Goal: Task Accomplishment & Management: Manage account settings

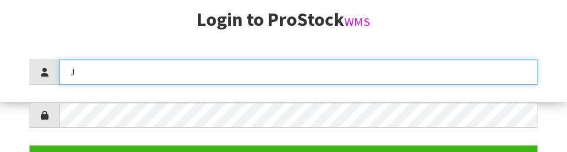
scroll to position [152, 0]
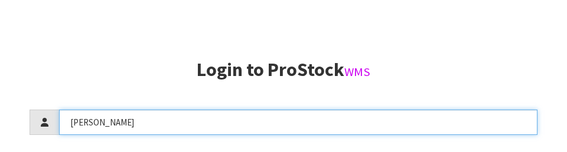
type input "[PERSON_NAME]"
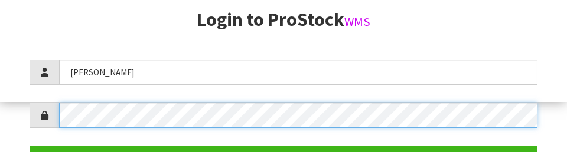
scroll to position [171, 0]
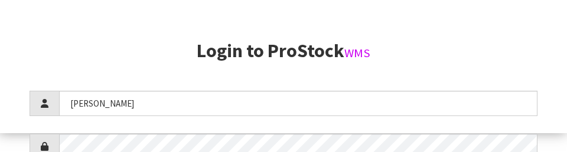
click at [389, 54] on h2 "Login to ProStock WMS" at bounding box center [284, 51] width 508 height 21
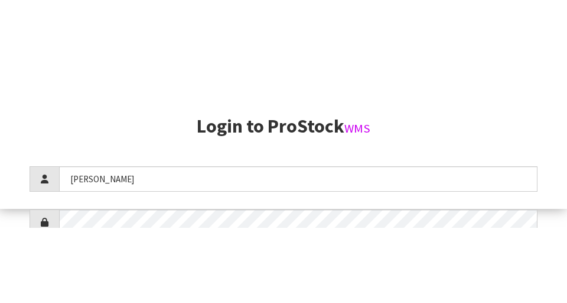
scroll to position [303, 0]
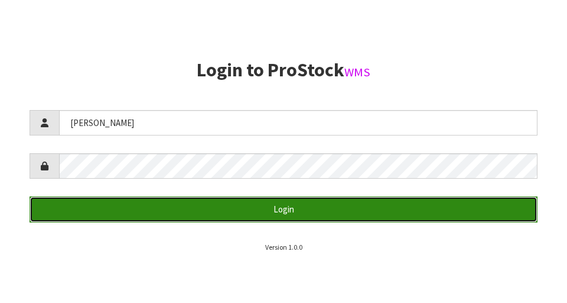
click at [412, 207] on button "Login" at bounding box center [284, 208] width 508 height 25
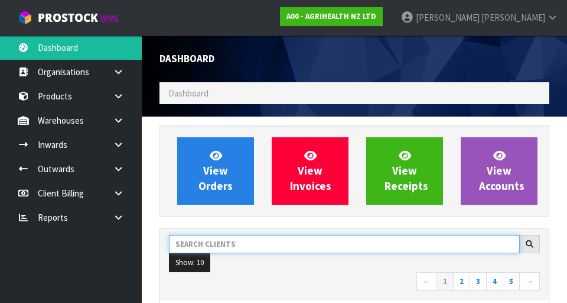
click at [366, 246] on input "text" at bounding box center [344, 244] width 351 height 18
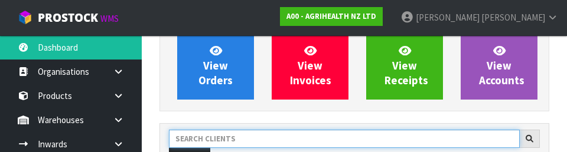
scroll to position [162, 0]
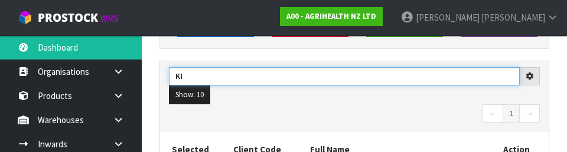
type input "K"
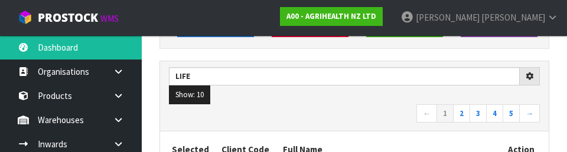
click at [313, 112] on nav "← 1 2 3 4 5 →" at bounding box center [354, 115] width 371 height 21
type input "LIFE"
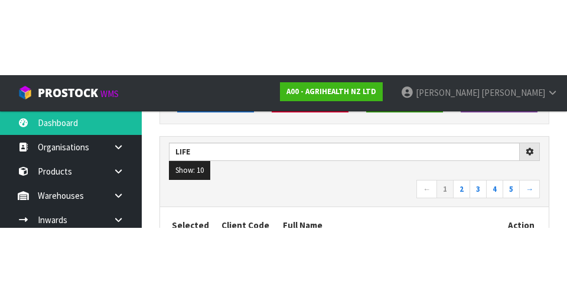
scroll to position [167, 0]
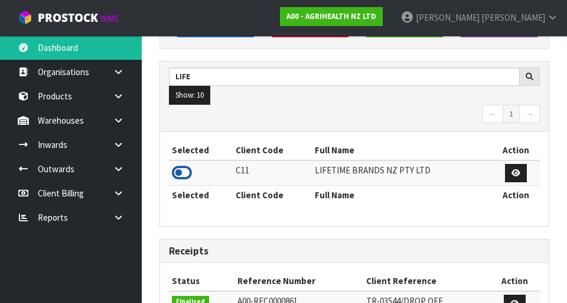
click at [189, 171] on icon at bounding box center [182, 173] width 20 height 18
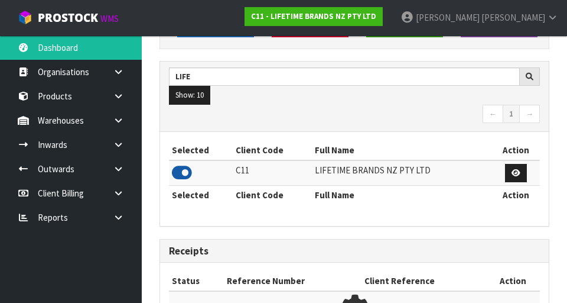
scroll to position [976, 408]
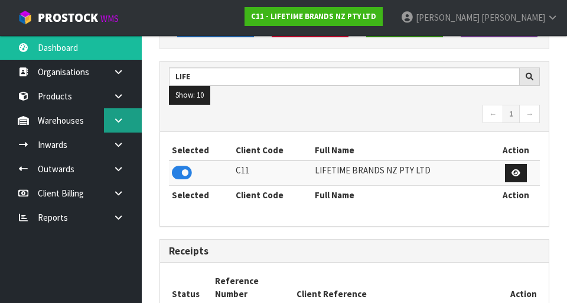
click at [113, 120] on icon at bounding box center [118, 120] width 11 height 9
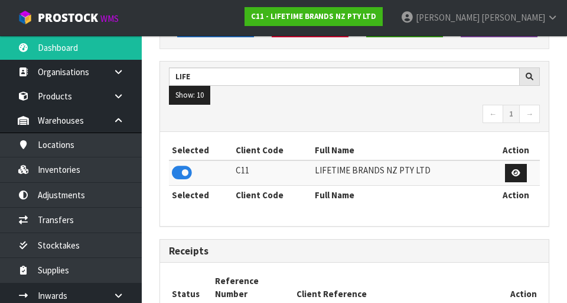
click at [365, 120] on nav "← 1 →" at bounding box center [354, 115] width 371 height 21
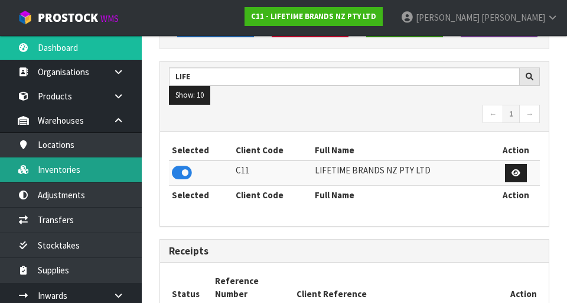
click at [87, 172] on link "Inventories" at bounding box center [71, 169] width 142 height 24
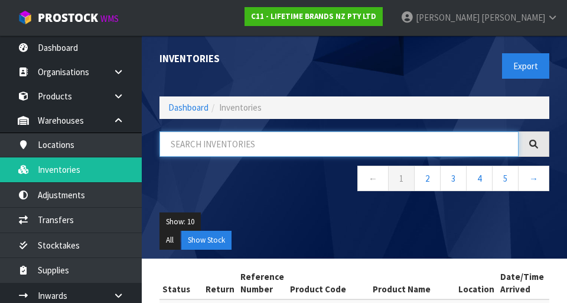
click at [255, 148] on input "text" at bounding box center [339, 143] width 359 height 25
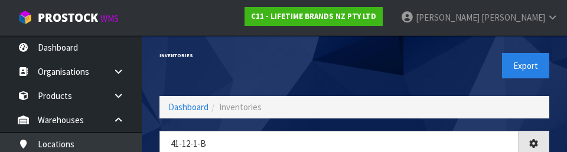
click at [368, 62] on div "Export" at bounding box center [457, 65] width 204 height 61
type input "41-12-1-B"
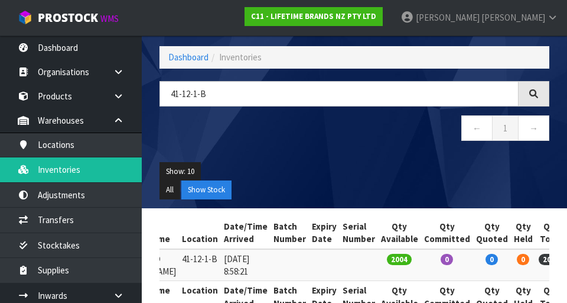
scroll to position [26, 0]
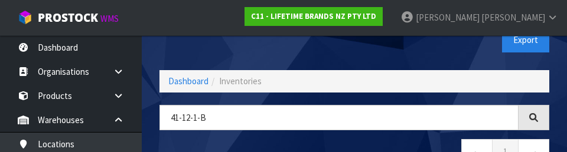
click at [243, 55] on div "Inventories Export" at bounding box center [355, 39] width 408 height 61
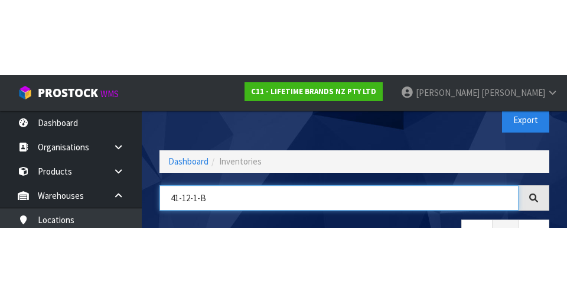
scroll to position [67, 0]
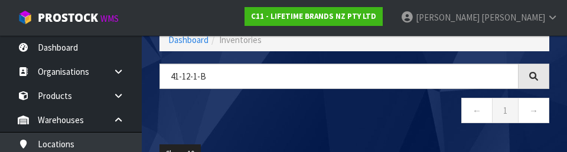
click at [291, 135] on div "41-12-1-B ← 1 →" at bounding box center [355, 100] width 408 height 72
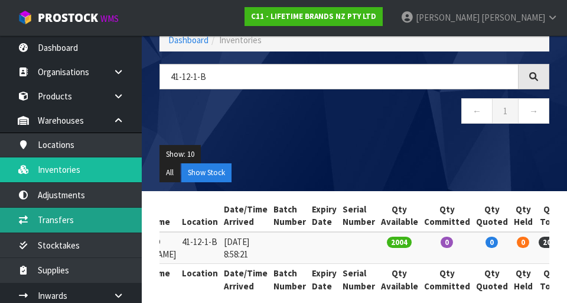
click at [79, 227] on link "Transfers" at bounding box center [71, 219] width 142 height 24
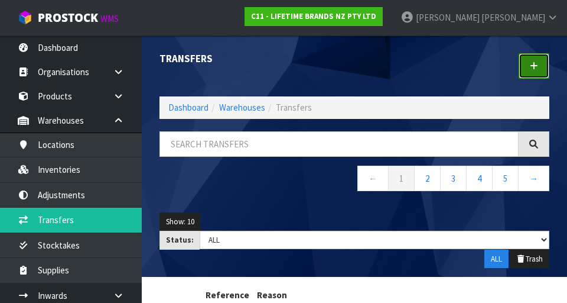
click at [540, 60] on link at bounding box center [534, 65] width 31 height 25
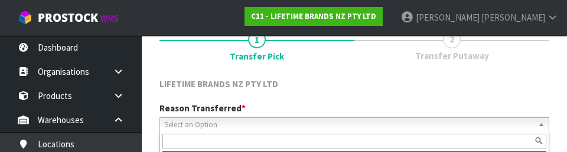
scroll to position [163, 0]
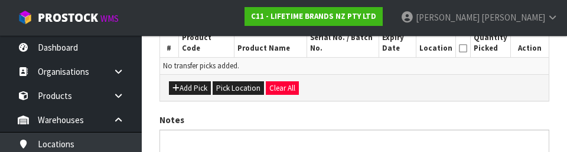
click at [434, 103] on div "LIFETIME BRANDS NZ PTY LTD Reason Transferred * Space Allocation Damage Expired…" at bounding box center [355, 49] width 390 height 378
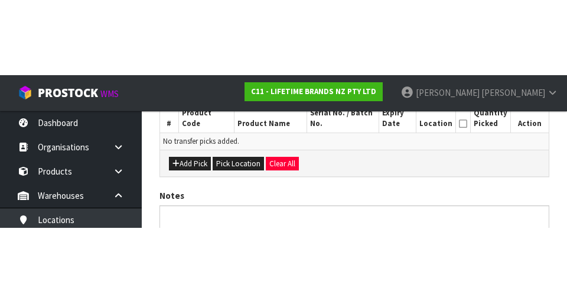
scroll to position [265, 0]
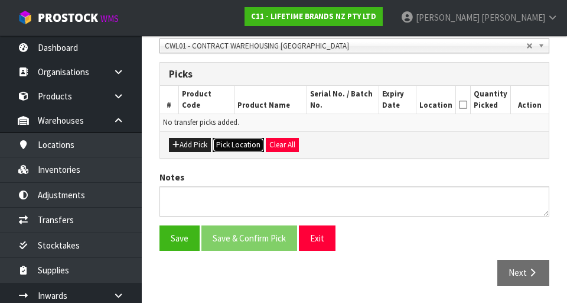
click at [241, 142] on button "Pick Location" at bounding box center [238, 145] width 51 height 14
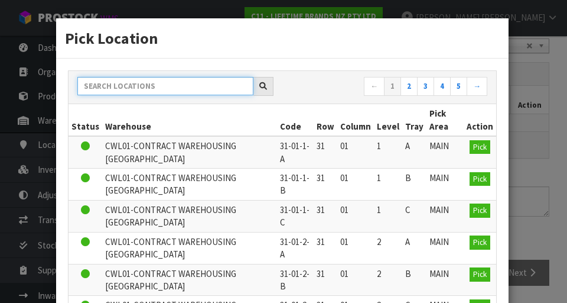
paste input "41-12-1-B"
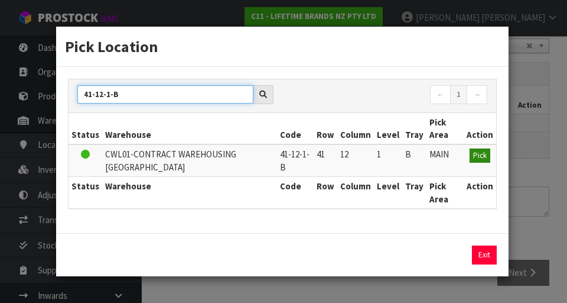
type input "41-12-1-B"
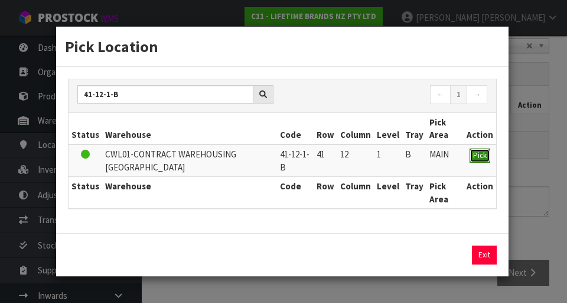
click at [485, 160] on span "Pick" at bounding box center [480, 155] width 14 height 10
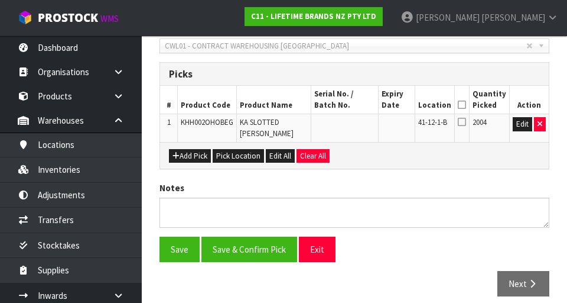
click at [466, 105] on icon at bounding box center [462, 105] width 8 height 1
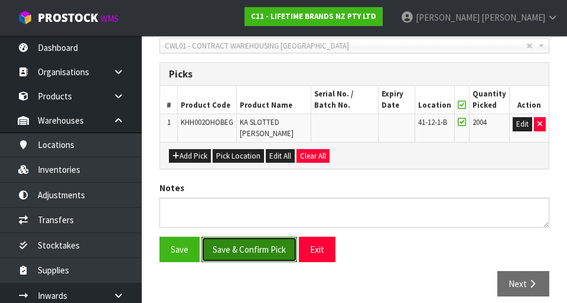
click at [242, 262] on button "Save & Confirm Pick" at bounding box center [249, 248] width 96 height 25
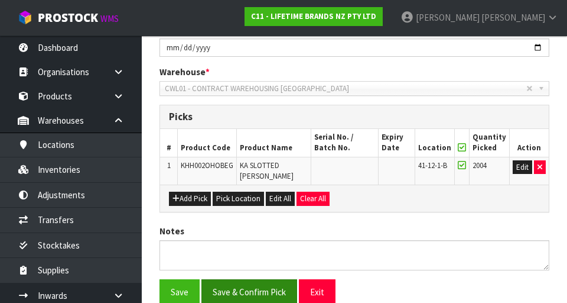
scroll to position [0, 0]
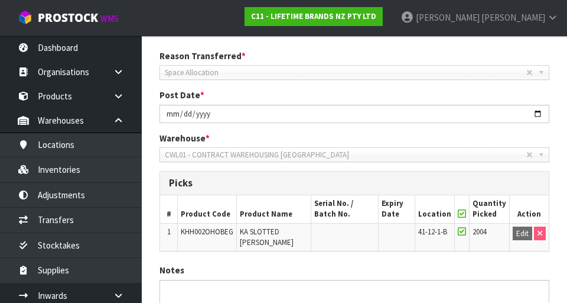
scroll to position [304, 0]
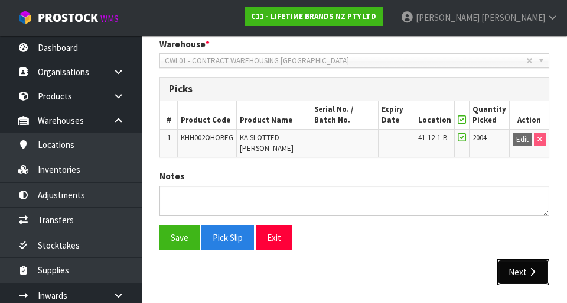
click at [531, 274] on icon "button" at bounding box center [532, 271] width 11 height 9
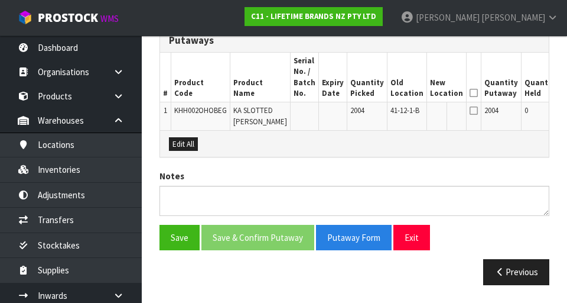
scroll to position [0, 37]
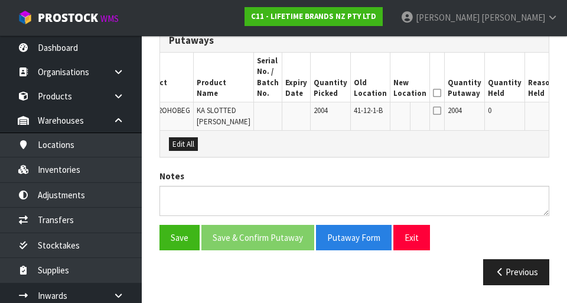
click at [561, 105] on button "Edit" at bounding box center [570, 112] width 19 height 14
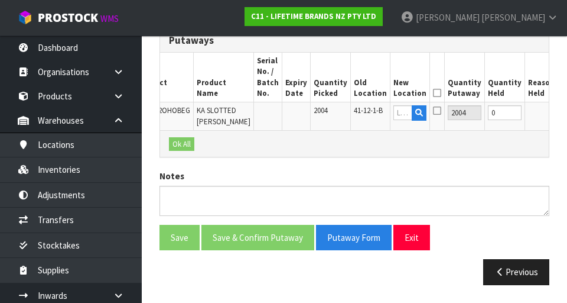
scroll to position [0, 34]
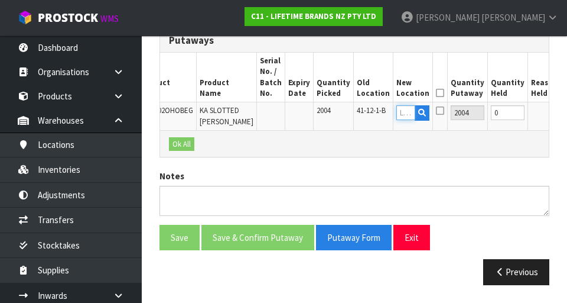
click at [396, 105] on input "text" at bounding box center [405, 112] width 19 height 15
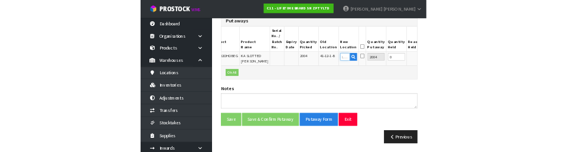
scroll to position [341, 0]
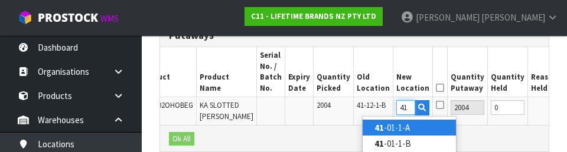
type input "4"
type input "39-32-4-B"
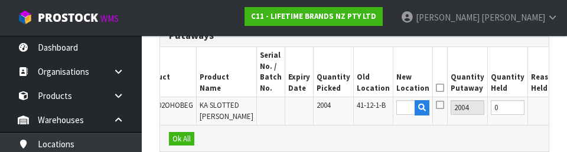
click at [564, 105] on button "OK" at bounding box center [572, 107] width 17 height 14
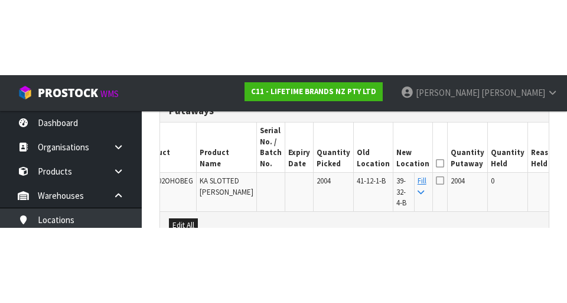
scroll to position [347, 0]
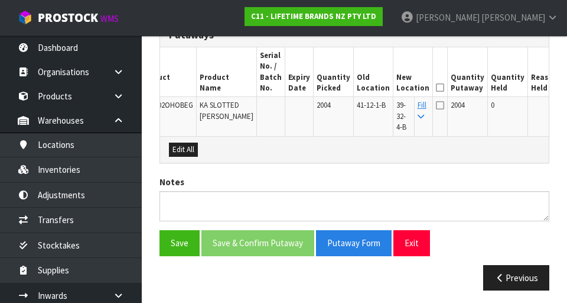
click at [436, 88] on icon at bounding box center [440, 87] width 8 height 1
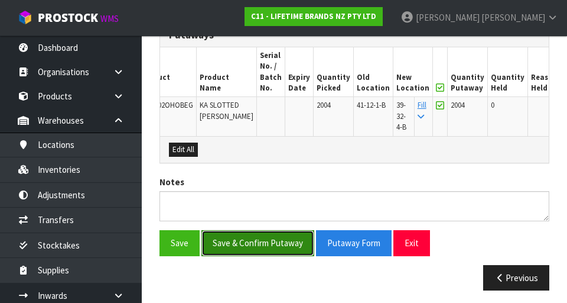
click at [285, 255] on button "Save & Confirm Putaway" at bounding box center [257, 242] width 113 height 25
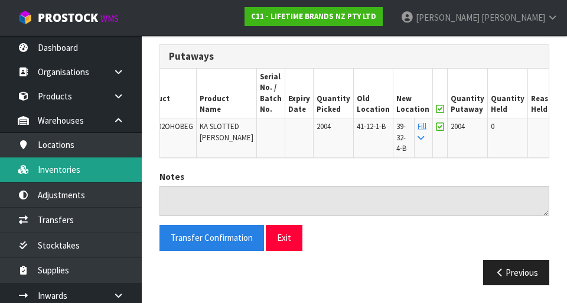
click at [63, 173] on link "Inventories" at bounding box center [71, 169] width 142 height 24
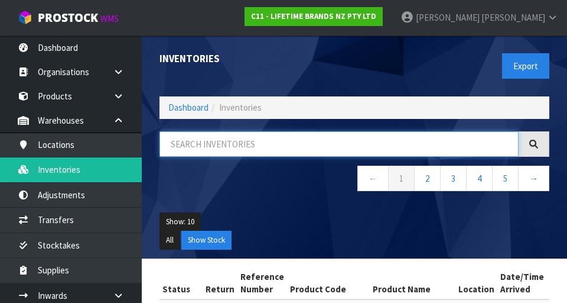
click at [377, 143] on input "text" at bounding box center [339, 143] width 359 height 25
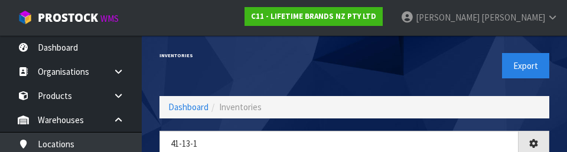
click at [461, 85] on div "Export" at bounding box center [457, 65] width 204 height 61
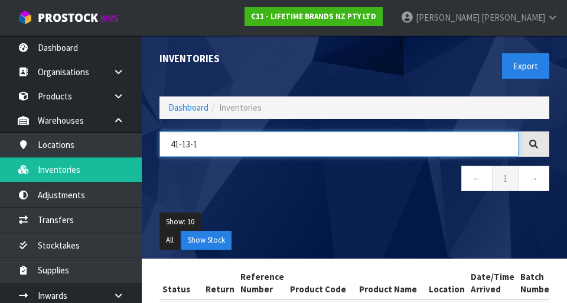
click at [442, 149] on input "41-13-1" at bounding box center [339, 143] width 359 height 25
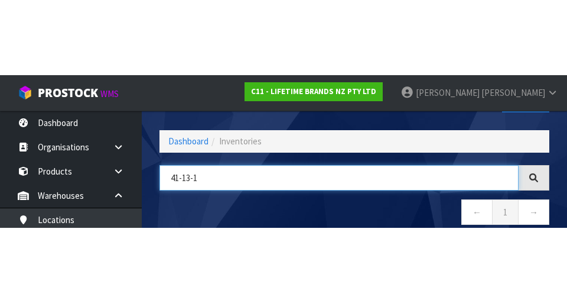
scroll to position [67, 0]
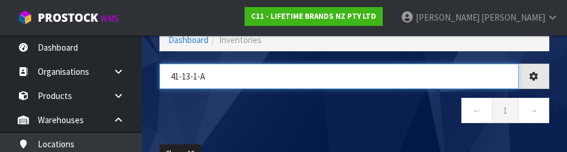
type input "41-13-1-A"
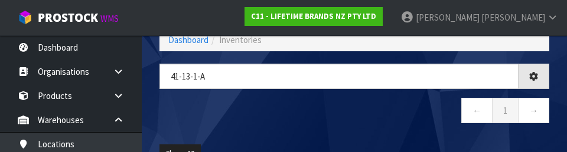
click at [388, 108] on nav "← 1 →" at bounding box center [355, 112] width 390 height 29
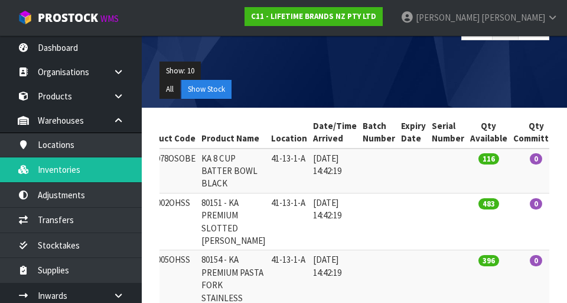
scroll to position [147, 0]
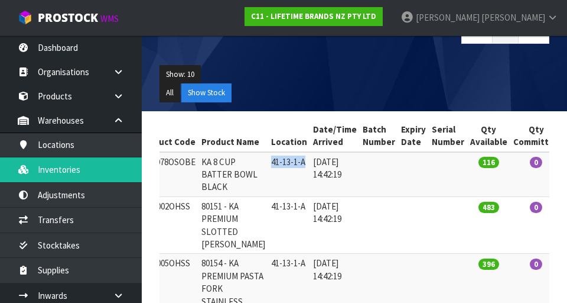
copy td "41-13-1-A"
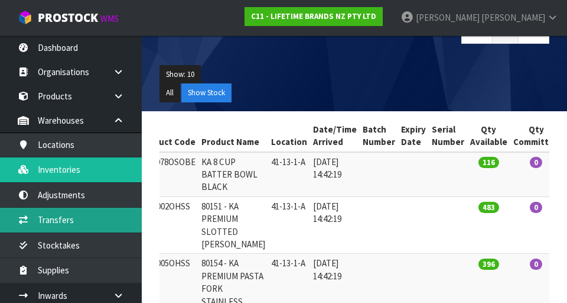
click at [91, 221] on link "Transfers" at bounding box center [71, 219] width 142 height 24
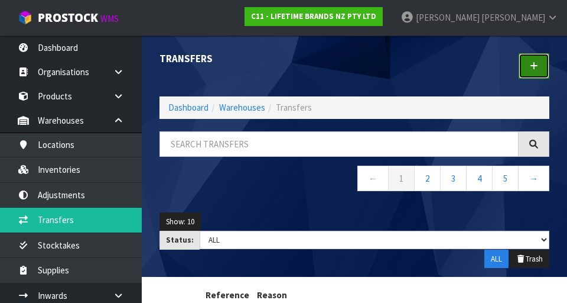
click at [530, 76] on link at bounding box center [534, 65] width 31 height 25
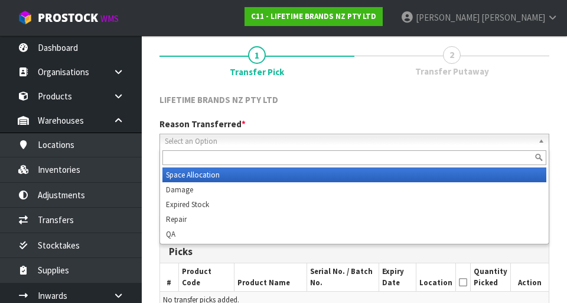
click at [369, 146] on span "Select an Option" at bounding box center [349, 141] width 369 height 14
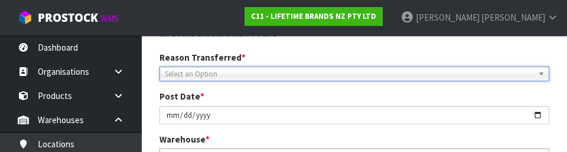
scroll to position [163, 0]
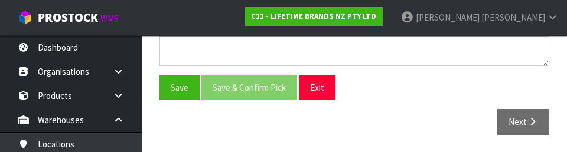
click at [428, 84] on div "Save Save & Confirm Pick Exit" at bounding box center [355, 87] width 408 height 25
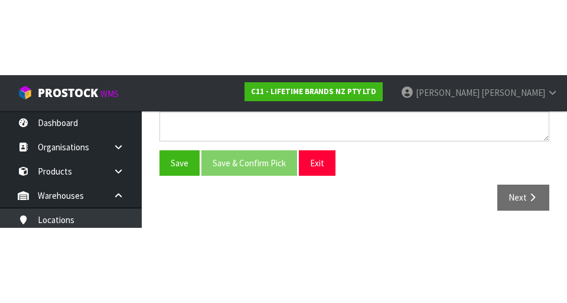
scroll to position [265, 0]
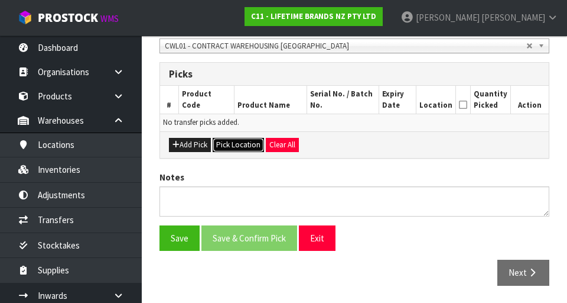
click at [239, 141] on button "Pick Location" at bounding box center [238, 145] width 51 height 14
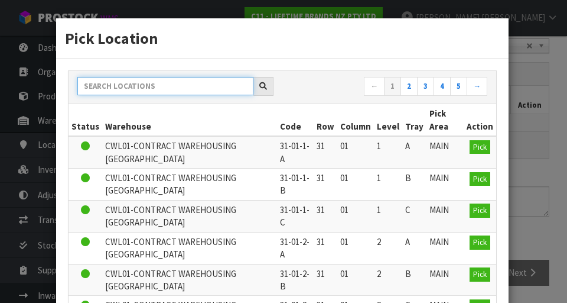
paste input "41-13-1-A"
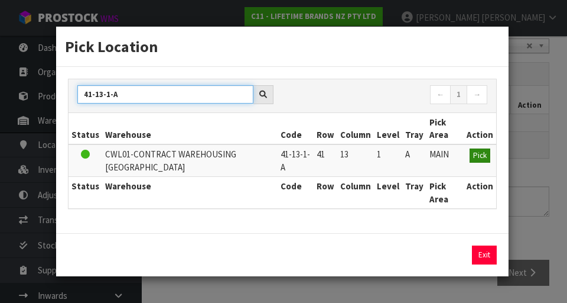
type input "41-13-1-A"
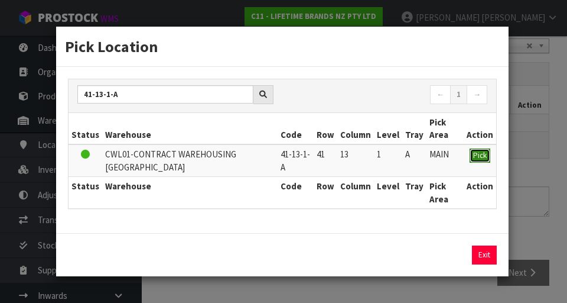
click at [482, 160] on span "Pick" at bounding box center [480, 155] width 14 height 10
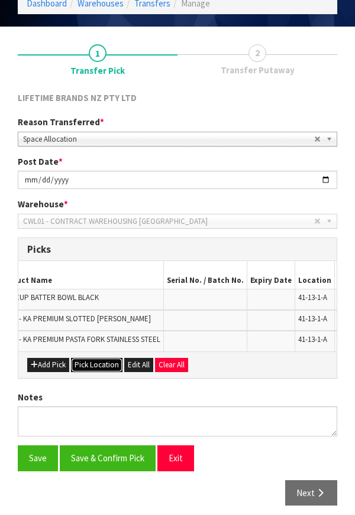
scroll to position [0, 165]
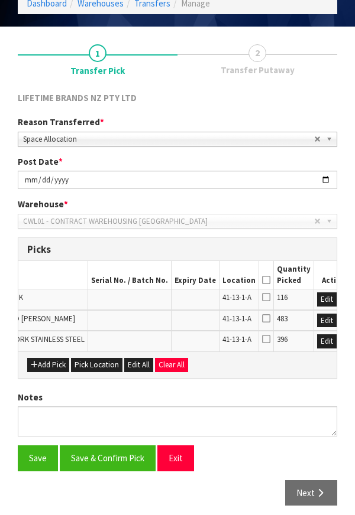
click at [262, 296] on icon at bounding box center [266, 296] width 8 height 9
click at [0, 0] on input "checkbox" at bounding box center [0, 0] width 0 height 0
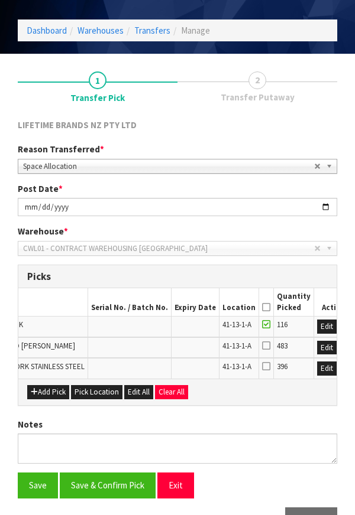
scroll to position [95, 0]
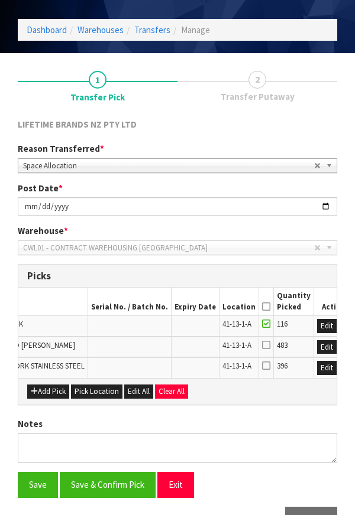
click at [262, 302] on icon at bounding box center [266, 344] width 8 height 9
click at [0, 0] on input "checkbox" at bounding box center [0, 0] width 0 height 0
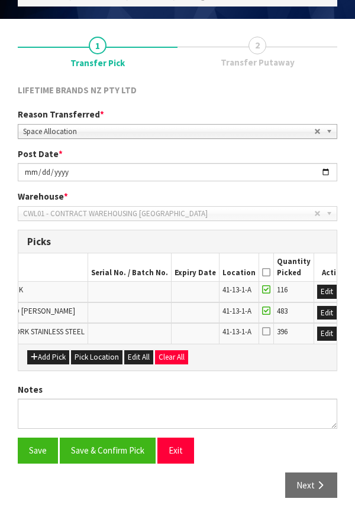
click at [262, 302] on icon at bounding box center [266, 331] width 8 height 9
click at [0, 0] on input "checkbox" at bounding box center [0, 0] width 0 height 0
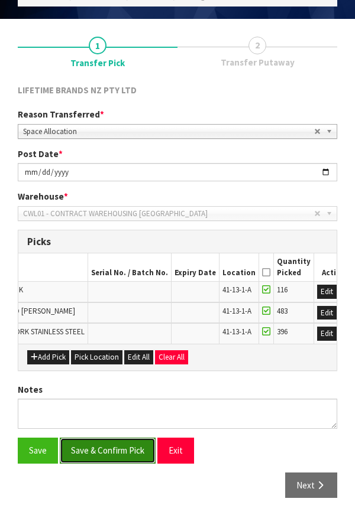
click at [117, 302] on button "Save & Confirm Pick" at bounding box center [108, 450] width 96 height 25
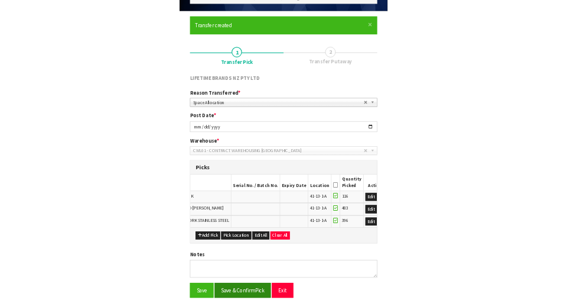
scroll to position [0, 0]
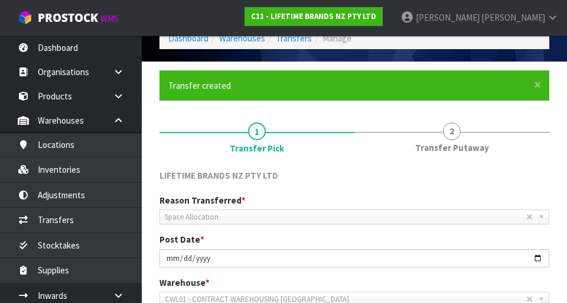
scroll to position [361, 0]
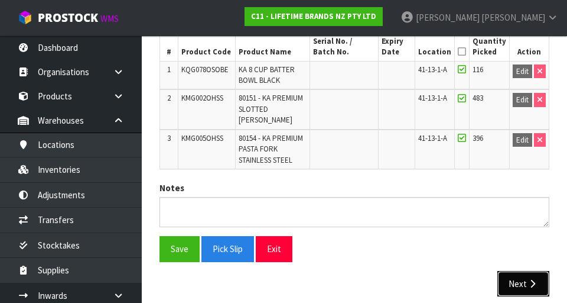
click at [518, 280] on button "Next" at bounding box center [524, 283] width 52 height 25
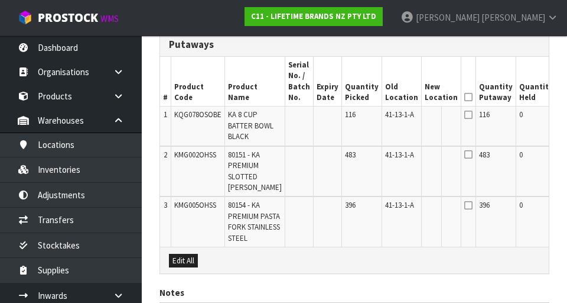
scroll to position [0, 36]
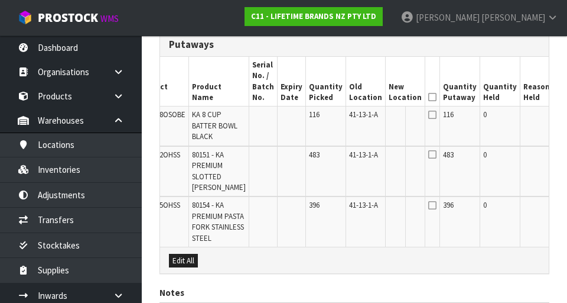
click at [557, 118] on button "Edit" at bounding box center [566, 116] width 19 height 14
click at [389, 115] on input "text" at bounding box center [398, 116] width 19 height 15
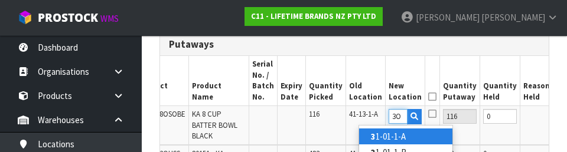
scroll to position [0, 1]
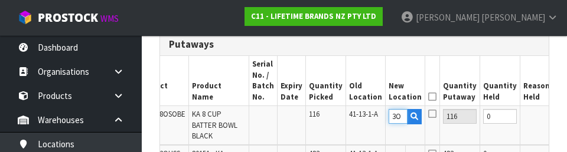
type input "3"
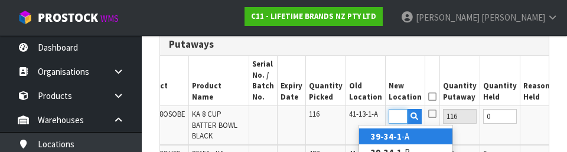
scroll to position [0, 18]
type input "39-34-1-A"
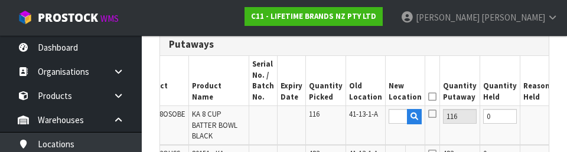
click at [558, 121] on button "OK" at bounding box center [566, 116] width 17 height 14
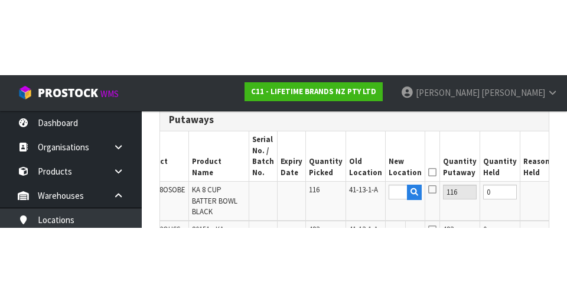
scroll to position [0, 0]
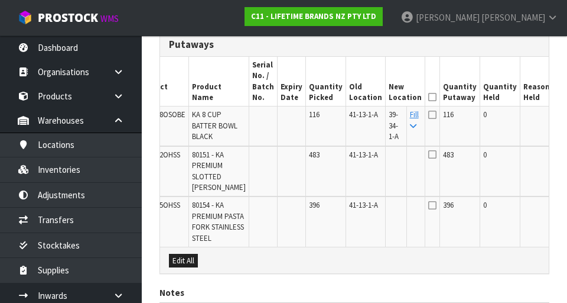
click at [407, 140] on td "Fill" at bounding box center [416, 126] width 18 height 40
click at [410, 129] on icon at bounding box center [413, 126] width 6 height 8
click at [428, 97] on icon at bounding box center [432, 97] width 8 height 1
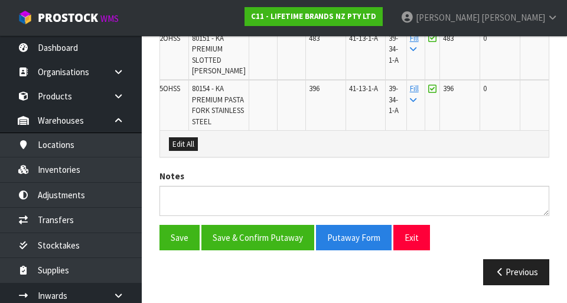
scroll to position [496, 0]
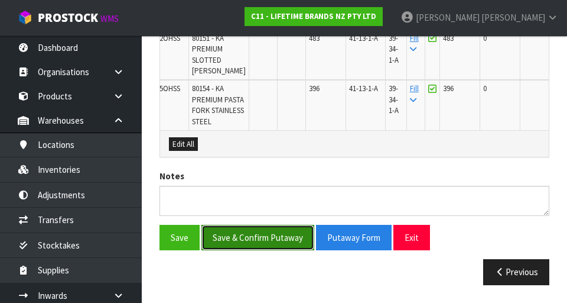
click at [273, 235] on button "Save & Confirm Putaway" at bounding box center [257, 237] width 113 height 25
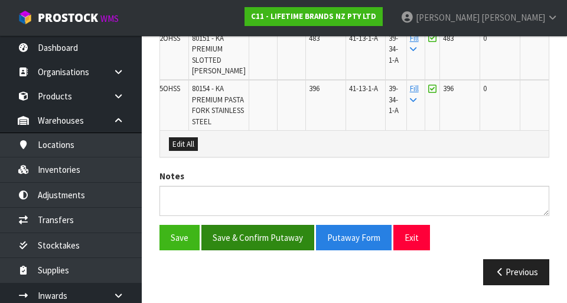
scroll to position [0, 0]
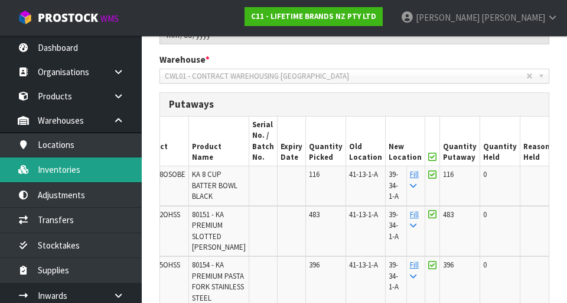
click at [90, 174] on link "Inventories" at bounding box center [71, 169] width 142 height 24
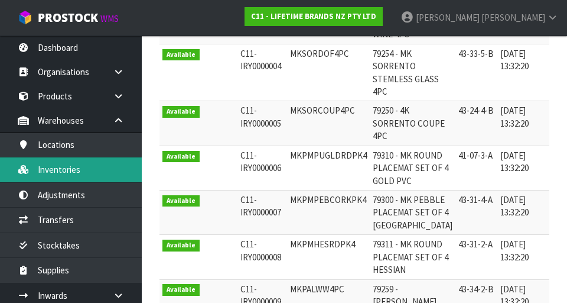
scroll to position [322, 0]
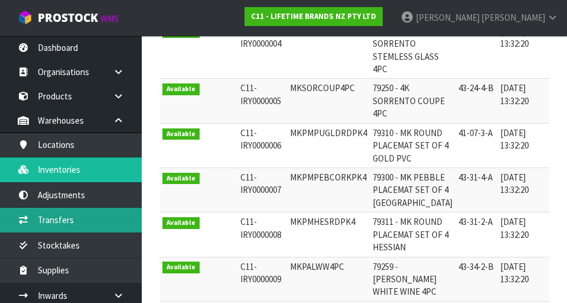
click at [86, 226] on link "Transfers" at bounding box center [71, 219] width 142 height 24
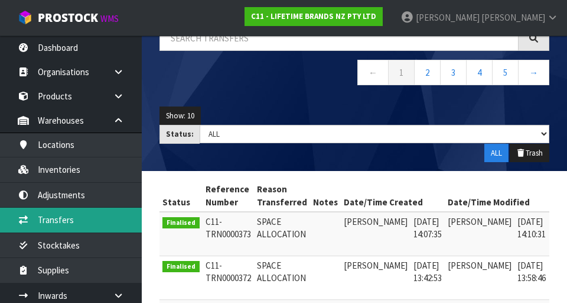
scroll to position [99, 0]
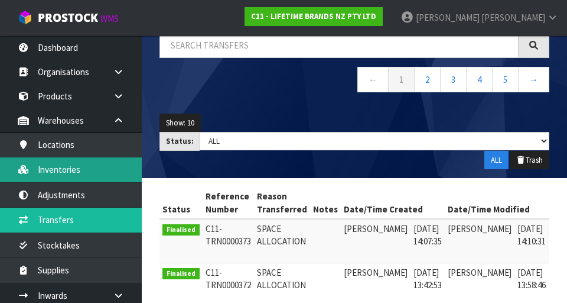
click at [103, 169] on link "Inventories" at bounding box center [71, 169] width 142 height 24
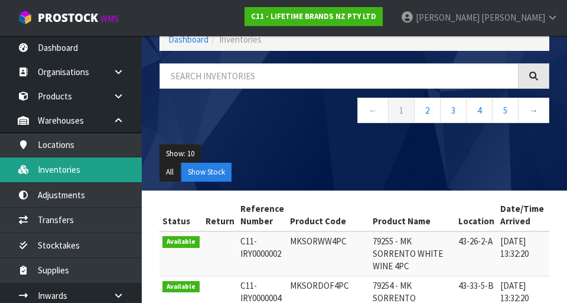
scroll to position [51, 0]
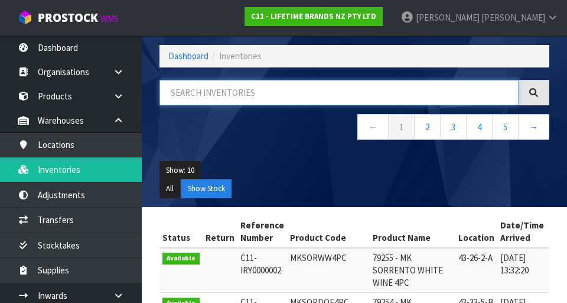
click at [294, 90] on input "text" at bounding box center [339, 92] width 359 height 25
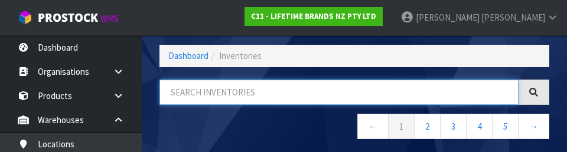
type input "4"
click at [267, 95] on input "41-" at bounding box center [339, 92] width 359 height 25
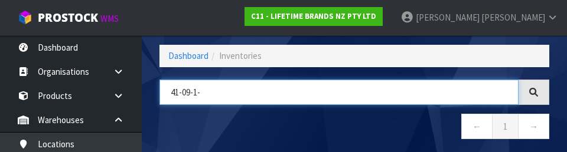
type input "41-09-1-"
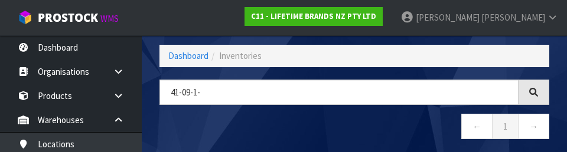
click at [399, 150] on div "41-09-1- ← 1 →" at bounding box center [355, 116] width 408 height 72
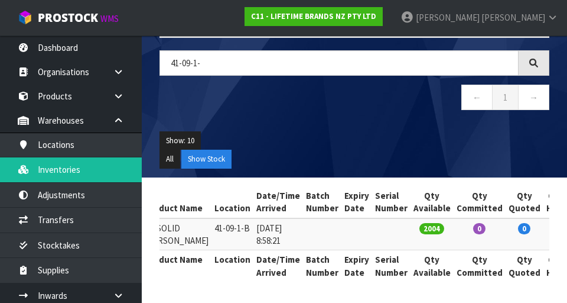
scroll to position [0, 0]
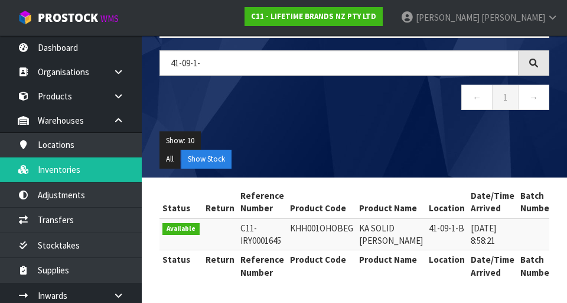
copy td "KHH001OHOBEG"
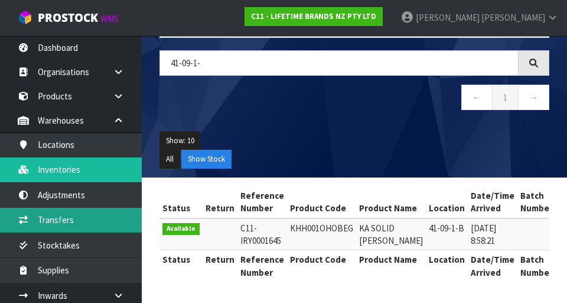
click at [75, 222] on link "Transfers" at bounding box center [71, 219] width 142 height 24
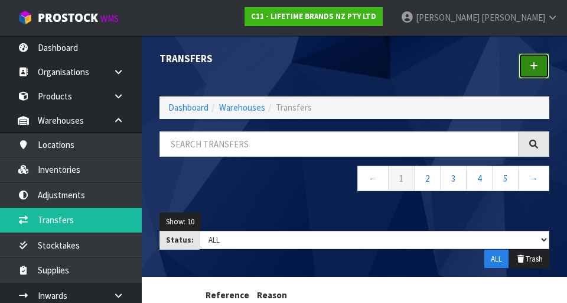
click at [526, 72] on link at bounding box center [534, 65] width 31 height 25
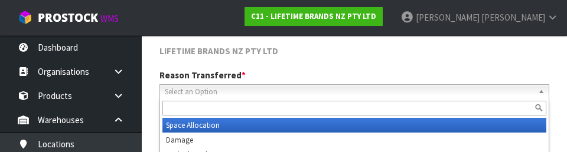
scroll to position [163, 0]
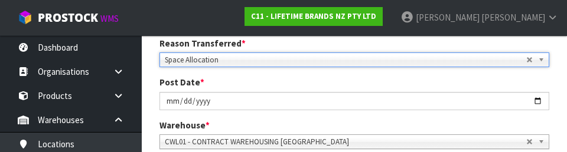
click at [379, 79] on div "Post Date * [DATE]" at bounding box center [355, 93] width 408 height 34
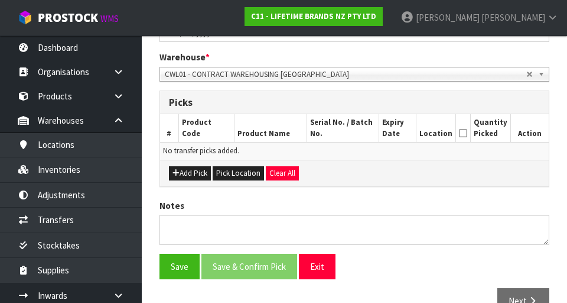
scroll to position [265, 0]
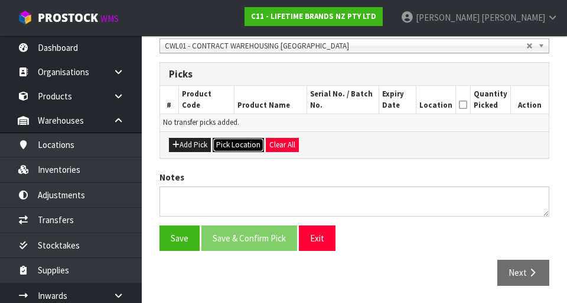
click at [245, 146] on button "Pick Location" at bounding box center [238, 145] width 51 height 14
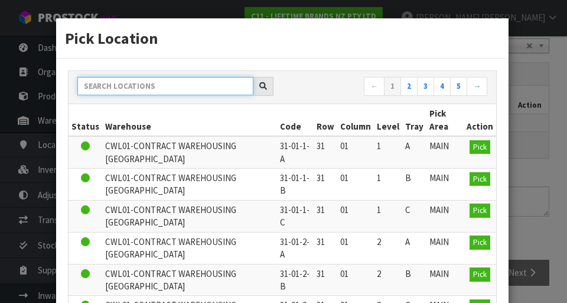
paste input "KHH001OHOBEG"
type input "KHH001OHOBEG"
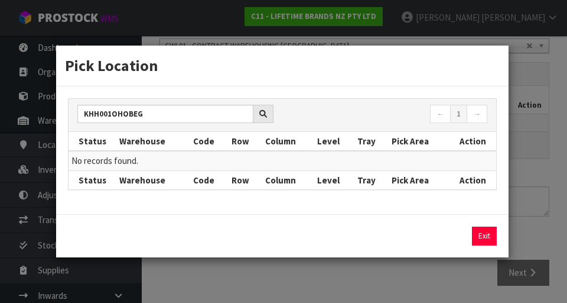
click at [544, 135] on div "Pick Location KHH001OHOBEG ← 1 → Status Warehouse Code Row Column Level Tray Pi…" at bounding box center [283, 151] width 567 height 303
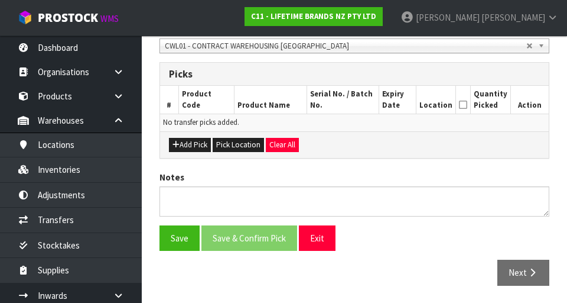
click at [197, 158] on div "LIFETIME BRANDS NZ PTY LTD Reason Transferred * Space Allocation Damage Expired…" at bounding box center [355, 105] width 390 height 378
click at [193, 143] on button "Add Pick" at bounding box center [190, 145] width 42 height 14
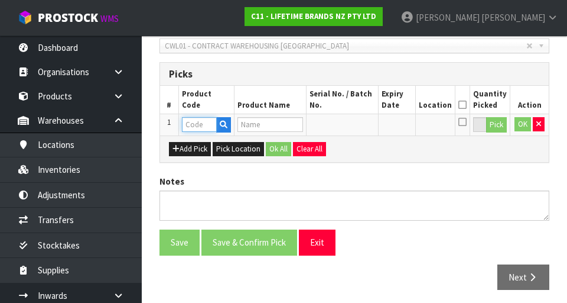
paste input "KHH001OHOBEG"
type input "KHH001OHOBEG"
type input "KA SOLID [PERSON_NAME]"
type input "KHH001OHOBEG"
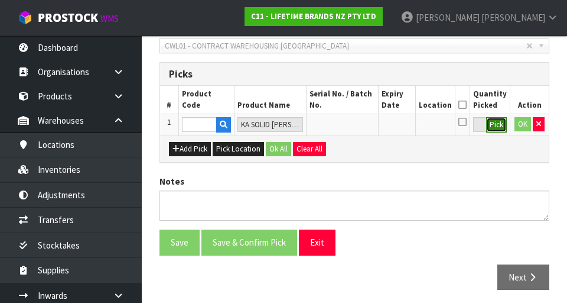
click at [502, 131] on button "Pick" at bounding box center [496, 124] width 21 height 15
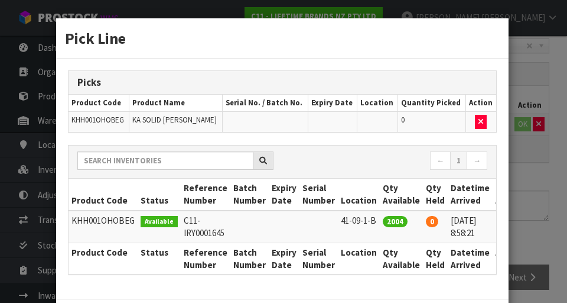
scroll to position [0, 19]
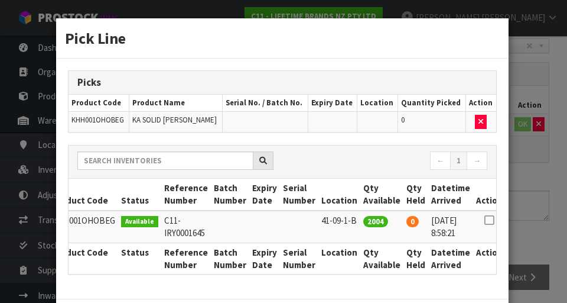
click at [485, 220] on icon at bounding box center [489, 220] width 9 height 1
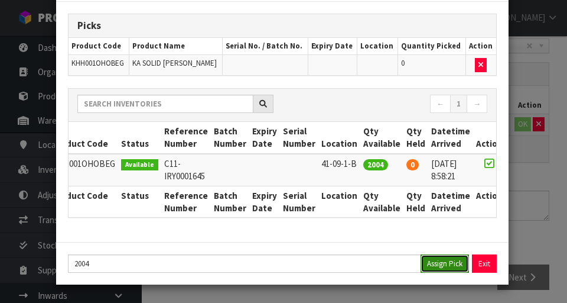
click at [446, 265] on button "Assign Pick" at bounding box center [445, 263] width 48 height 18
type input "2004"
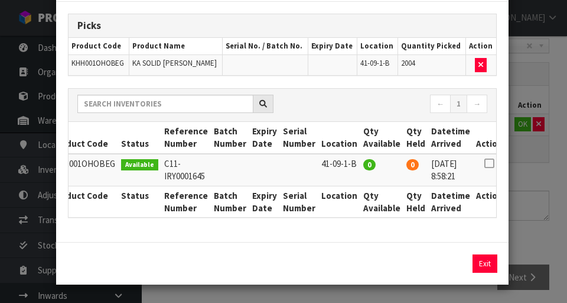
click at [539, 178] on div "Pick Line Picks Product Code Product Name Serial No. / Batch No. Expiry Date Lo…" at bounding box center [283, 151] width 567 height 303
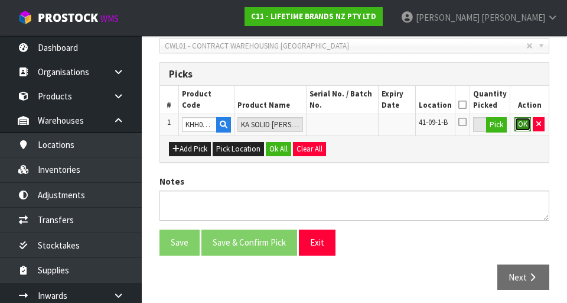
click at [519, 128] on button "OK" at bounding box center [523, 124] width 17 height 14
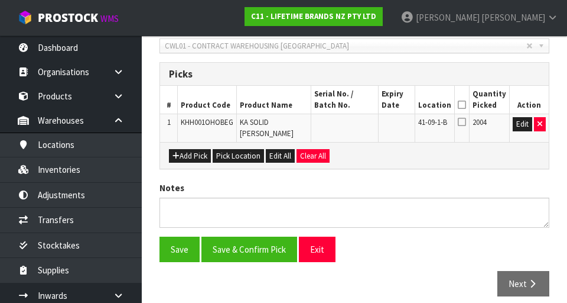
click at [466, 105] on icon at bounding box center [462, 105] width 8 height 1
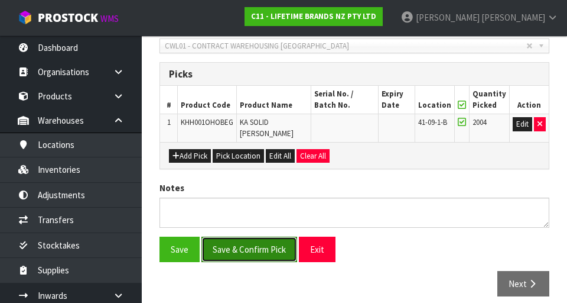
click at [271, 259] on button "Save & Confirm Pick" at bounding box center [249, 248] width 96 height 25
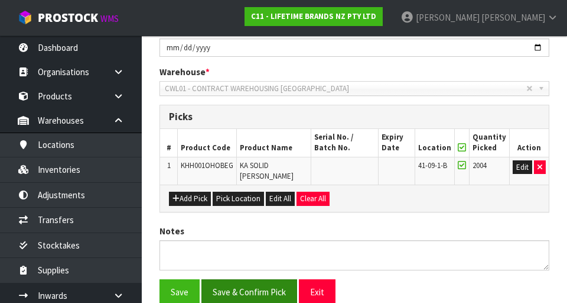
scroll to position [0, 0]
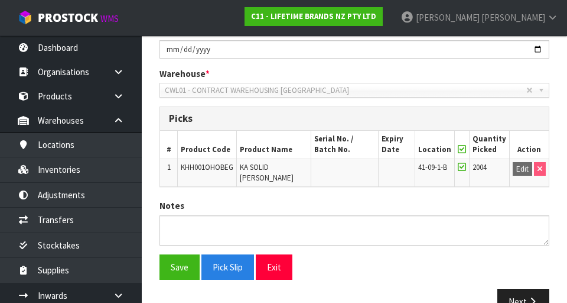
scroll to position [292, 0]
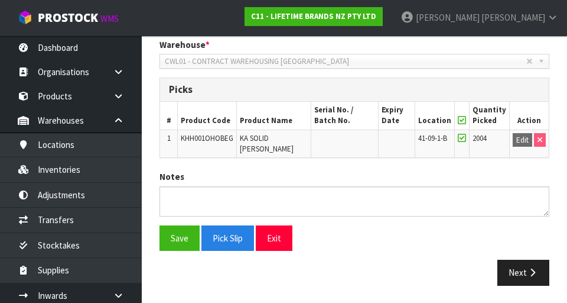
click at [521, 252] on div "Save Pick Slip Exit Next" at bounding box center [355, 259] width 408 height 69
click at [533, 279] on button "Next" at bounding box center [524, 271] width 52 height 25
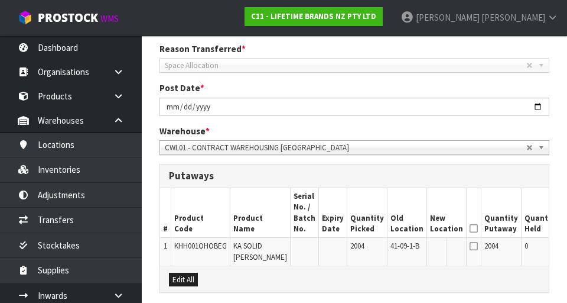
scroll to position [373, 0]
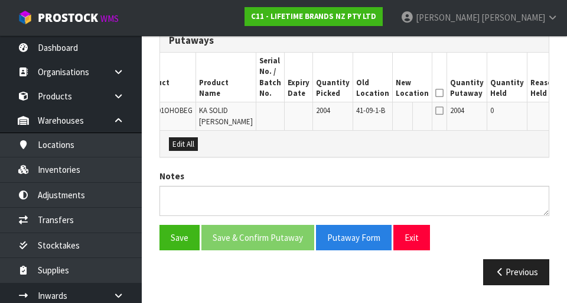
click at [564, 105] on button "Edit" at bounding box center [573, 112] width 19 height 14
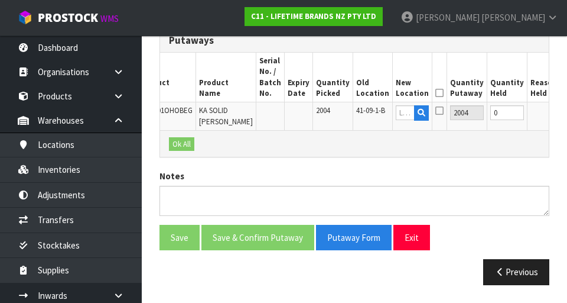
scroll to position [0, 31]
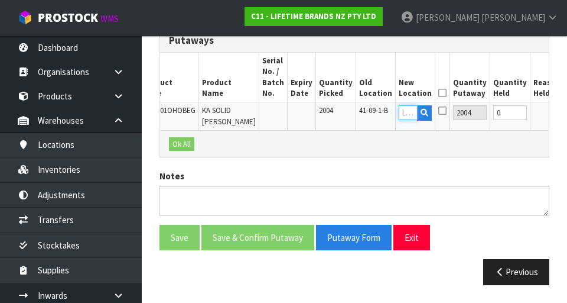
click at [399, 105] on input "text" at bounding box center [408, 112] width 19 height 15
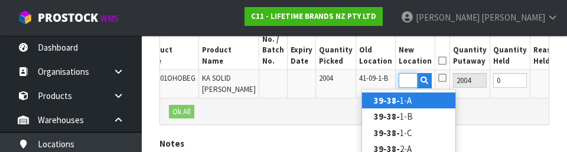
scroll to position [0, 16]
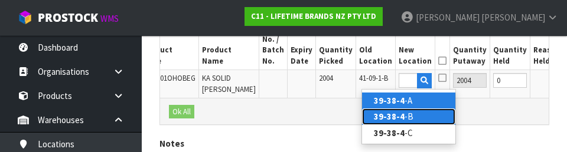
click at [421, 120] on link "39-38-4 -B" at bounding box center [408, 117] width 93 height 16
type input "39-38-4-B"
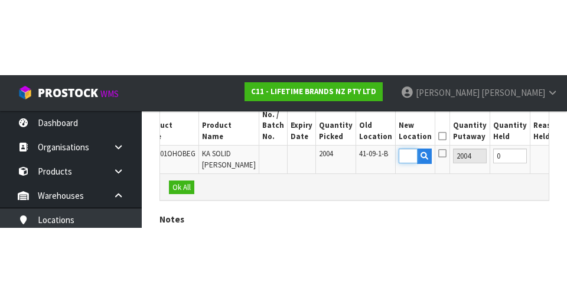
scroll to position [0, 0]
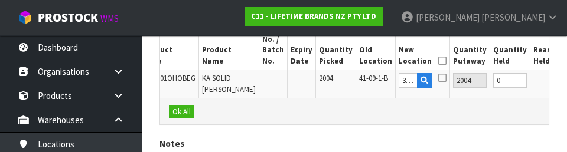
click at [567, 76] on button "OK" at bounding box center [575, 80] width 17 height 14
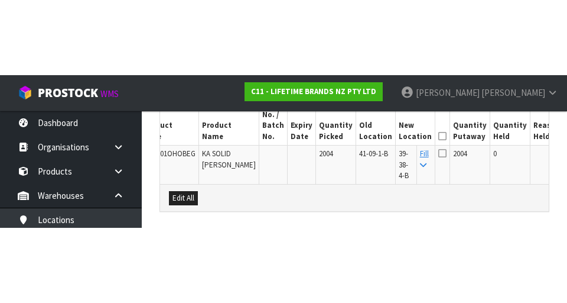
scroll to position [373, 0]
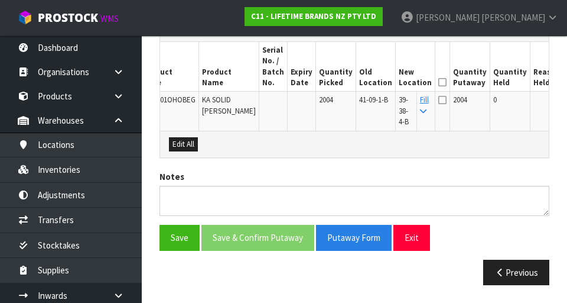
click at [438, 95] on icon at bounding box center [442, 99] width 8 height 9
click at [0, 0] on input "checkbox" at bounding box center [0, 0] width 0 height 0
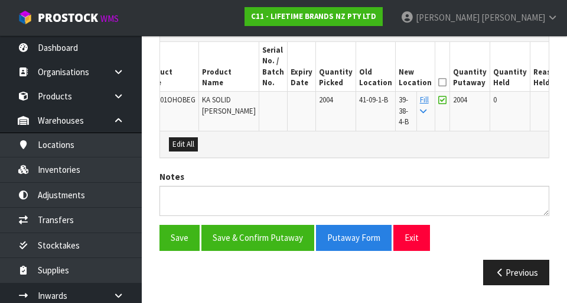
click at [438, 82] on icon at bounding box center [442, 82] width 8 height 1
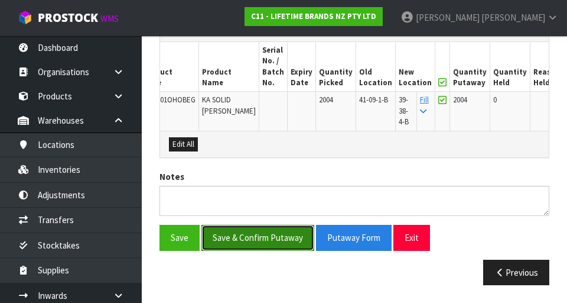
click at [269, 250] on button "Save & Confirm Putaway" at bounding box center [257, 237] width 113 height 25
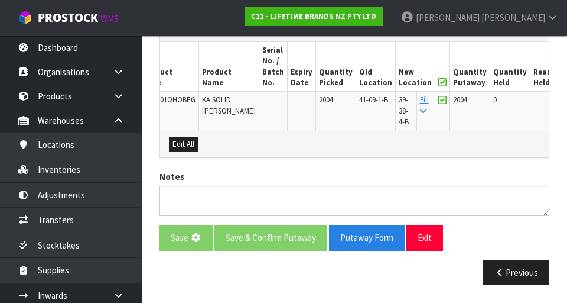
scroll to position [0, 0]
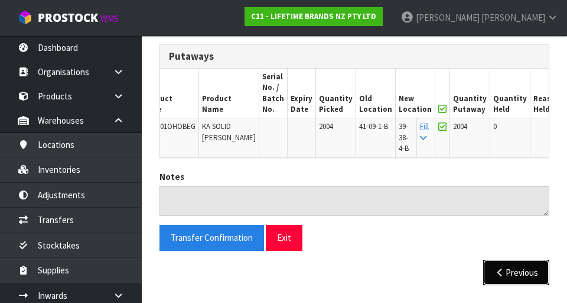
click at [532, 277] on button "Previous" at bounding box center [516, 271] width 66 height 25
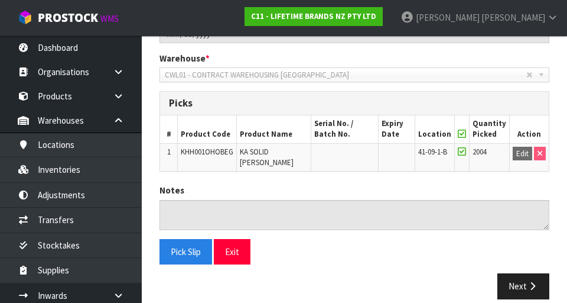
scroll to position [278, 0]
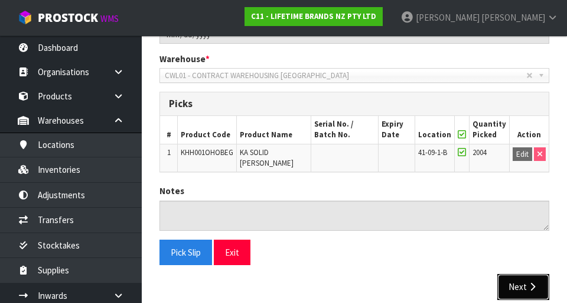
click at [516, 293] on button "Next" at bounding box center [524, 286] width 52 height 25
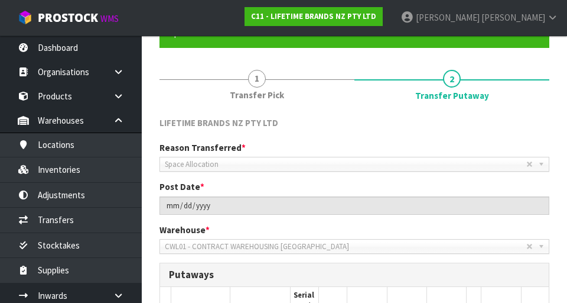
scroll to position [0, 0]
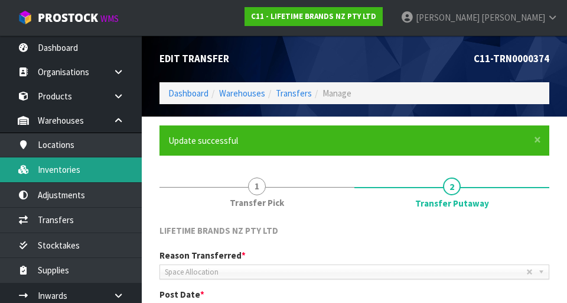
click at [93, 174] on link "Inventories" at bounding box center [71, 169] width 142 height 24
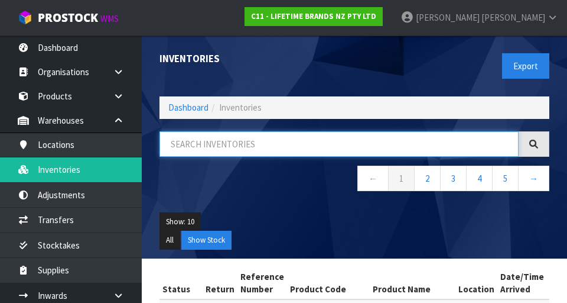
click at [304, 148] on input "text" at bounding box center [339, 143] width 359 height 25
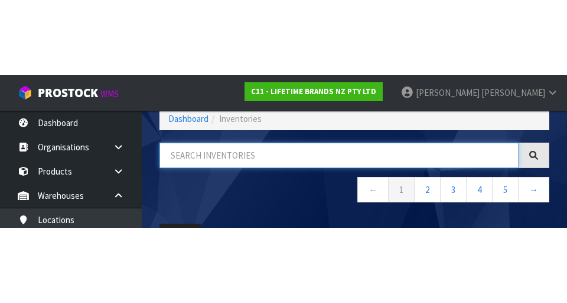
scroll to position [67, 0]
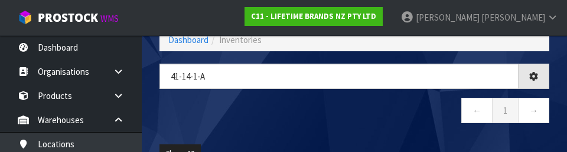
click at [280, 118] on nav "← 1 →" at bounding box center [355, 112] width 390 height 29
type input "41-14-1-A"
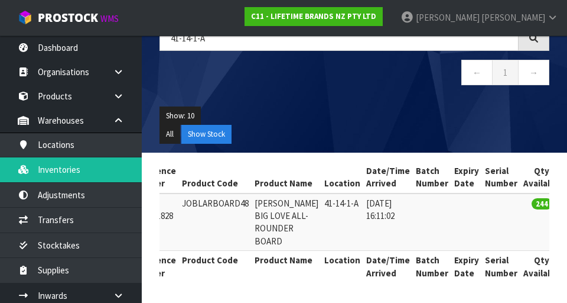
scroll to position [0, 0]
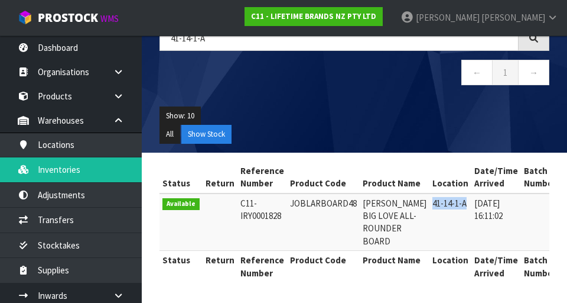
copy td "41-14-1-A"
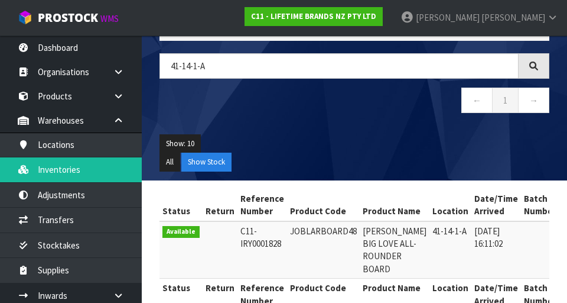
scroll to position [106, 0]
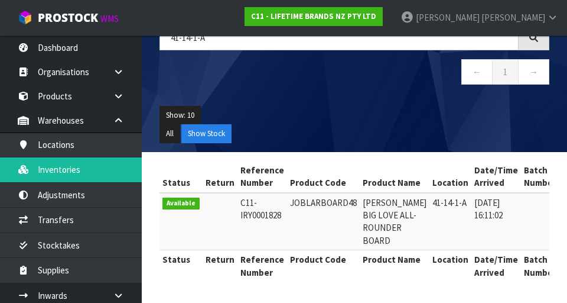
click at [483, 236] on td "[DATE] 16:11:02" at bounding box center [497, 221] width 50 height 57
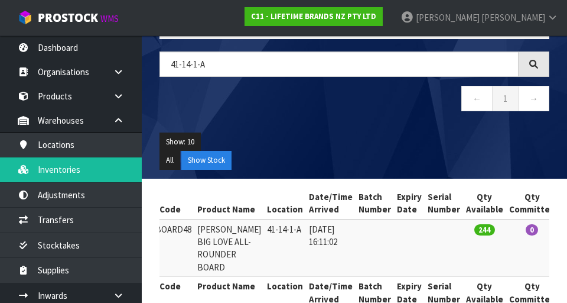
scroll to position [86, 0]
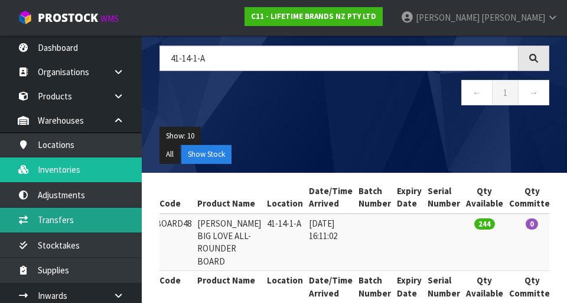
click at [66, 216] on link "Transfers" at bounding box center [71, 219] width 142 height 24
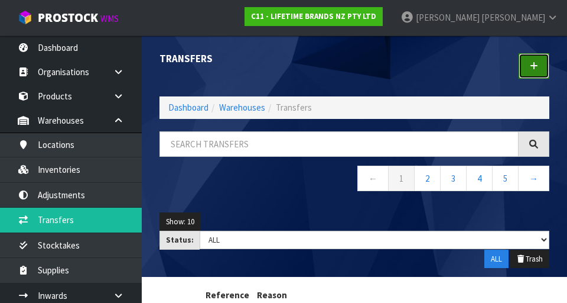
click at [539, 69] on link at bounding box center [534, 65] width 31 height 25
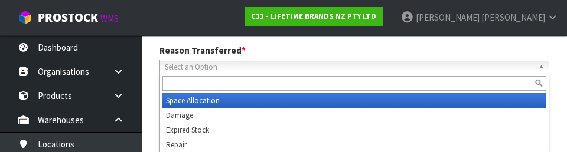
scroll to position [163, 0]
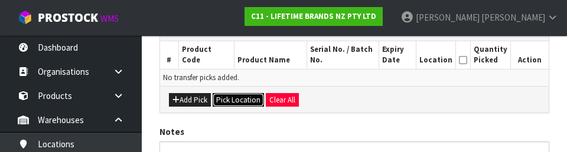
click at [233, 99] on button "Pick Location" at bounding box center [238, 100] width 51 height 14
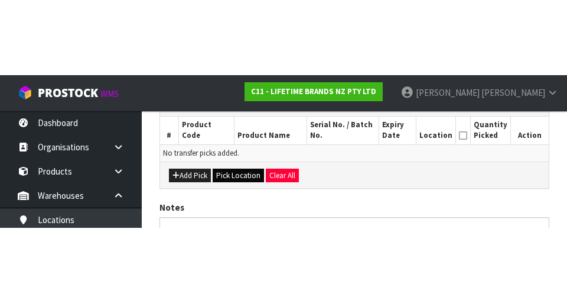
scroll to position [265, 0]
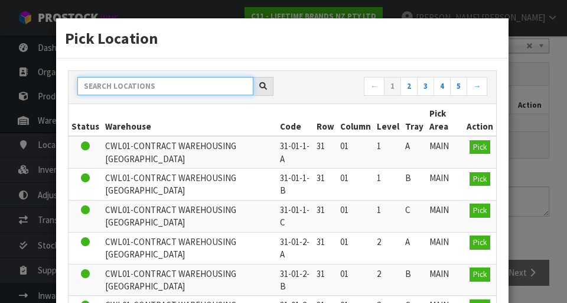
paste input "41-14-1-A"
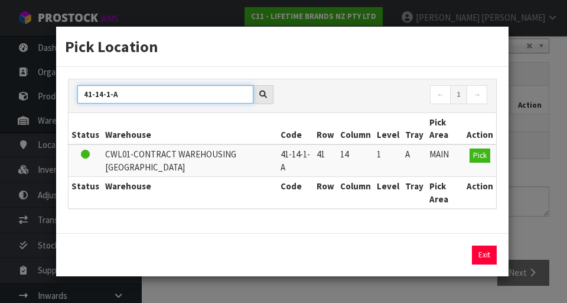
type input "41-14-1-A"
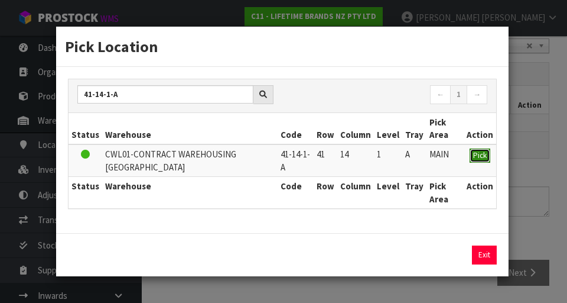
click at [474, 156] on span "Pick" at bounding box center [480, 155] width 14 height 10
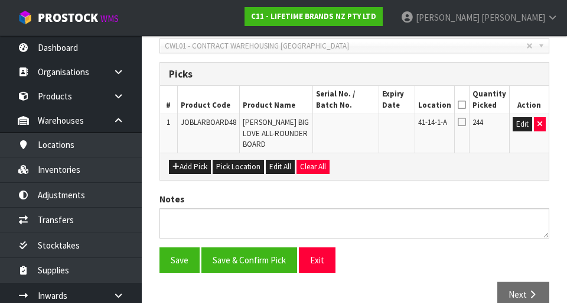
click at [466, 105] on icon at bounding box center [462, 105] width 8 height 1
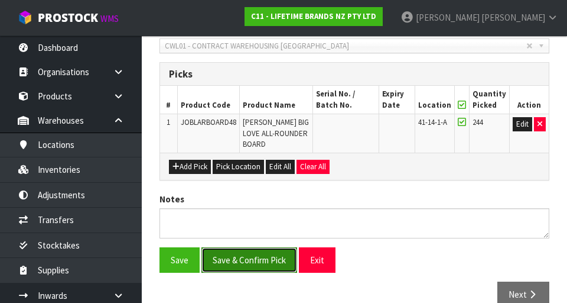
click at [251, 252] on button "Save & Confirm Pick" at bounding box center [249, 259] width 96 height 25
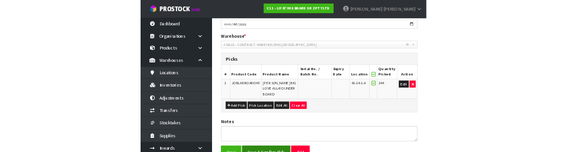
scroll to position [0, 0]
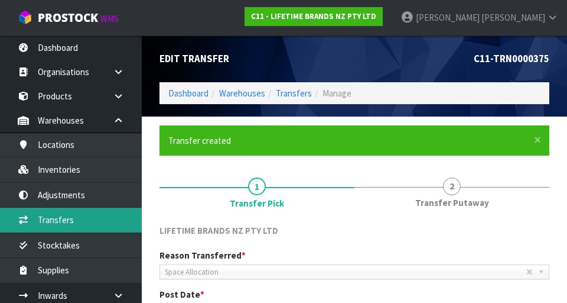
click at [90, 216] on link "Transfers" at bounding box center [71, 219] width 142 height 24
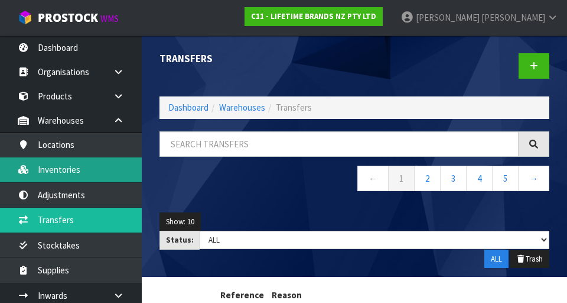
click at [84, 173] on link "Inventories" at bounding box center [71, 169] width 142 height 24
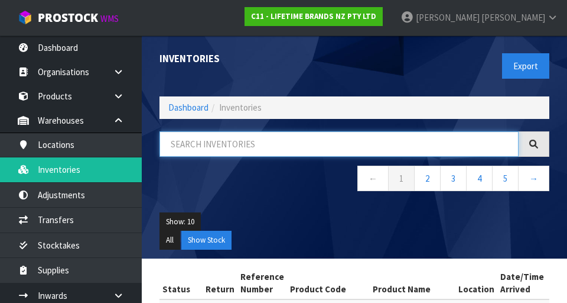
click at [278, 145] on input "text" at bounding box center [339, 143] width 359 height 25
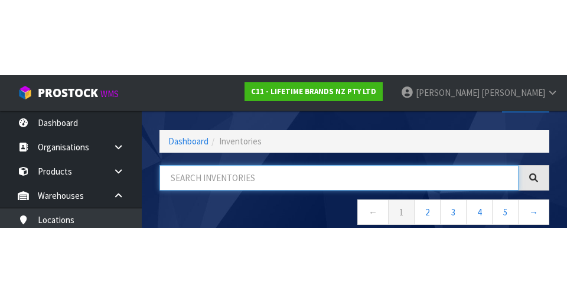
scroll to position [67, 0]
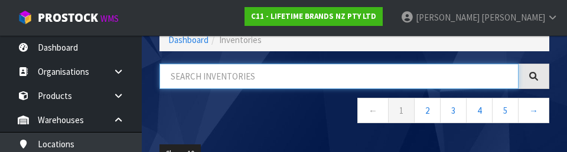
type input "3"
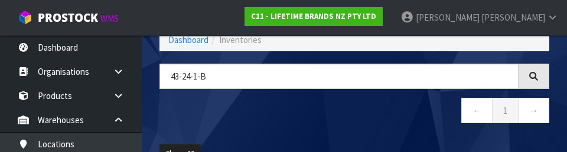
click at [352, 127] on div "43-24-1-B ← 1 →" at bounding box center [355, 100] width 408 height 72
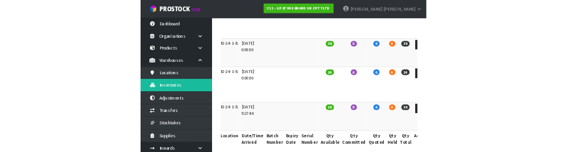
scroll to position [0, 0]
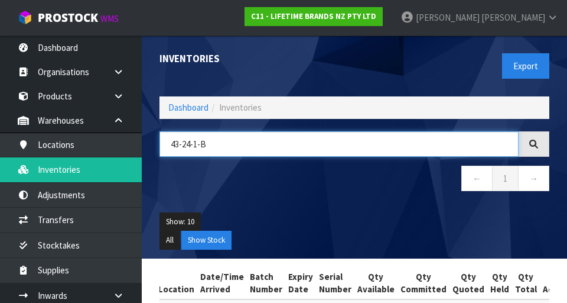
click at [405, 142] on input "43-24-1-B" at bounding box center [339, 143] width 359 height 25
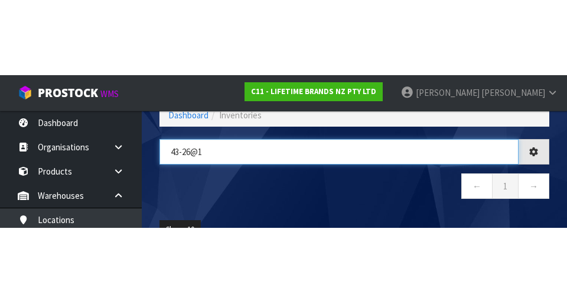
scroll to position [0, 191]
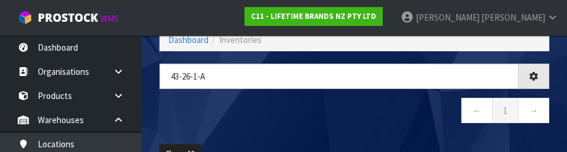
click at [416, 113] on nav "← 1 →" at bounding box center [355, 112] width 390 height 29
type input "43-26-1-A"
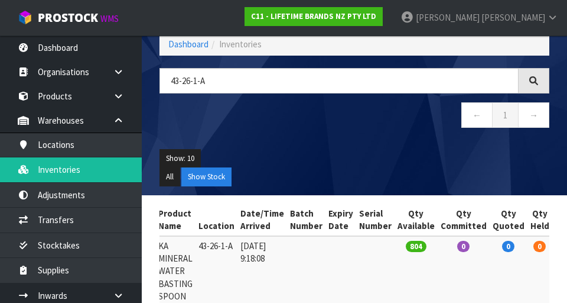
scroll to position [65, 0]
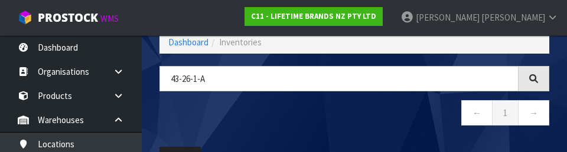
click at [396, 135] on div "43-26-1-A ← 1 →" at bounding box center [355, 102] width 408 height 72
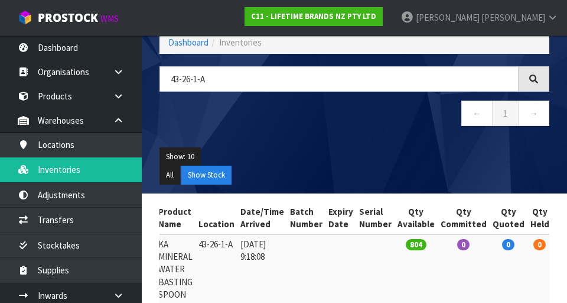
scroll to position [0, 0]
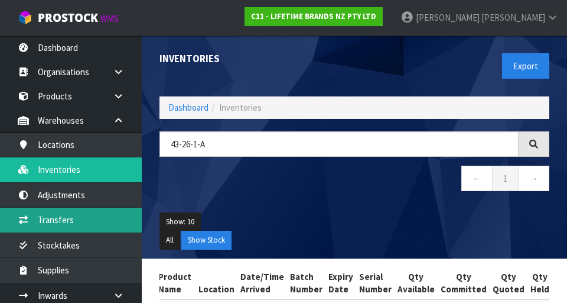
click at [54, 221] on link "Transfers" at bounding box center [71, 219] width 142 height 24
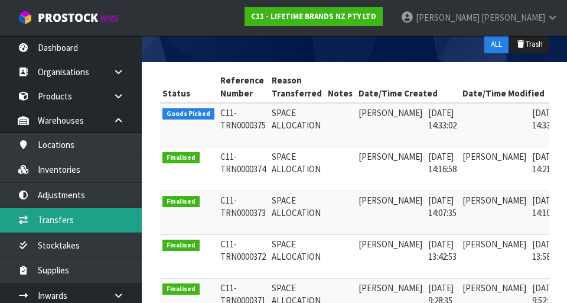
scroll to position [0, 31]
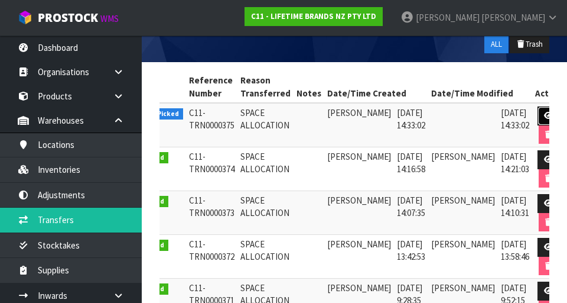
click at [544, 119] on icon at bounding box center [548, 116] width 9 height 8
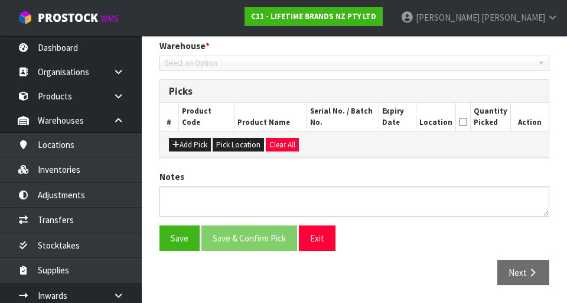
type input "[DATE]"
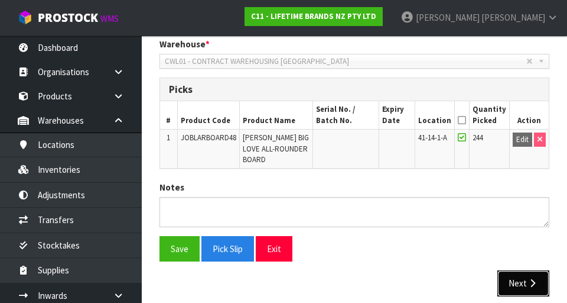
click at [529, 278] on icon "button" at bounding box center [532, 282] width 11 height 9
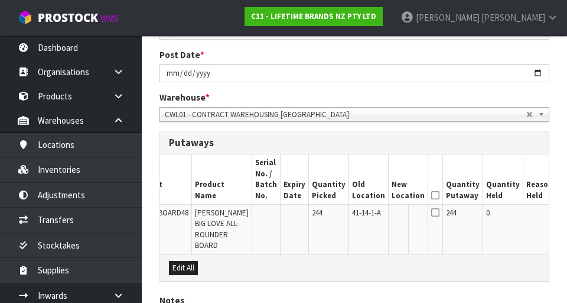
scroll to position [196, 0]
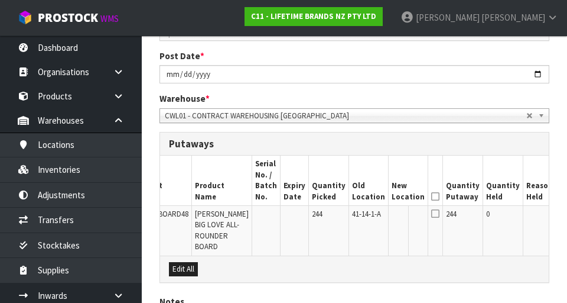
click at [560, 219] on button "Edit" at bounding box center [569, 216] width 19 height 14
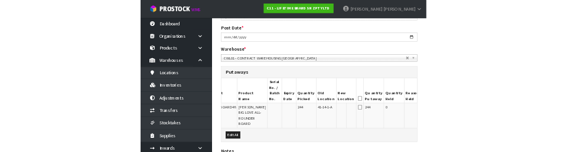
scroll to position [0, 38]
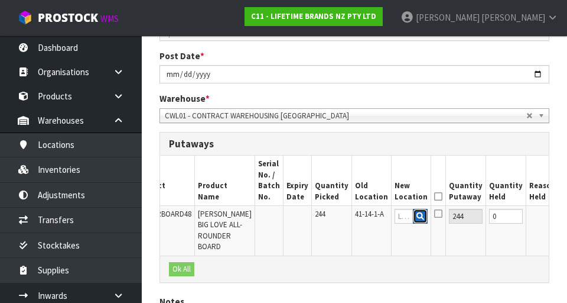
click at [413, 213] on button "button" at bounding box center [420, 216] width 15 height 15
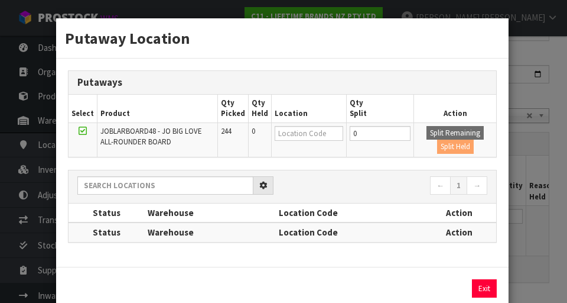
click at [531, 165] on div "Putaway Location Putaways Select Product Qty Picked Qty Held Location Qty Split…" at bounding box center [283, 151] width 567 height 303
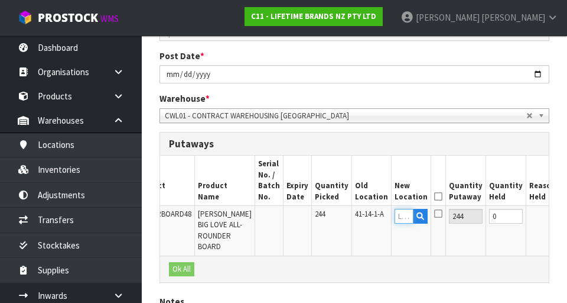
click at [395, 220] on input "text" at bounding box center [404, 216] width 19 height 15
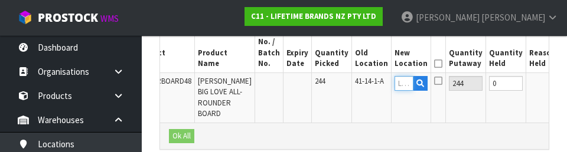
scroll to position [330, 0]
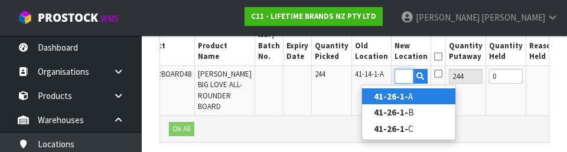
type input "41-26-1-A"
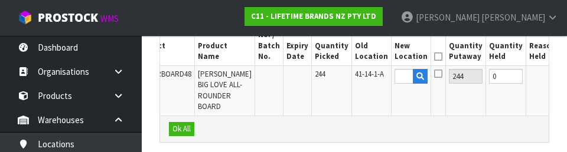
click at [563, 72] on button "OK" at bounding box center [571, 76] width 17 height 14
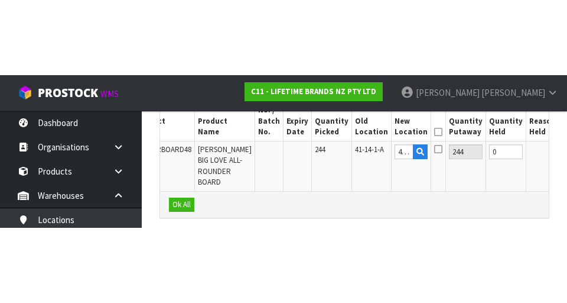
scroll to position [320, 0]
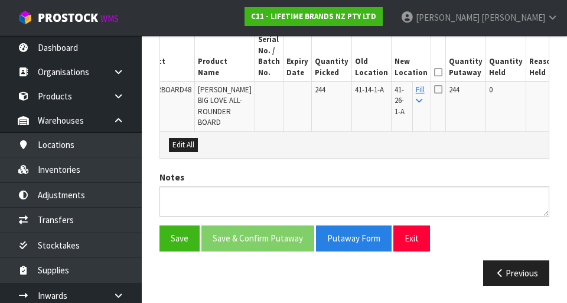
click at [412, 115] on td "Fill" at bounding box center [421, 106] width 18 height 50
copy span "41-26-1-A"
click at [434, 72] on icon at bounding box center [438, 72] width 8 height 1
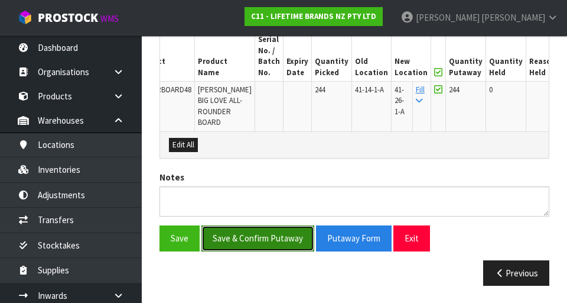
click at [240, 245] on button "Save & Confirm Putaway" at bounding box center [257, 237] width 113 height 25
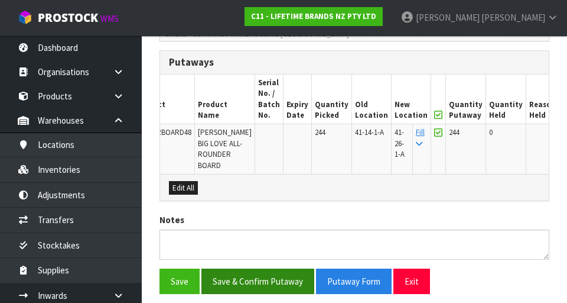
scroll to position [0, 0]
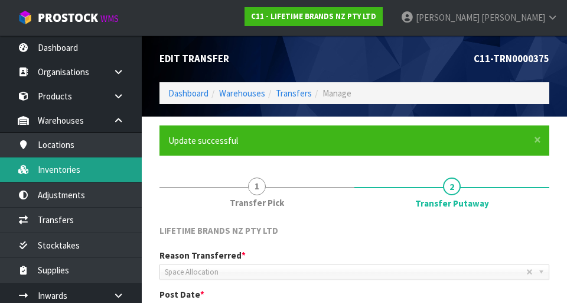
click at [96, 173] on link "Inventories" at bounding box center [71, 169] width 142 height 24
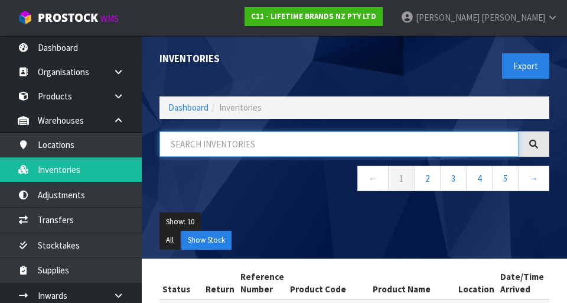
paste input "41-26-1-A"
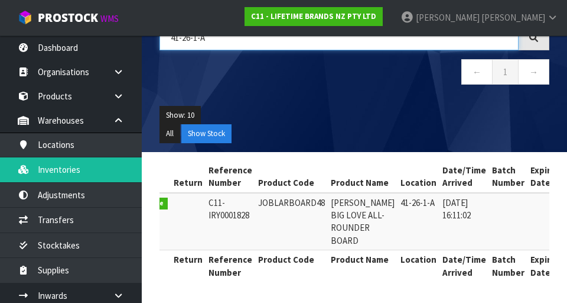
scroll to position [0, 30]
type input "41-26-1-A"
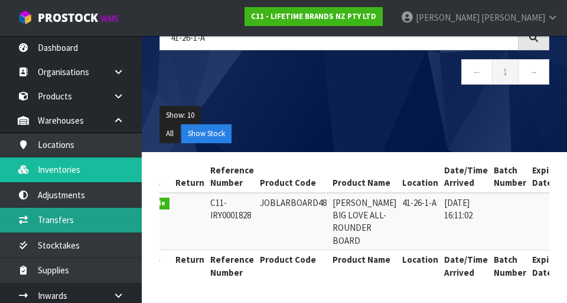
click at [97, 214] on link "Transfers" at bounding box center [71, 219] width 142 height 24
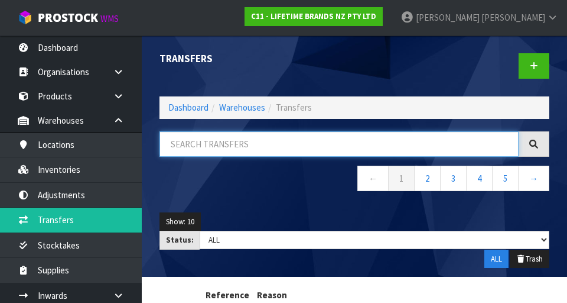
click at [249, 148] on input "text" at bounding box center [339, 143] width 359 height 25
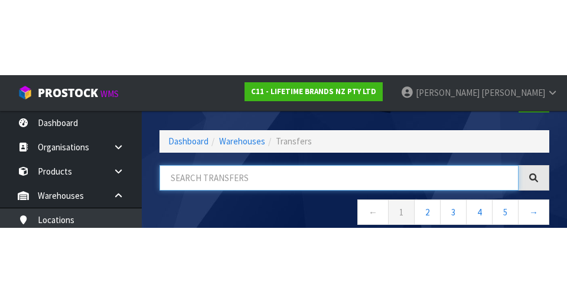
scroll to position [67, 0]
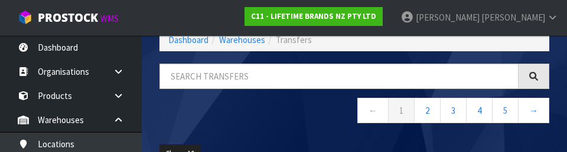
click at [251, 115] on nav "← 1 2 3 4 5 →" at bounding box center [355, 112] width 390 height 29
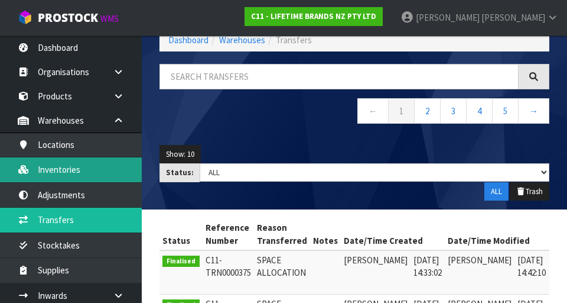
click at [87, 178] on link "Inventories" at bounding box center [71, 169] width 142 height 24
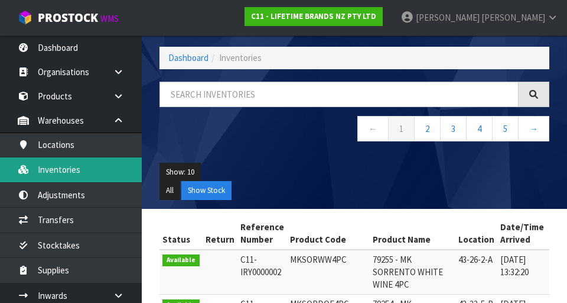
scroll to position [67, 0]
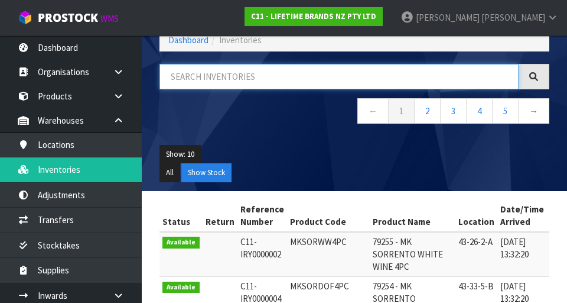
click at [277, 79] on input "text" at bounding box center [339, 76] width 359 height 25
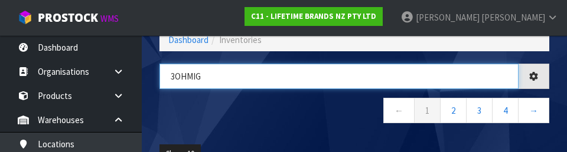
click at [280, 89] on input "3OHmig" at bounding box center [339, 76] width 359 height 25
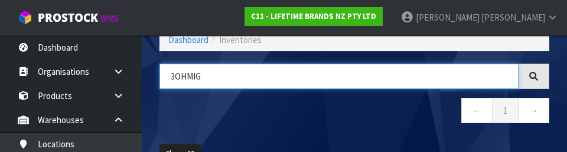
type input "3OHMIG"
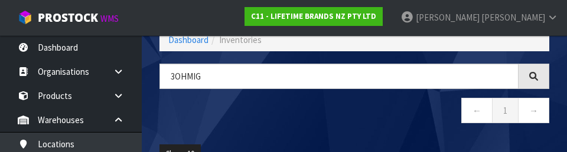
click at [311, 130] on div "3OHMIG ← 1 →" at bounding box center [355, 100] width 408 height 72
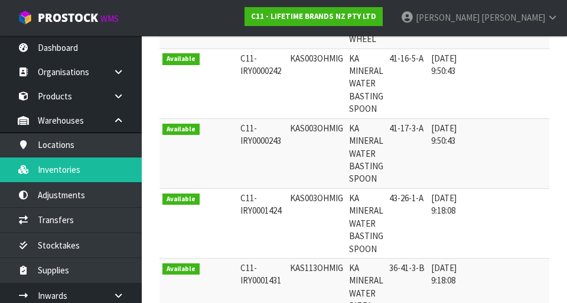
scroll to position [398, 0]
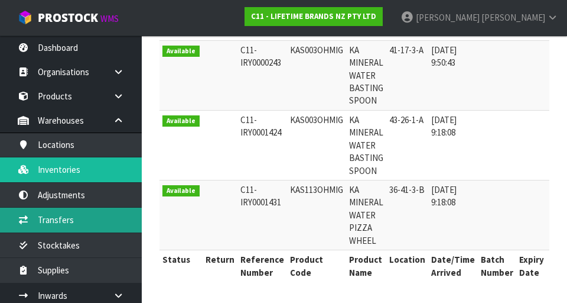
click at [85, 219] on link "Transfers" at bounding box center [71, 219] width 142 height 24
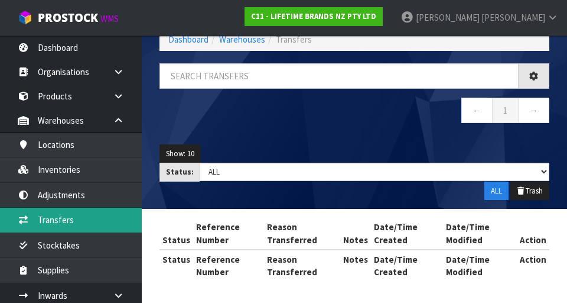
scroll to position [68, 0]
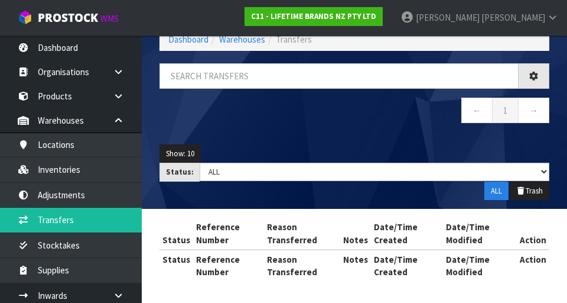
click at [95, 165] on div "Transfers Dashboard Warehouses Transfers ← 1 → Show: 10 5 10 25 50 Status: Draf…" at bounding box center [283, 117] width 567 height 370
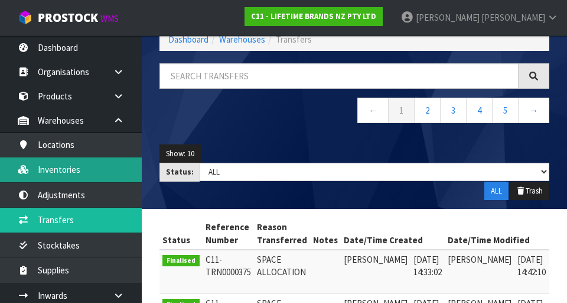
click at [95, 173] on link "Inventories" at bounding box center [71, 169] width 142 height 24
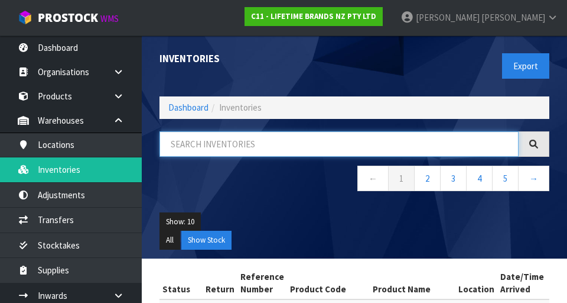
paste input "41-26-1-A"
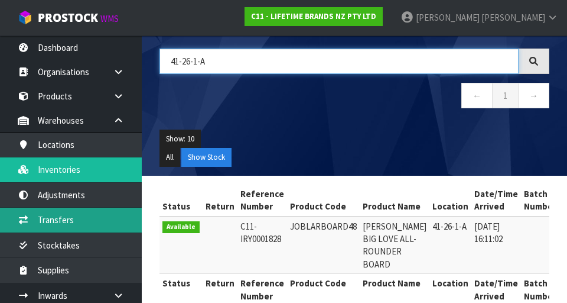
type input "41-26-1-A"
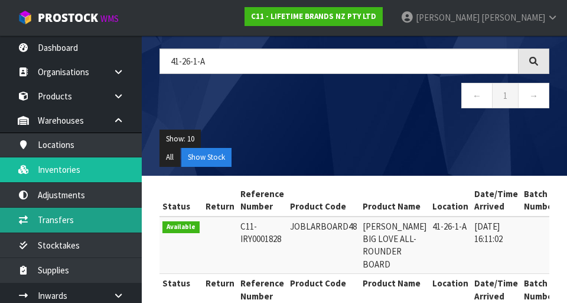
click at [83, 225] on link "Transfers" at bounding box center [71, 219] width 142 height 24
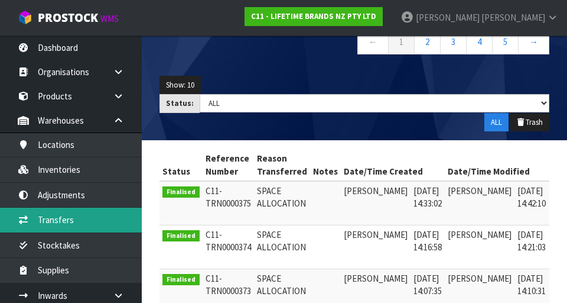
scroll to position [0, 19]
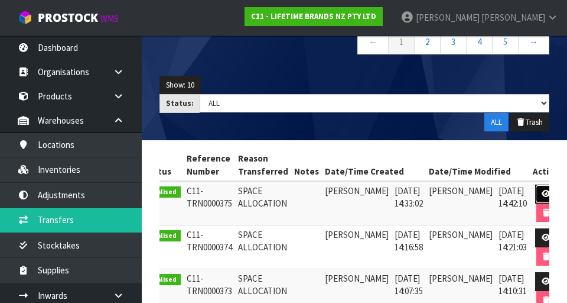
click at [542, 192] on icon at bounding box center [546, 194] width 9 height 8
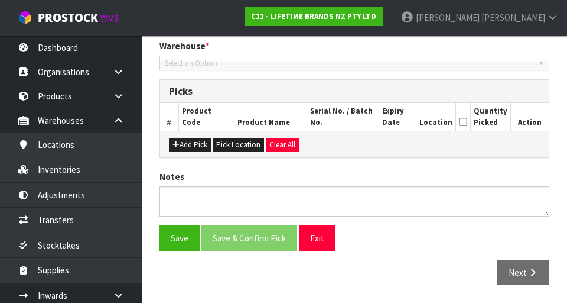
type input "[DATE]"
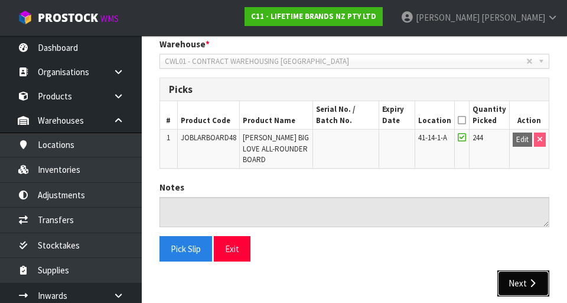
click at [520, 277] on button "Next" at bounding box center [524, 282] width 52 height 25
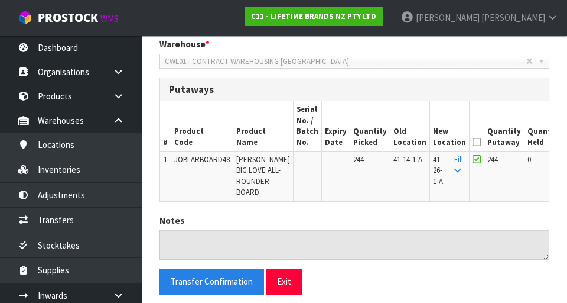
scroll to position [0, 0]
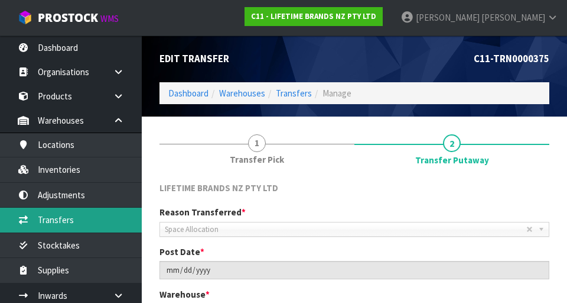
click at [92, 228] on link "Transfers" at bounding box center [71, 219] width 142 height 24
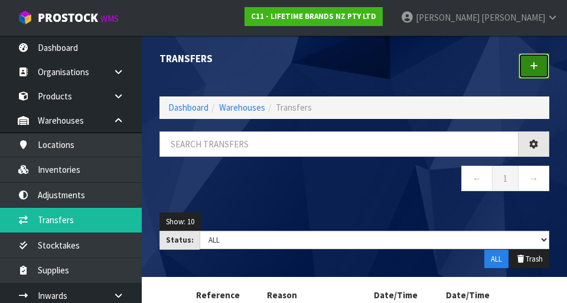
click at [543, 70] on link at bounding box center [534, 65] width 31 height 25
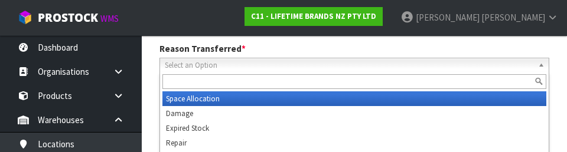
scroll to position [163, 0]
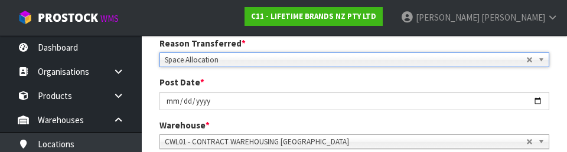
click at [315, 119] on div "Warehouse * 01 - CONTRACT WAREHOUSING MAIN 02 - CONTRACT WAREHOUSING NO 2 CHC -…" at bounding box center [355, 134] width 408 height 30
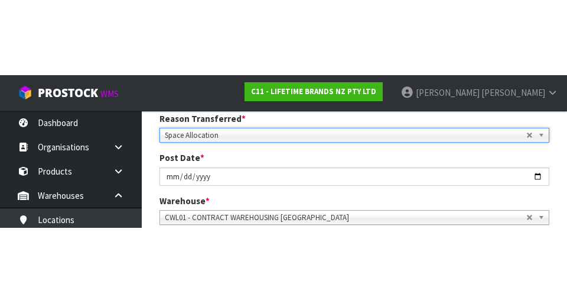
scroll to position [168, 0]
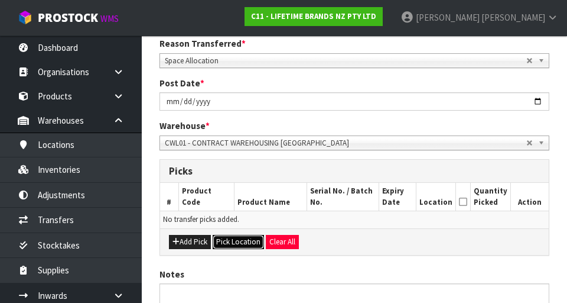
click at [239, 242] on button "Pick Location" at bounding box center [238, 242] width 51 height 14
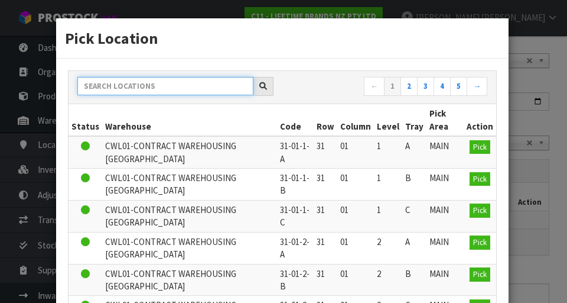
paste input "41-26-1-A"
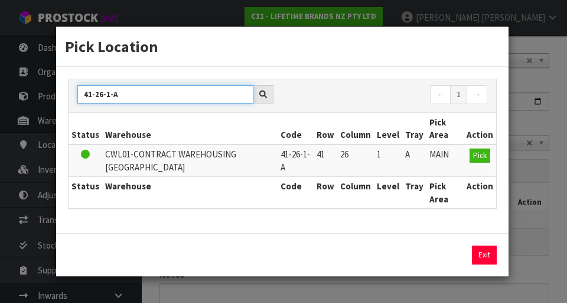
type input "41-26-1-A"
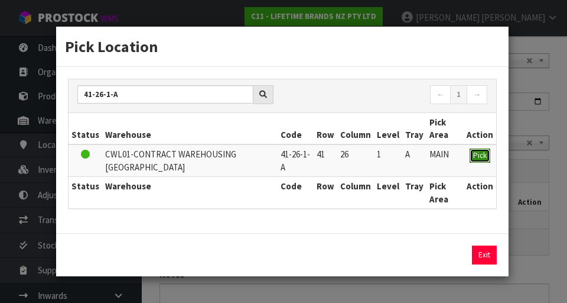
click at [482, 159] on span "Pick" at bounding box center [480, 155] width 14 height 10
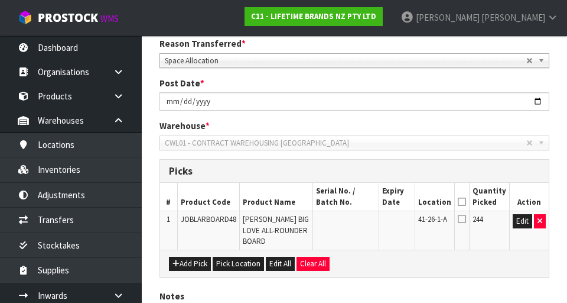
click at [466, 201] on icon at bounding box center [462, 201] width 8 height 1
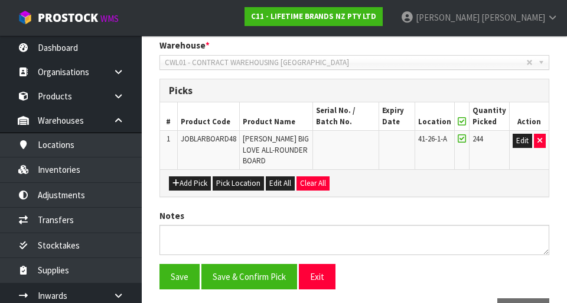
scroll to position [269, 0]
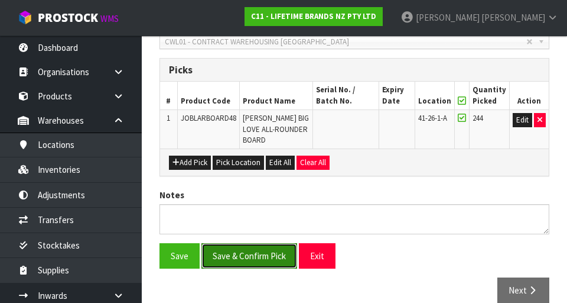
click at [261, 246] on button "Save & Confirm Pick" at bounding box center [249, 255] width 96 height 25
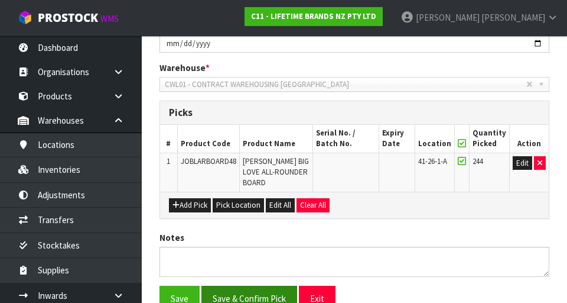
scroll to position [0, 0]
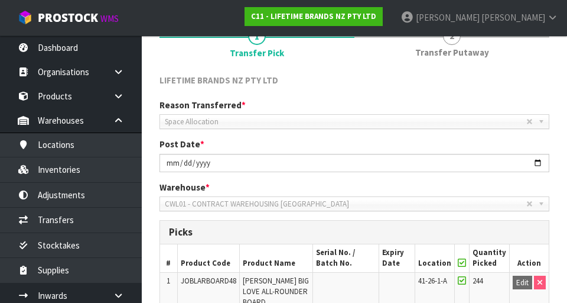
scroll to position [292, 0]
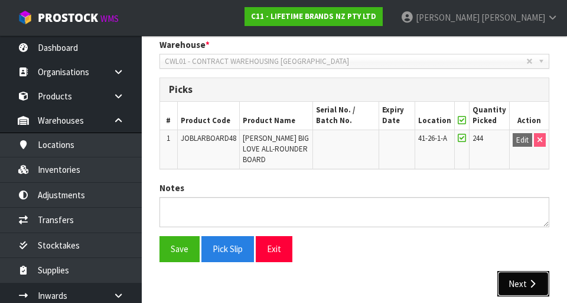
click at [541, 271] on button "Next" at bounding box center [524, 283] width 52 height 25
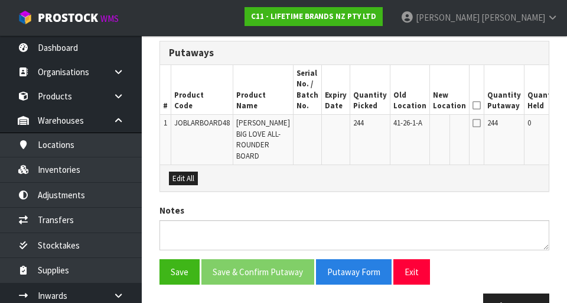
scroll to position [321, 0]
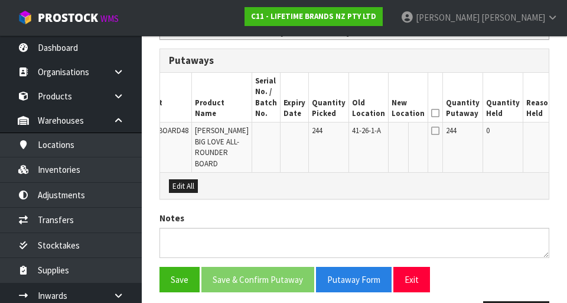
click at [560, 136] on button "Edit" at bounding box center [569, 132] width 19 height 14
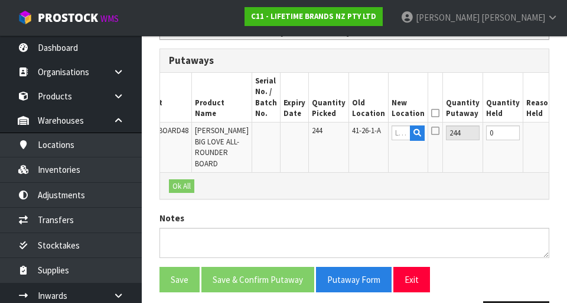
scroll to position [0, 38]
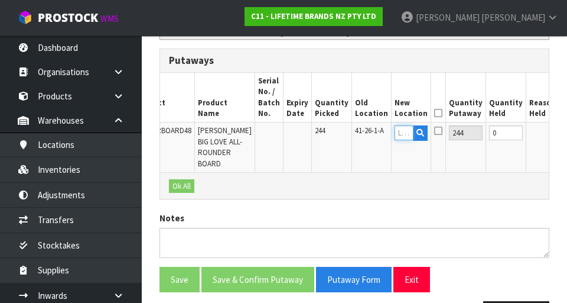
click at [395, 129] on input "text" at bounding box center [404, 132] width 19 height 15
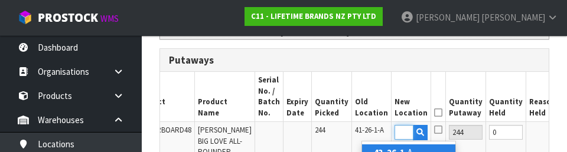
scroll to position [0, 18]
type input "43-26-1-A"
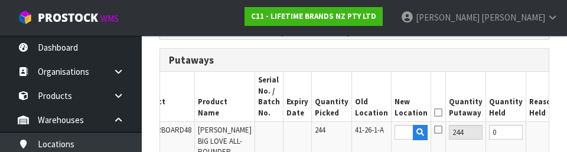
click at [563, 134] on button "OK" at bounding box center [571, 132] width 17 height 14
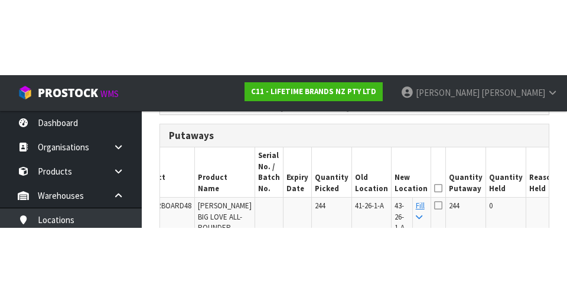
scroll to position [321, 0]
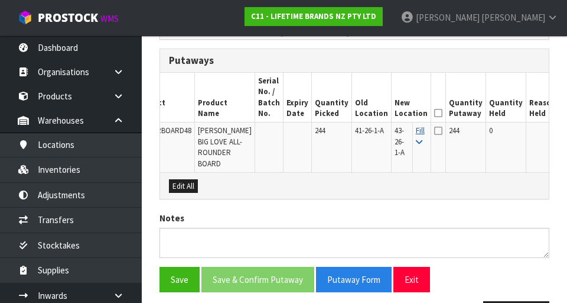
click at [416, 141] on icon at bounding box center [419, 142] width 6 height 8
click at [434, 113] on icon at bounding box center [438, 113] width 8 height 1
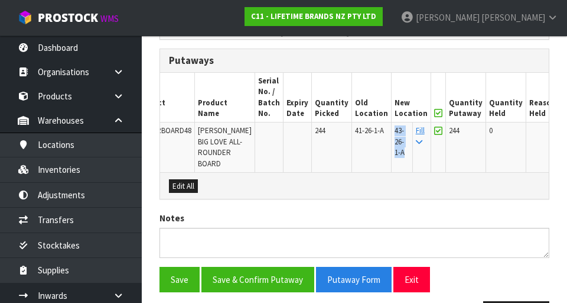
copy span "43-26-1-A"
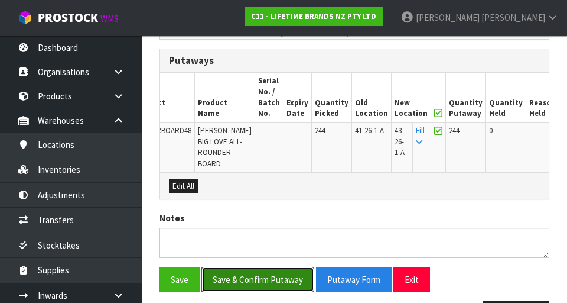
click at [284, 284] on button "Save & Confirm Putaway" at bounding box center [257, 278] width 113 height 25
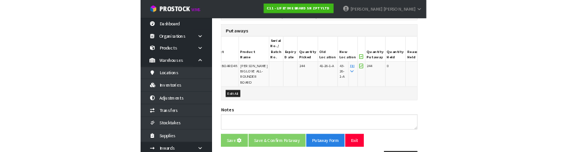
scroll to position [0, 0]
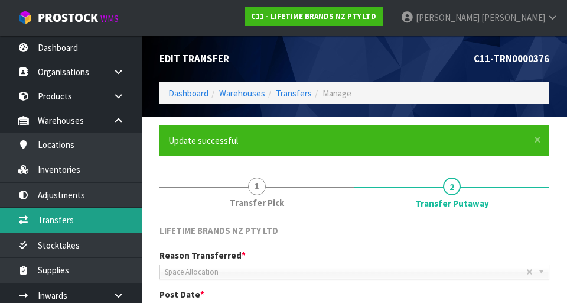
click at [87, 229] on link "Transfers" at bounding box center [71, 219] width 142 height 24
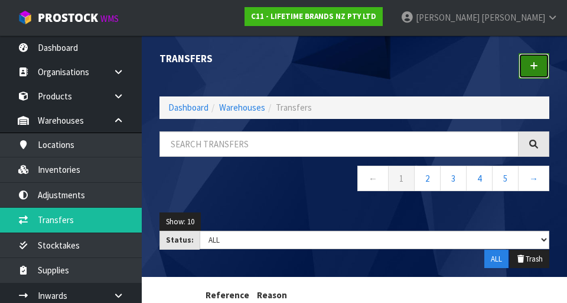
click at [528, 64] on link at bounding box center [534, 65] width 31 height 25
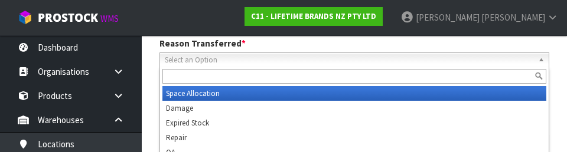
scroll to position [163, 0]
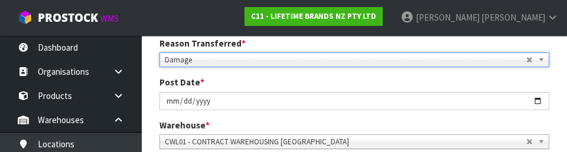
click at [291, 76] on div "Reason Transferred * Space Allocation Damage Expired Stock Repair QA Damage Spa…" at bounding box center [355, 97] width 408 height 121
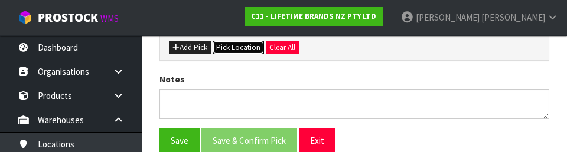
click at [239, 52] on button "Pick Location" at bounding box center [238, 48] width 51 height 14
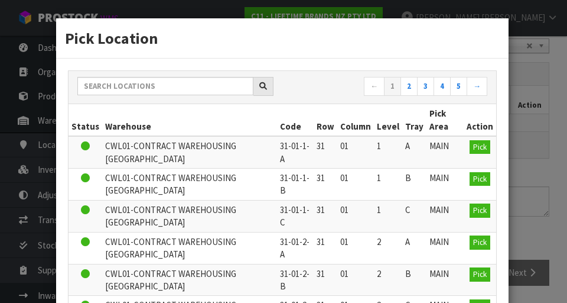
scroll to position [9, 0]
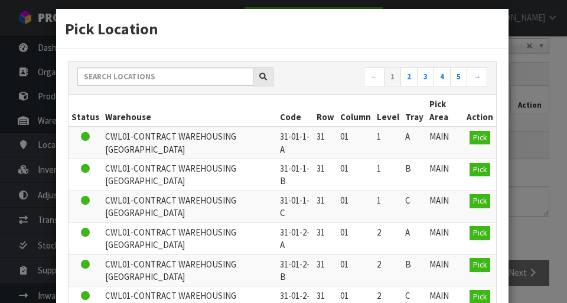
click at [39, 71] on div "Pick Location ← 1 2 3 4 5 → Status Warehouse Code Row Column Level Tray Pick Ar…" at bounding box center [283, 151] width 567 height 303
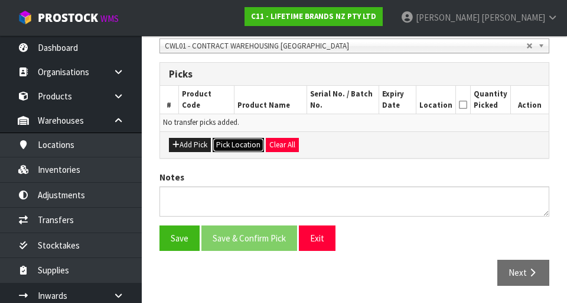
click at [233, 149] on button "Pick Location" at bounding box center [238, 145] width 51 height 14
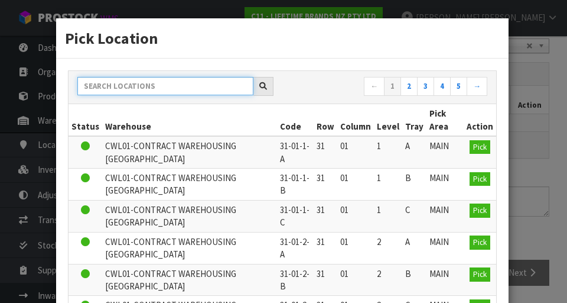
paste input "43-26-1-A"
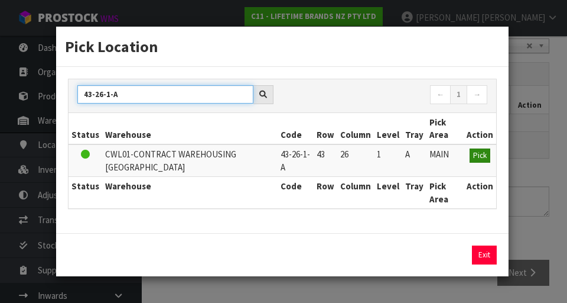
type input "43-26-1-A"
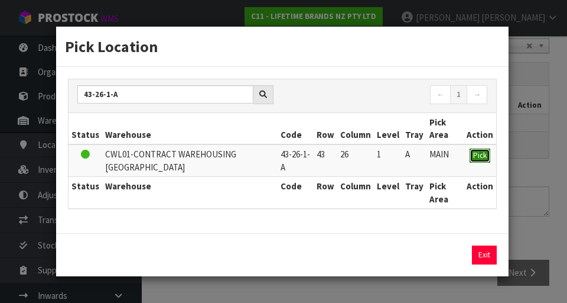
click at [483, 159] on span "Pick" at bounding box center [480, 155] width 14 height 10
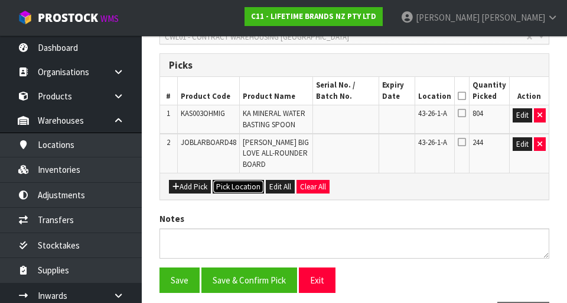
scroll to position [275, 0]
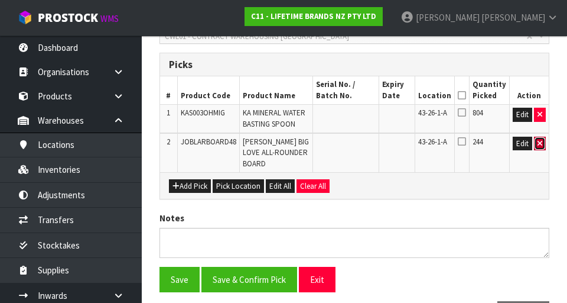
click at [539, 148] on button "button" at bounding box center [540, 143] width 12 height 14
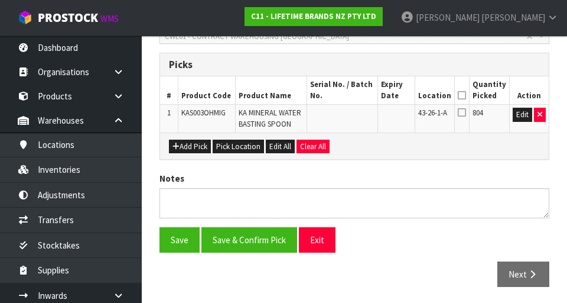
click at [463, 95] on icon at bounding box center [462, 95] width 8 height 1
click at [168, 245] on button "Save" at bounding box center [180, 239] width 40 height 25
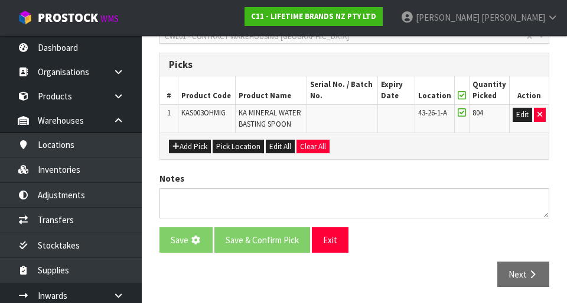
scroll to position [0, 0]
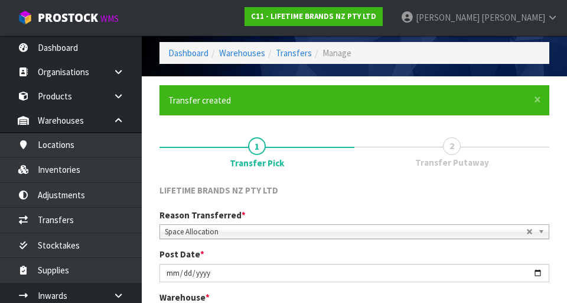
scroll to position [319, 0]
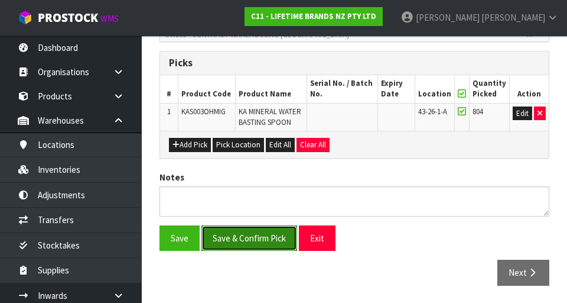
click at [252, 237] on button "Save & Confirm Pick" at bounding box center [249, 237] width 96 height 25
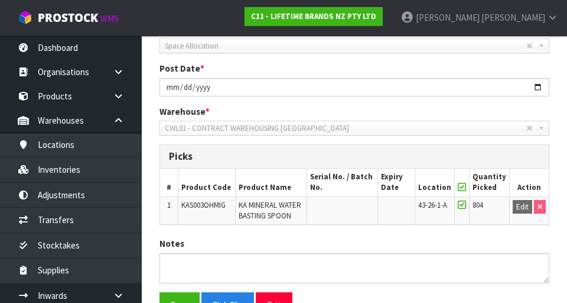
scroll to position [292, 0]
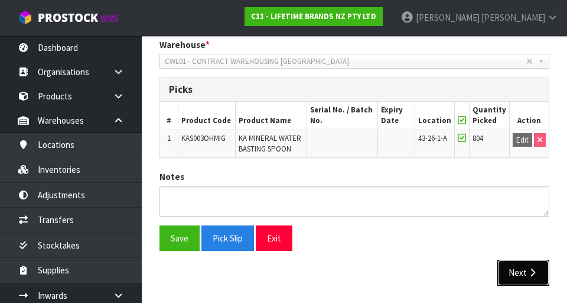
click at [523, 265] on button "Next" at bounding box center [524, 271] width 52 height 25
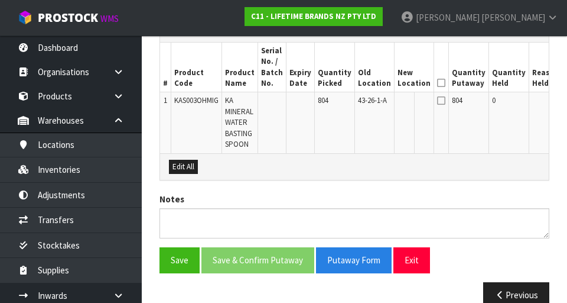
scroll to position [344, 0]
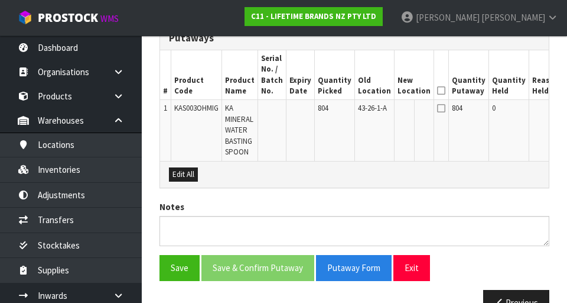
click at [565, 112] on button "Edit" at bounding box center [574, 110] width 19 height 14
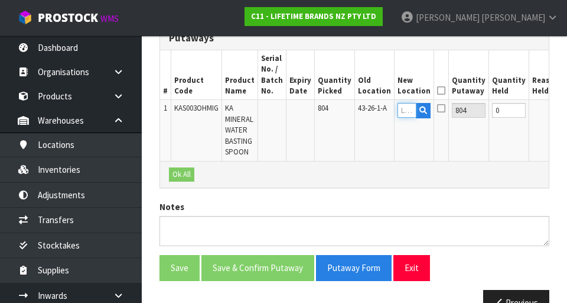
click at [398, 110] on input "text" at bounding box center [407, 110] width 19 height 15
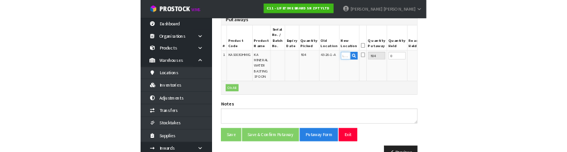
scroll to position [339, 0]
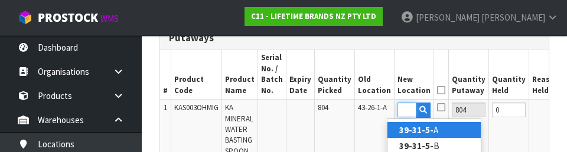
type input "39-31-5-A"
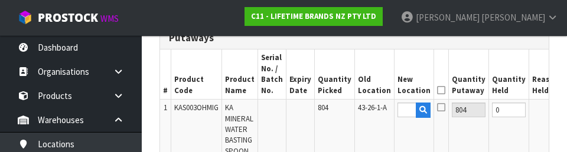
click at [565, 110] on button "OK" at bounding box center [573, 110] width 17 height 14
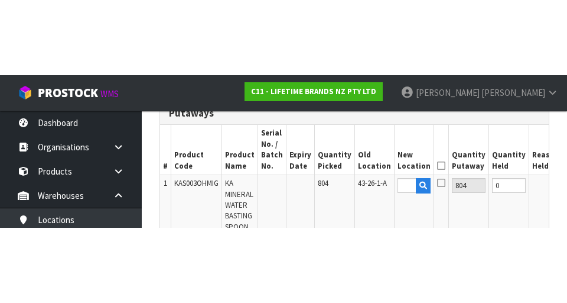
scroll to position [0, 0]
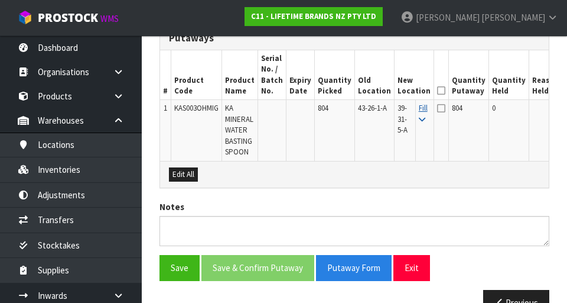
click at [419, 118] on icon at bounding box center [422, 120] width 6 height 8
click at [437, 90] on icon at bounding box center [441, 90] width 8 height 1
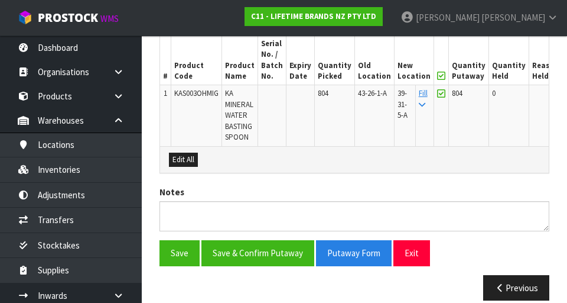
scroll to position [360, 0]
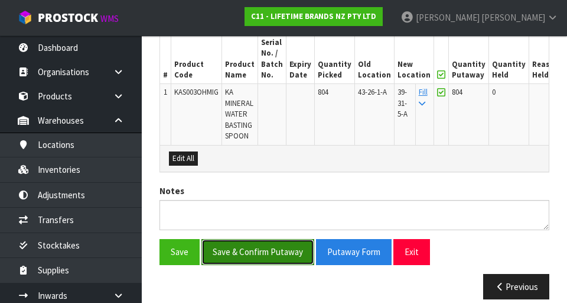
click at [242, 249] on button "Save & Confirm Putaway" at bounding box center [257, 251] width 113 height 25
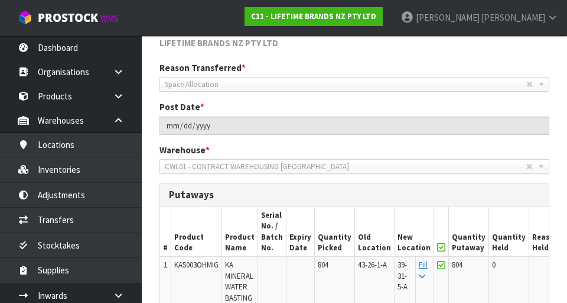
scroll to position [347, 0]
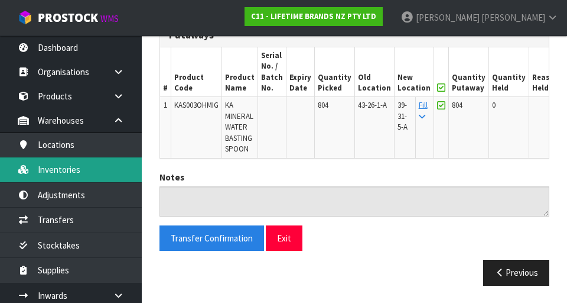
click at [49, 170] on link "Inventories" at bounding box center [71, 169] width 142 height 24
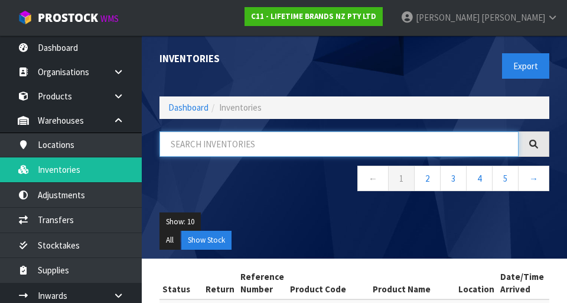
click at [212, 142] on input "text" at bounding box center [339, 143] width 359 height 25
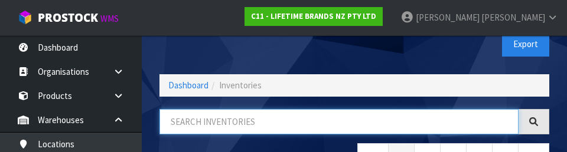
scroll to position [67, 0]
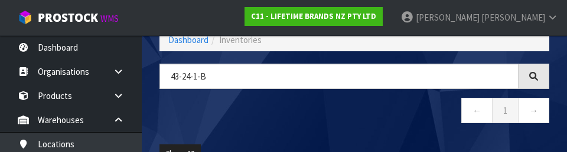
click at [376, 130] on div "43-24-1-b ← 1 →" at bounding box center [355, 100] width 408 height 72
type input "43-24-1-B"
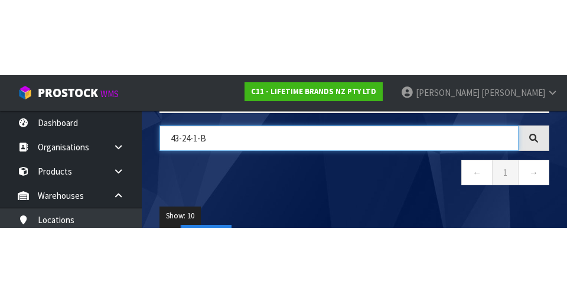
scroll to position [84, 0]
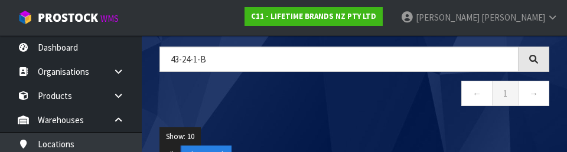
click at [446, 126] on div "Show: 10 5 10 25 50 All Show Stock" at bounding box center [355, 146] width 408 height 55
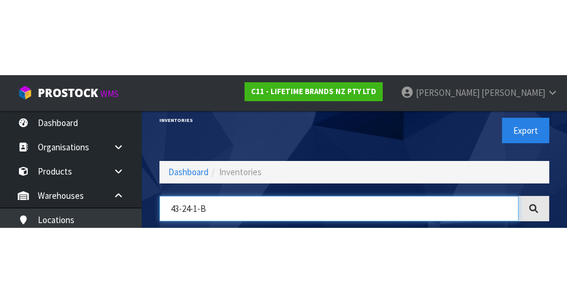
scroll to position [67, 0]
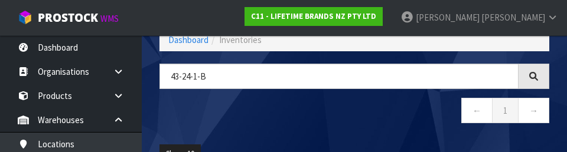
click at [394, 129] on div "43-24-1-B ← 1 →" at bounding box center [355, 100] width 408 height 72
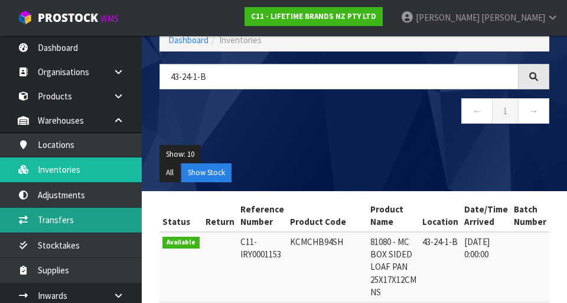
click at [56, 225] on link "Transfers" at bounding box center [71, 219] width 142 height 24
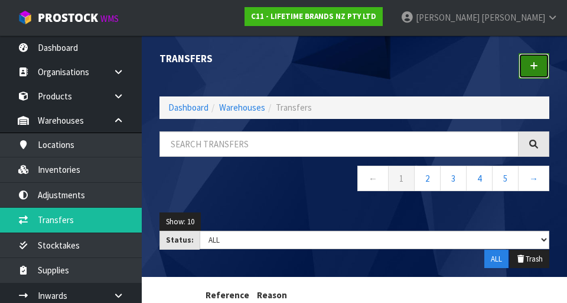
click at [539, 65] on link at bounding box center [534, 65] width 31 height 25
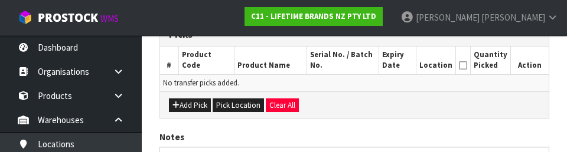
scroll to position [312, 0]
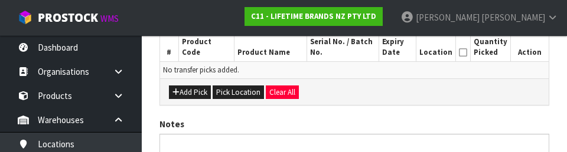
click at [492, 105] on div "Picks # Product Code Product Name Serial No. / Batch No. Expiry Date Location Q…" at bounding box center [355, 57] width 390 height 96
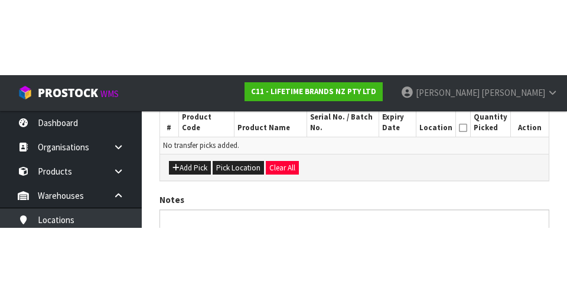
scroll to position [265, 0]
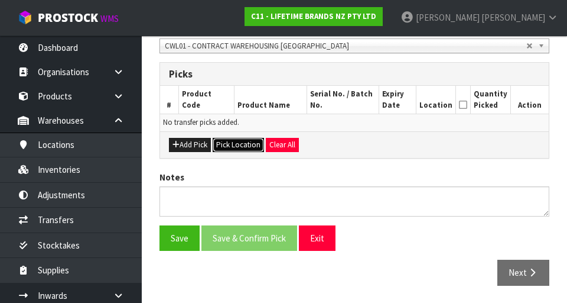
click at [235, 140] on button "Pick Location" at bounding box center [238, 145] width 51 height 14
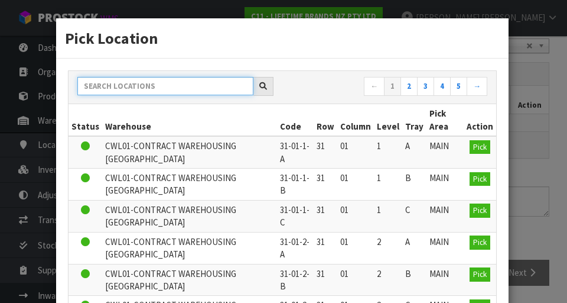
paste input "43-24-1-B"
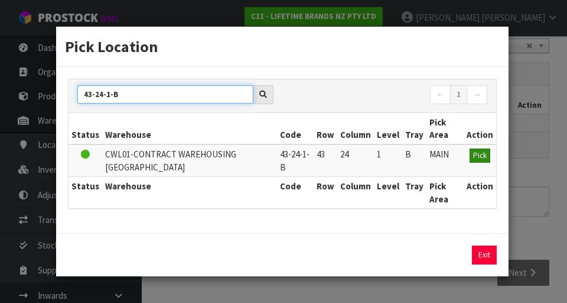
type input "43-24-1-B"
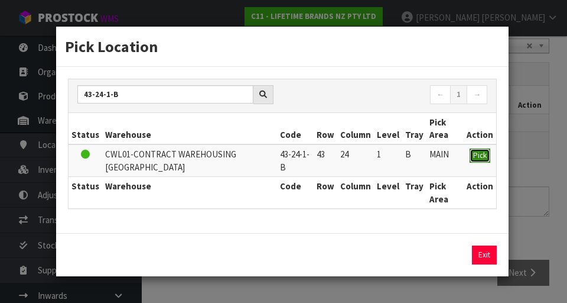
click at [481, 154] on span "Pick" at bounding box center [480, 155] width 14 height 10
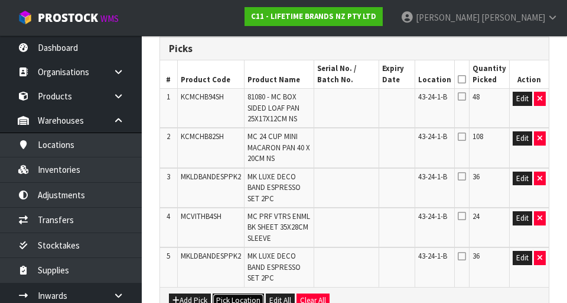
scroll to position [0, 0]
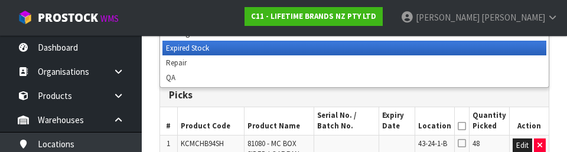
click at [458, 115] on th at bounding box center [461, 122] width 15 height 28
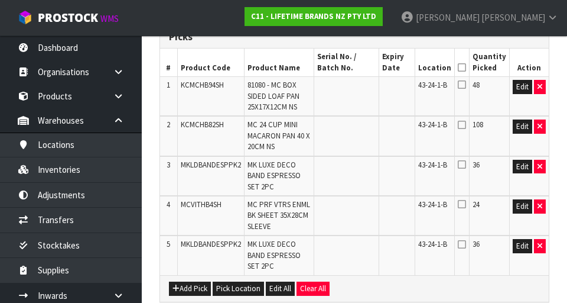
scroll to position [304, 0]
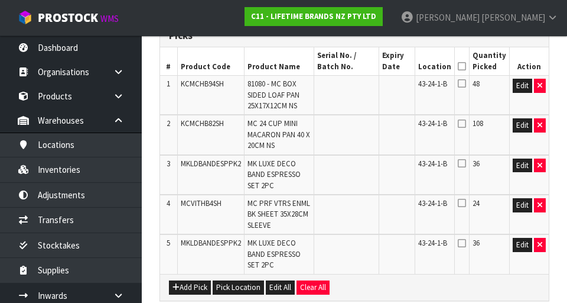
click at [466, 86] on icon at bounding box center [462, 83] width 8 height 9
click at [0, 0] on input "checkbox" at bounding box center [0, 0] width 0 height 0
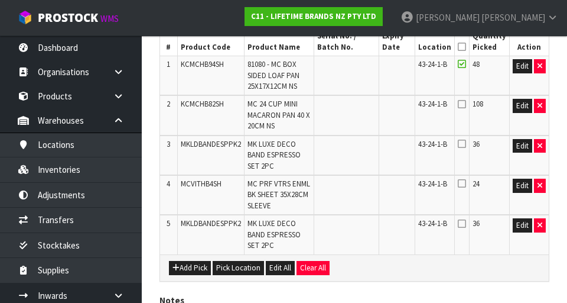
scroll to position [323, 0]
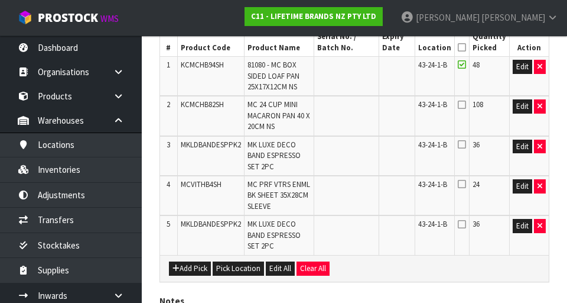
click at [466, 181] on icon at bounding box center [462, 183] width 8 height 9
click at [0, 0] on input "checkbox" at bounding box center [0, 0] width 0 height 0
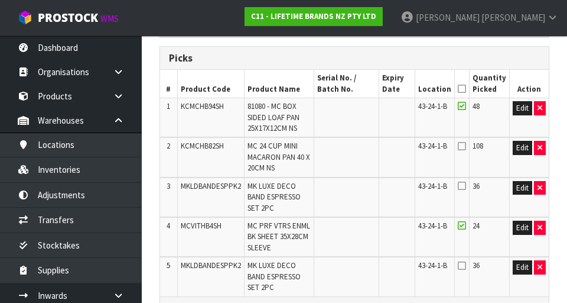
scroll to position [286, 0]
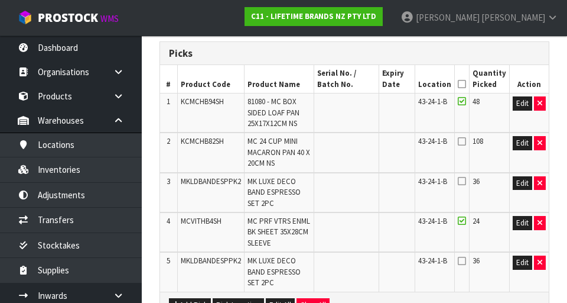
click at [469, 154] on td at bounding box center [461, 152] width 15 height 40
click at [464, 143] on icon at bounding box center [462, 140] width 8 height 9
click at [0, 0] on input "checkbox" at bounding box center [0, 0] width 0 height 0
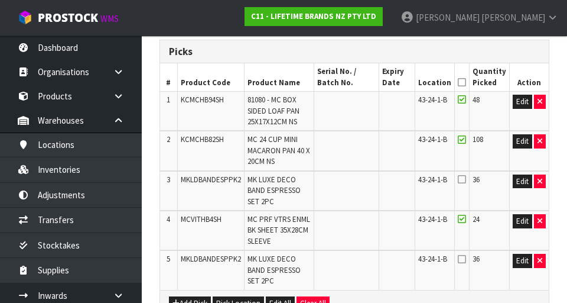
scroll to position [292, 0]
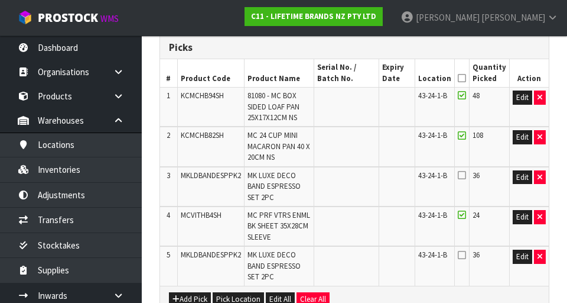
click at [454, 187] on td "43-24-1-B" at bounding box center [435, 187] width 40 height 40
click at [466, 174] on icon at bounding box center [462, 174] width 8 height 9
click at [0, 0] on input "checkbox" at bounding box center [0, 0] width 0 height 0
click at [466, 255] on icon at bounding box center [462, 254] width 8 height 9
click at [0, 0] on input "checkbox" at bounding box center [0, 0] width 0 height 0
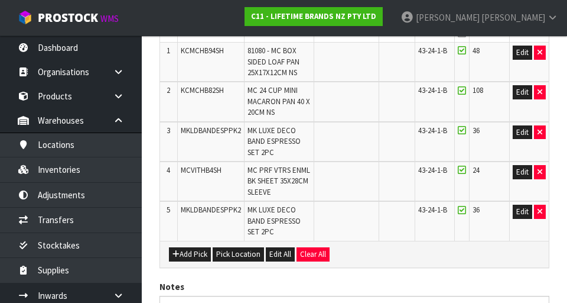
scroll to position [446, 0]
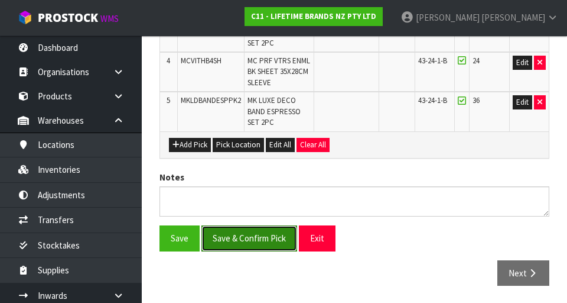
click at [246, 240] on button "Save & Confirm Pick" at bounding box center [249, 237] width 96 height 25
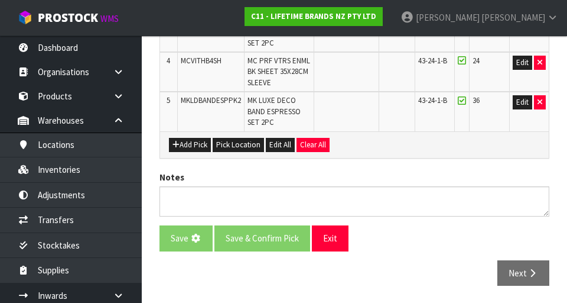
scroll to position [0, 0]
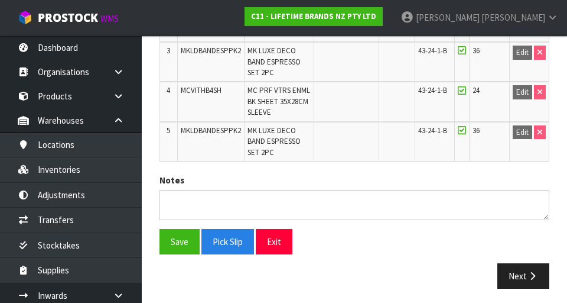
scroll to position [463, 0]
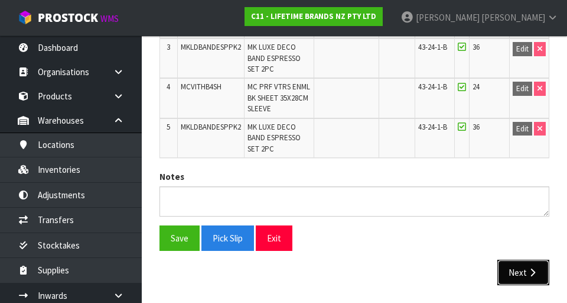
click at [528, 271] on icon "button" at bounding box center [532, 272] width 11 height 9
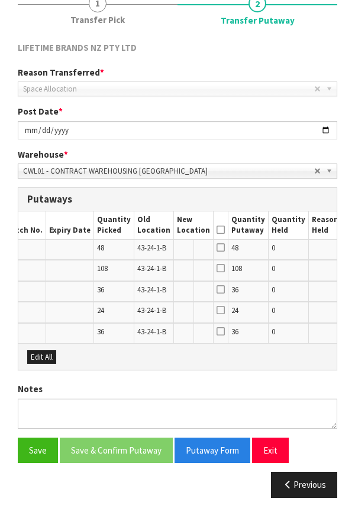
scroll to position [0, 310]
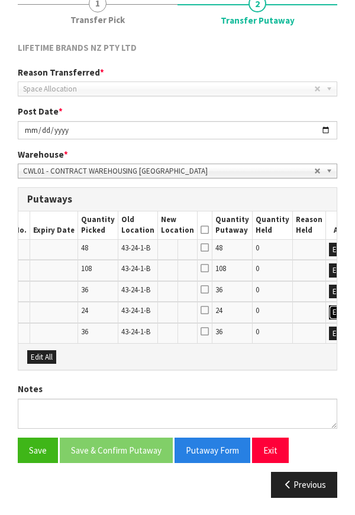
click at [329, 302] on button "Edit" at bounding box center [338, 312] width 19 height 14
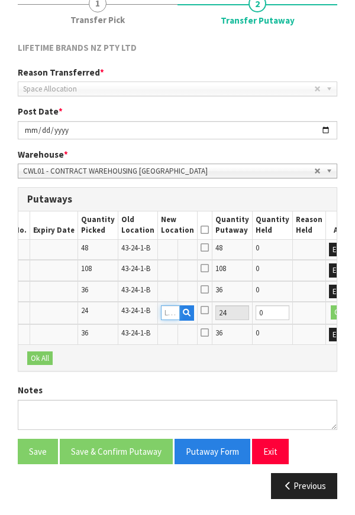
click at [161, 302] on input "text" at bounding box center [170, 312] width 19 height 15
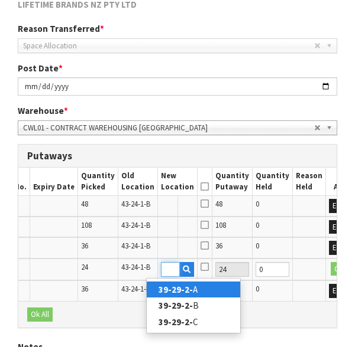
scroll to position [258, 0]
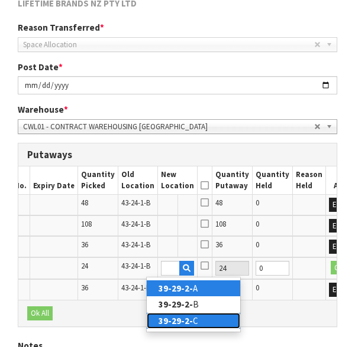
click at [196, 302] on link "39-29-2- C" at bounding box center [193, 321] width 93 height 16
type input "39-29-2-C"
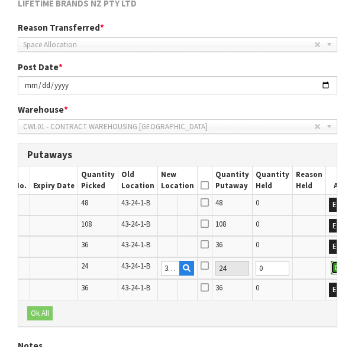
click at [330, 268] on button "OK" at bounding box center [338, 268] width 17 height 14
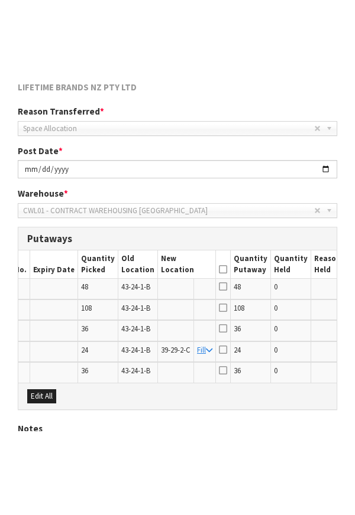
scroll to position [214, 0]
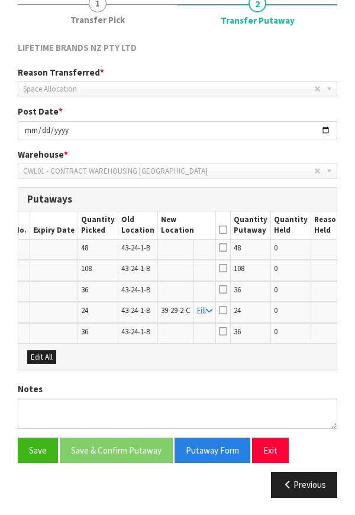
click at [219, 302] on icon at bounding box center [223, 309] width 8 height 9
click at [0, 0] on input "checkbox" at bounding box center [0, 0] width 0 height 0
click at [36, 302] on button "Save" at bounding box center [38, 450] width 40 height 25
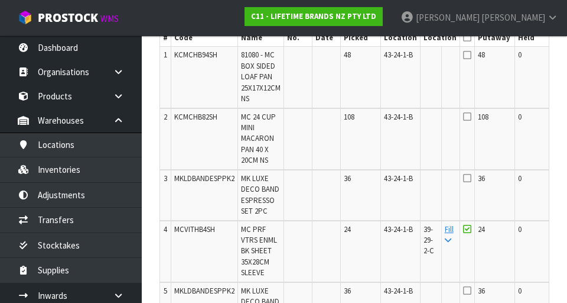
scroll to position [398, 0]
copy span "39-29-2-C"
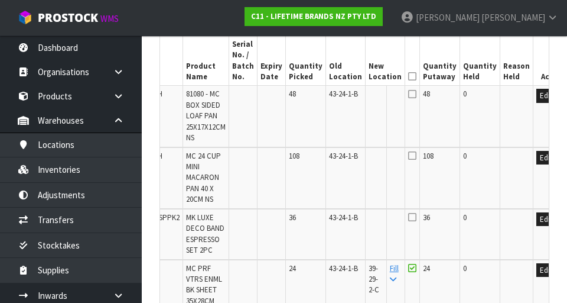
scroll to position [357, 0]
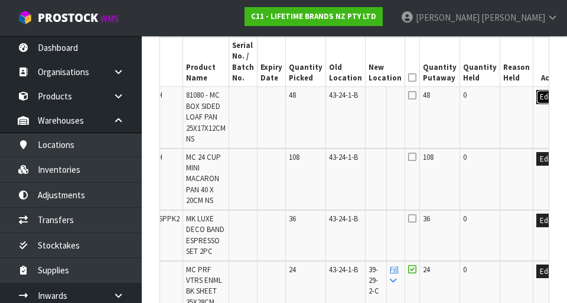
click at [537, 97] on button "Edit" at bounding box center [546, 97] width 19 height 14
click at [369, 102] on input "text" at bounding box center [378, 97] width 19 height 15
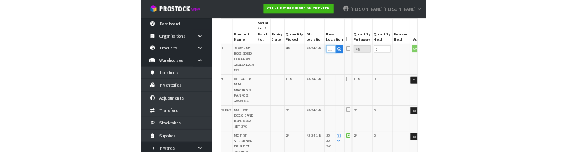
scroll to position [351, 0]
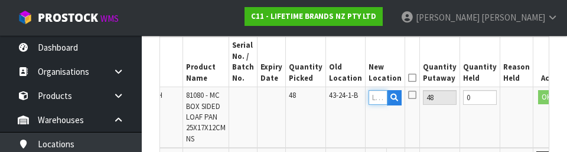
type input "39-29-2-C"
click at [538, 96] on button "OK" at bounding box center [546, 97] width 17 height 14
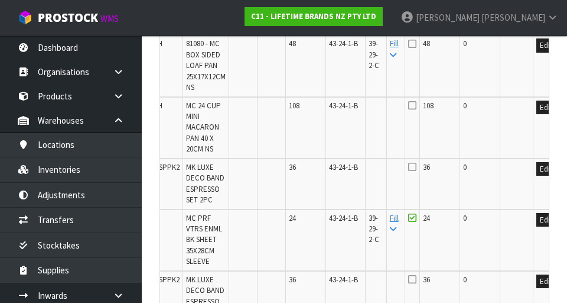
scroll to position [598, 0]
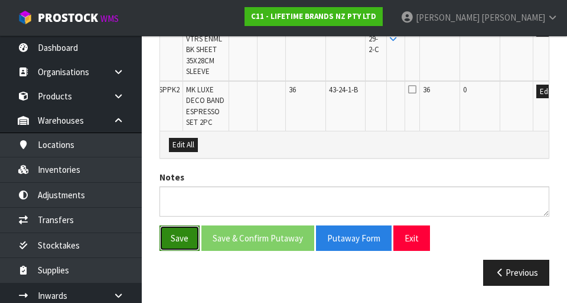
click at [177, 243] on button "Save" at bounding box center [180, 237] width 40 height 25
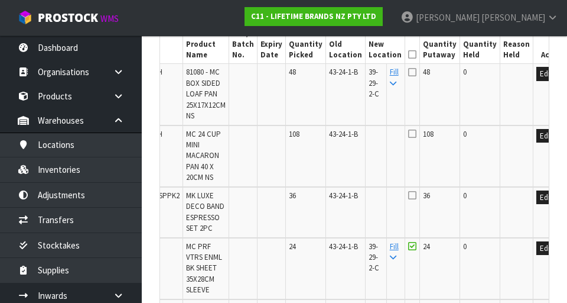
scroll to position [380, 0]
click at [408, 133] on icon at bounding box center [412, 133] width 8 height 9
click at [537, 141] on button "Edit" at bounding box center [546, 136] width 19 height 14
click at [369, 131] on input "text" at bounding box center [378, 136] width 19 height 15
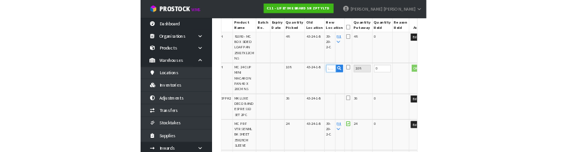
scroll to position [374, 0]
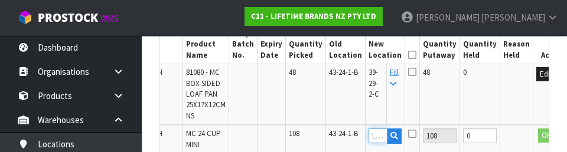
paste input "39-29-2-C"
click at [369, 135] on input "39-29-2-C" at bounding box center [378, 136] width 19 height 15
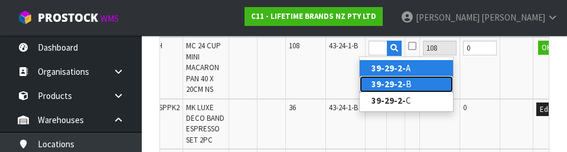
click at [413, 77] on link "39-29-2- B" at bounding box center [406, 84] width 93 height 16
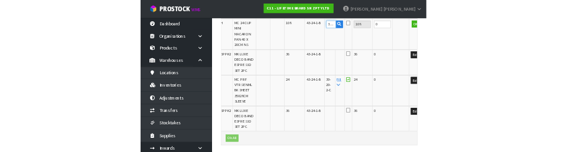
scroll to position [462, 0]
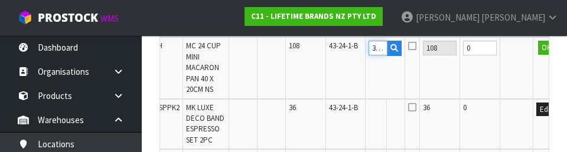
click at [369, 50] on input "39-29-2-B" at bounding box center [378, 48] width 19 height 15
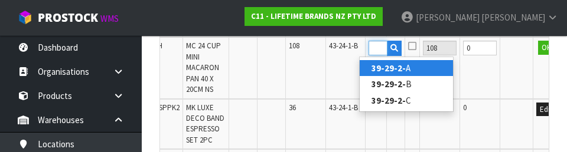
type input "39-29-2-A"
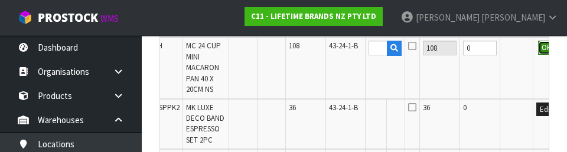
click at [538, 47] on button "OK" at bounding box center [546, 48] width 17 height 14
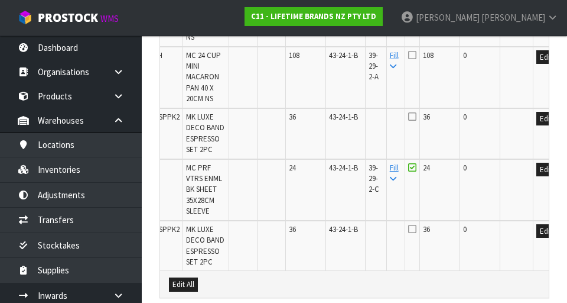
scroll to position [459, 0]
click at [537, 123] on button "Edit" at bounding box center [546, 119] width 19 height 14
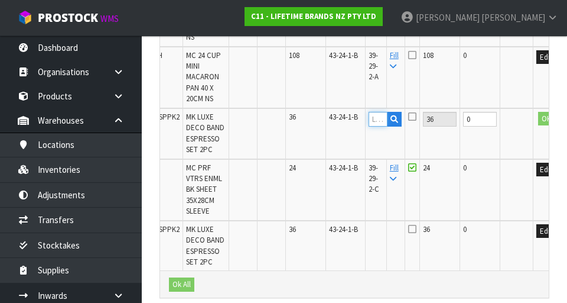
click at [369, 115] on input "text" at bounding box center [378, 119] width 19 height 15
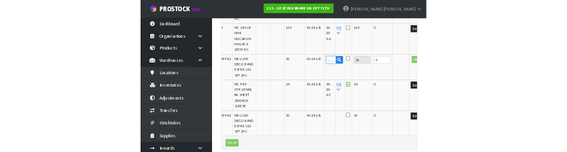
scroll to position [453, 0]
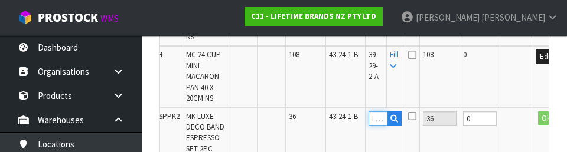
paste input "39-29-2-C"
click at [369, 116] on input "39-29-2-C" at bounding box center [378, 119] width 19 height 15
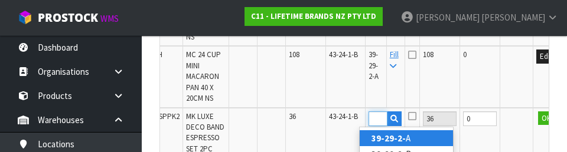
type input "39-29-2-A"
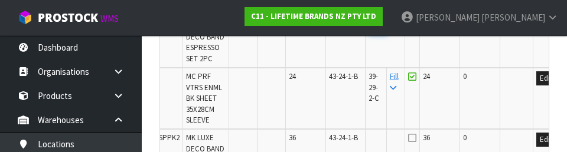
scroll to position [502, 0]
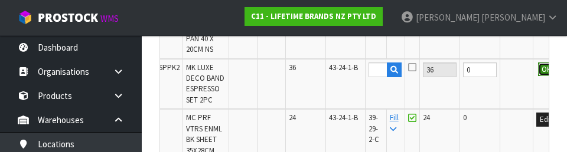
click at [538, 72] on button "OK" at bounding box center [546, 70] width 17 height 14
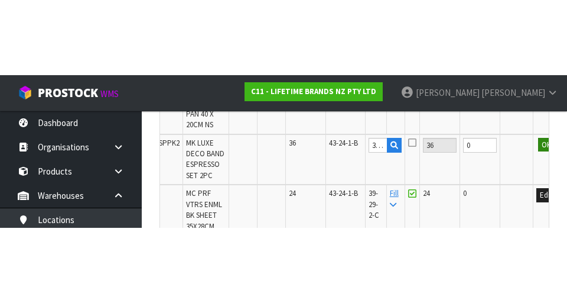
scroll to position [508, 0]
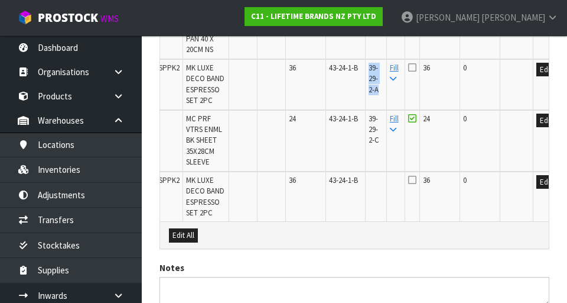
copy span "39-29-2-A"
click at [537, 177] on button "Edit" at bounding box center [546, 182] width 19 height 14
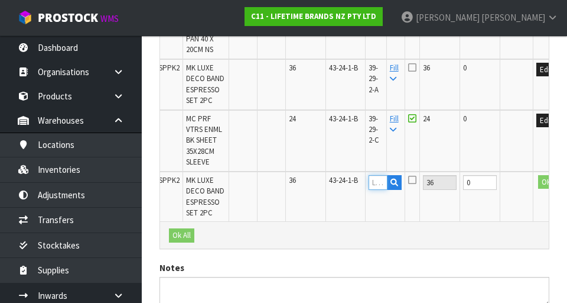
paste input "39-29-2-A"
type input "39-29-2-A"
click at [538, 184] on button "OK" at bounding box center [546, 182] width 17 height 14
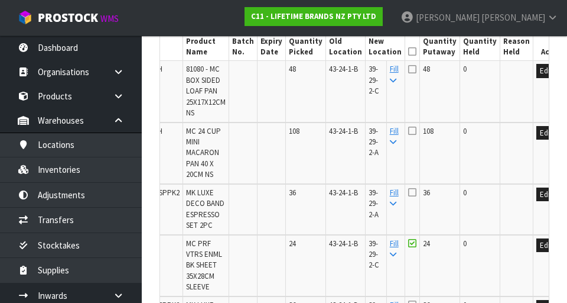
scroll to position [383, 0]
click at [405, 41] on th at bounding box center [412, 36] width 15 height 50
click at [408, 51] on icon at bounding box center [412, 51] width 8 height 1
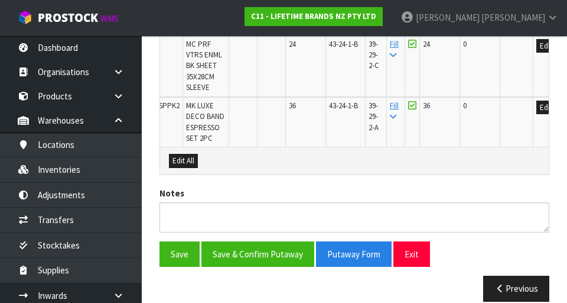
scroll to position [598, 0]
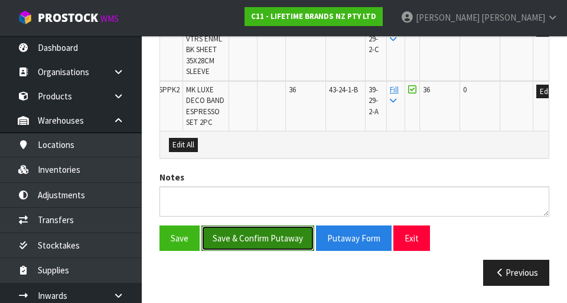
click at [230, 238] on button "Save & Confirm Putaway" at bounding box center [257, 237] width 113 height 25
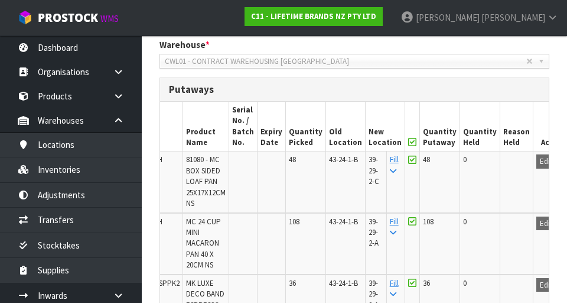
scroll to position [301, 0]
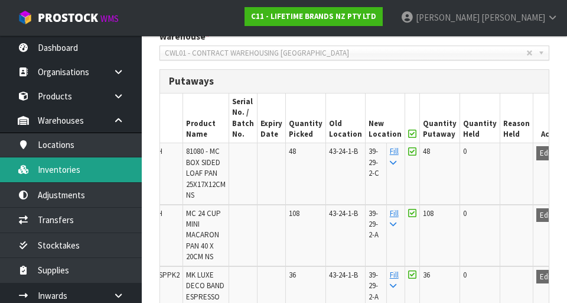
click at [54, 171] on link "Inventories" at bounding box center [71, 169] width 142 height 24
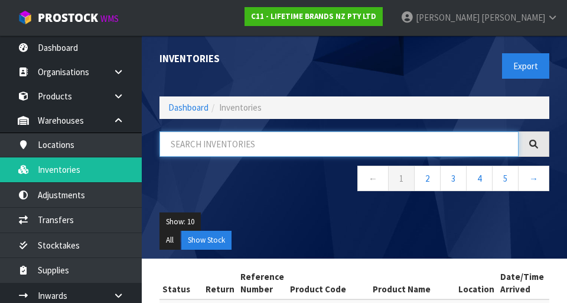
click at [205, 148] on input "text" at bounding box center [339, 143] width 359 height 25
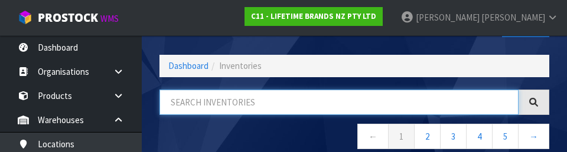
scroll to position [67, 0]
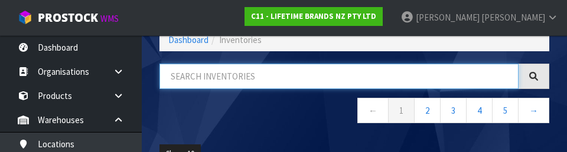
type input "3"
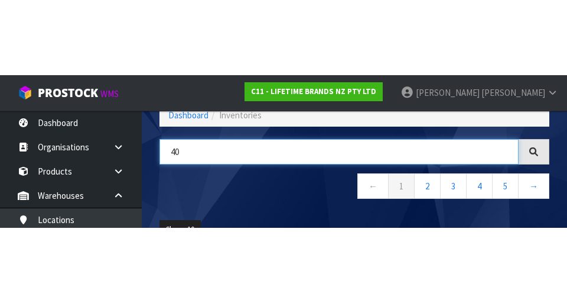
scroll to position [0, 0]
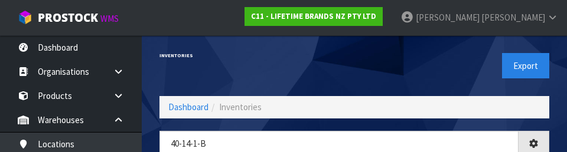
click at [409, 68] on div "Export" at bounding box center [457, 65] width 204 height 61
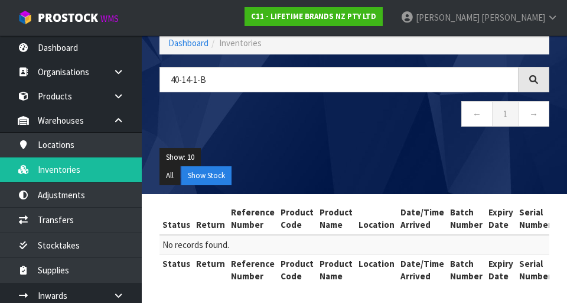
scroll to position [69, 0]
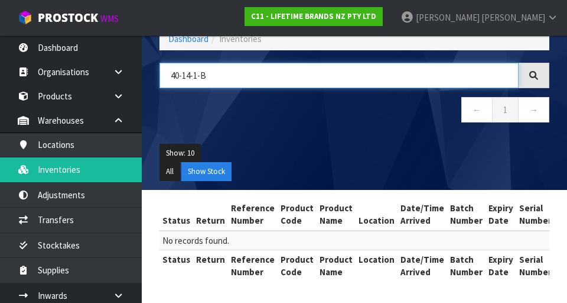
click at [462, 71] on input "40-14-1-B" at bounding box center [339, 75] width 359 height 25
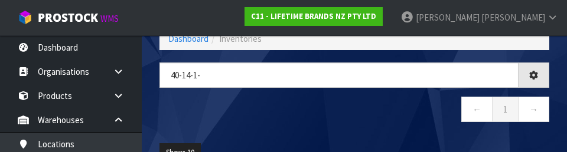
click at [415, 131] on div "40-14-1- ← 1 →" at bounding box center [355, 99] width 408 height 72
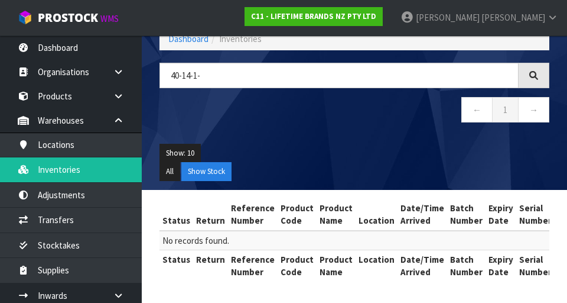
scroll to position [0, 0]
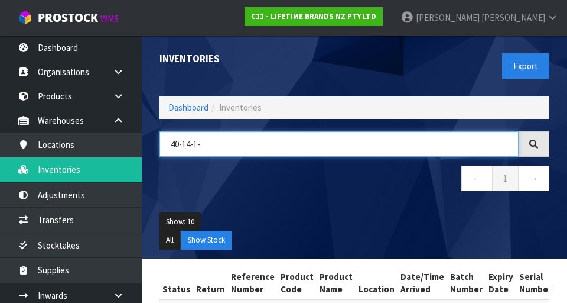
click at [182, 146] on input "40-14-1-" at bounding box center [339, 143] width 359 height 25
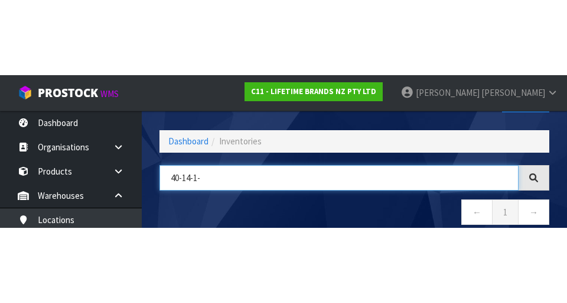
scroll to position [67, 0]
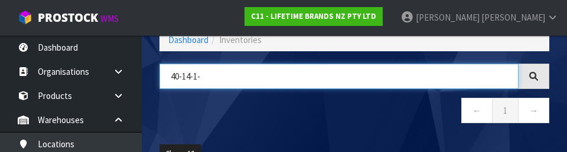
click at [181, 80] on input "40-14-1-" at bounding box center [339, 76] width 359 height 25
type input "41-14-1-"
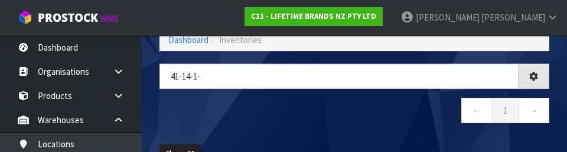
click at [187, 113] on nav "← 1 →" at bounding box center [355, 112] width 390 height 29
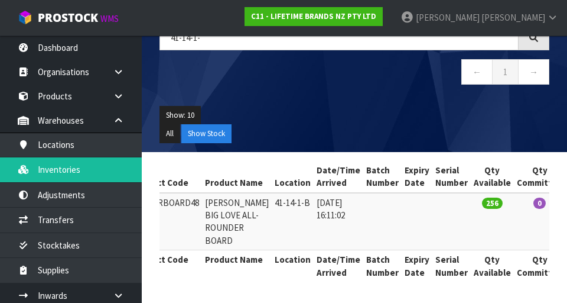
scroll to position [0, 155]
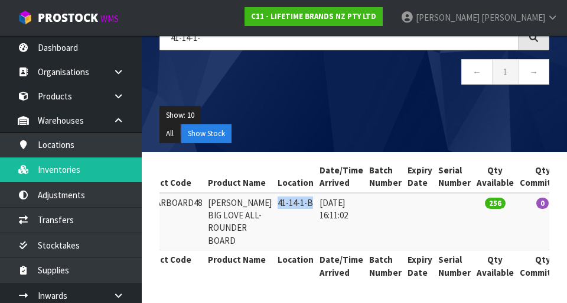
copy td "41-14-1-B"
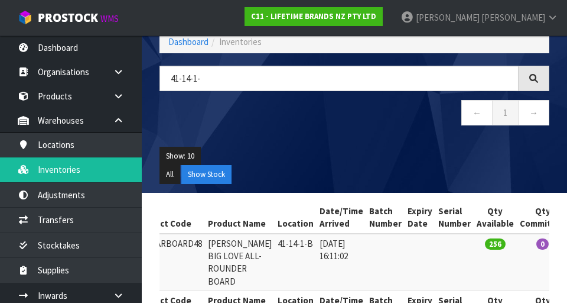
scroll to position [54, 0]
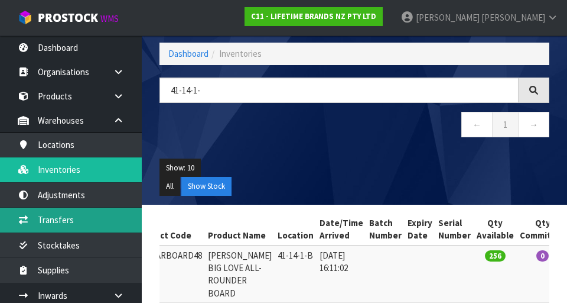
click at [48, 223] on link "Transfers" at bounding box center [71, 219] width 142 height 24
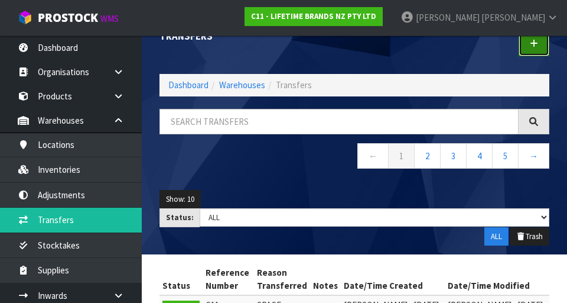
click at [523, 51] on link at bounding box center [534, 43] width 31 height 25
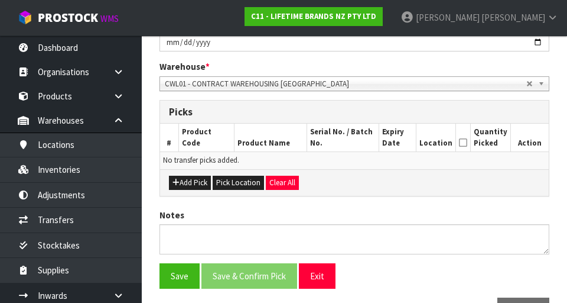
scroll to position [226, 0]
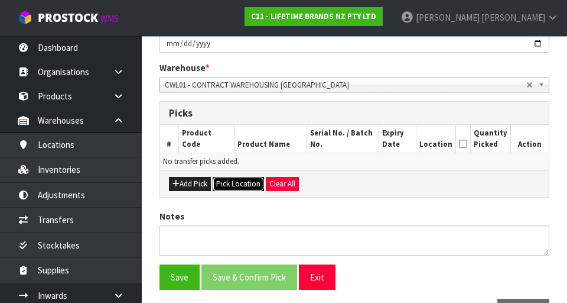
click at [230, 186] on button "Pick Location" at bounding box center [238, 184] width 51 height 14
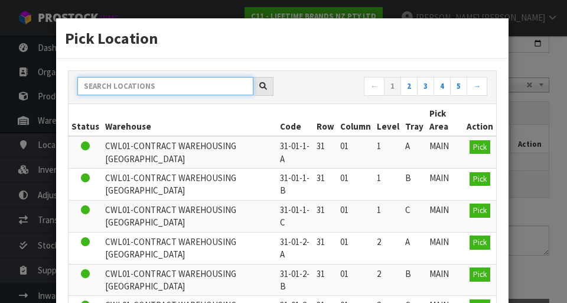
paste input "41-14-1-B"
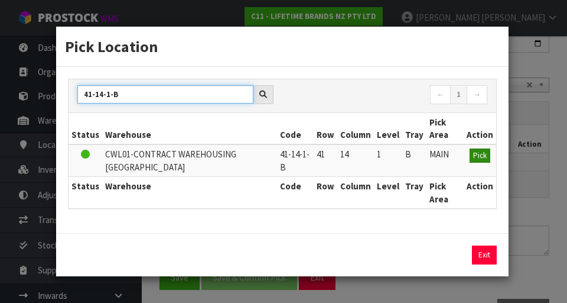
type input "41-14-1-B"
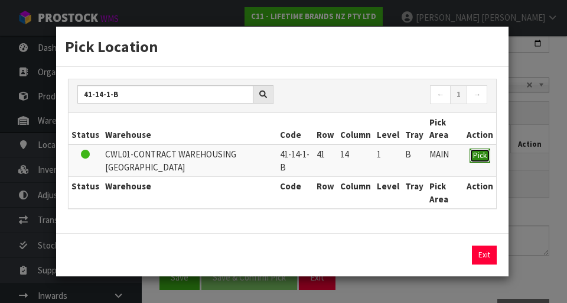
click at [476, 149] on button "Pick" at bounding box center [480, 155] width 21 height 14
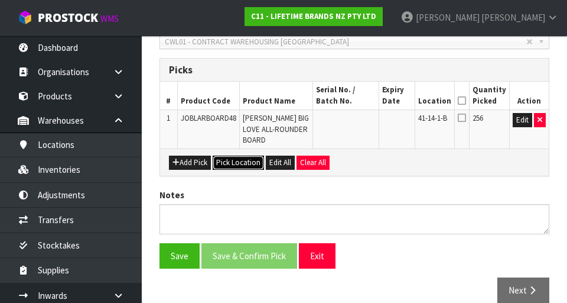
scroll to position [271, 0]
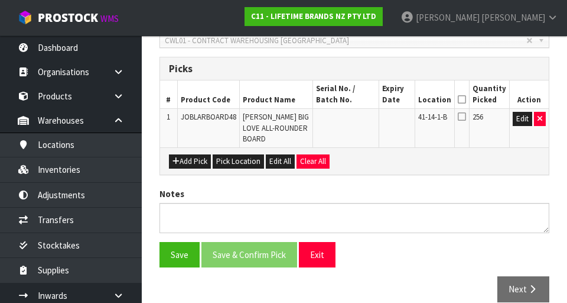
click at [466, 99] on icon at bounding box center [462, 99] width 8 height 1
click at [178, 244] on button "Save" at bounding box center [180, 254] width 40 height 25
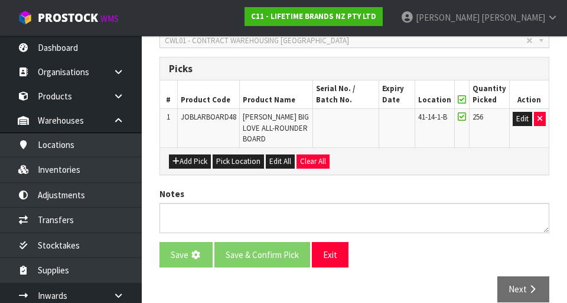
scroll to position [0, 0]
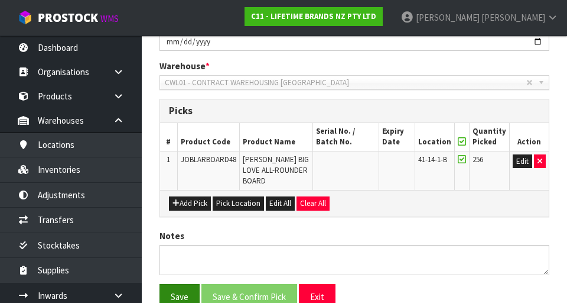
scroll to position [272, 0]
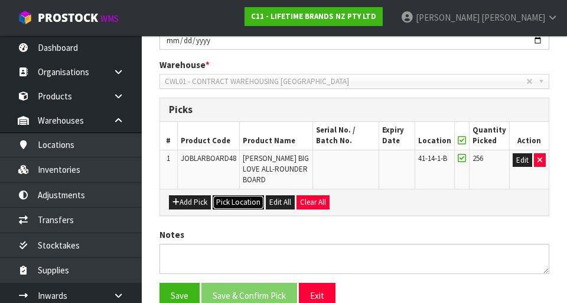
click at [233, 195] on button "Pick Location" at bounding box center [238, 202] width 51 height 14
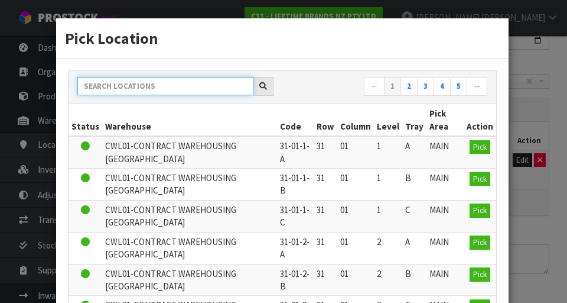
click at [117, 83] on input "text" at bounding box center [165, 86] width 176 height 18
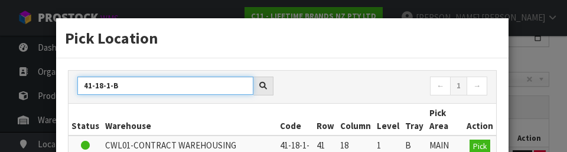
type input "41-18-1-B"
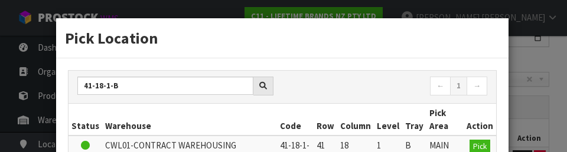
click at [414, 82] on nav "← 1 →" at bounding box center [389, 87] width 196 height 21
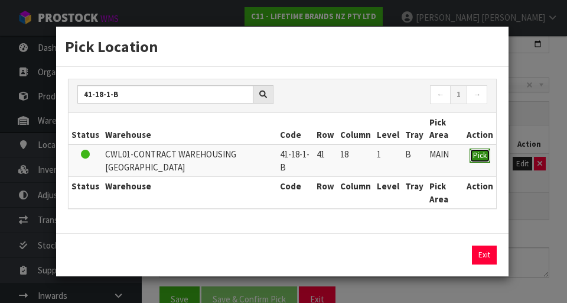
click at [479, 158] on span "Pick" at bounding box center [480, 155] width 14 height 10
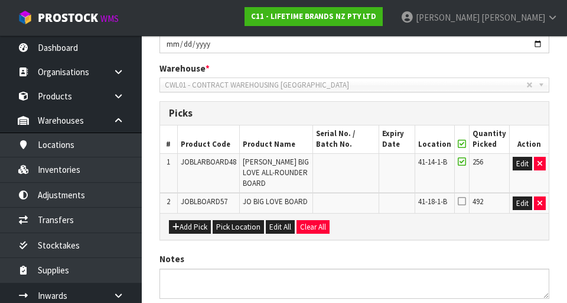
click at [462, 196] on icon at bounding box center [462, 200] width 8 height 9
click at [0, 0] on input "checkbox" at bounding box center [0, 0] width 0 height 0
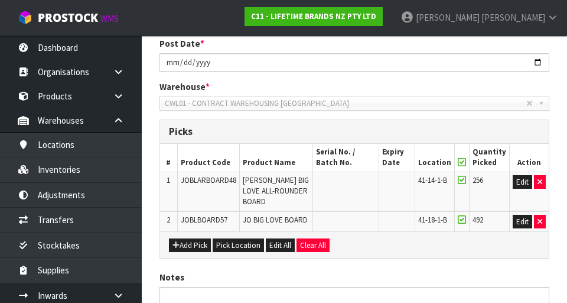
scroll to position [251, 0]
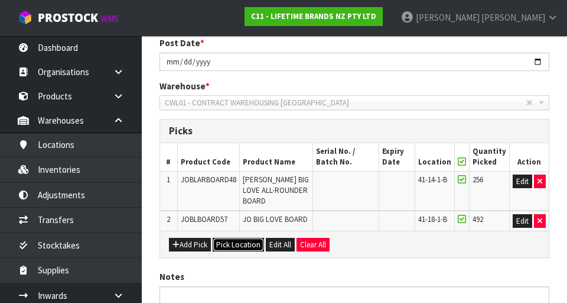
click at [238, 238] on button "Pick Location" at bounding box center [238, 245] width 51 height 14
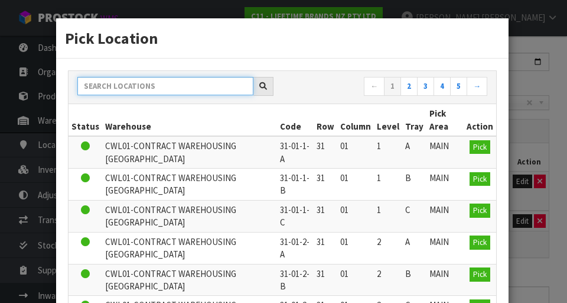
click at [119, 87] on input "text" at bounding box center [165, 86] width 176 height 18
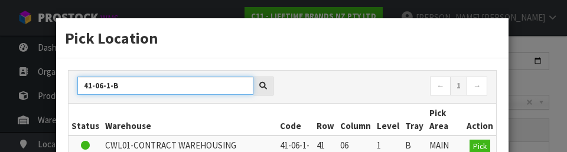
type input "41-06-1-B"
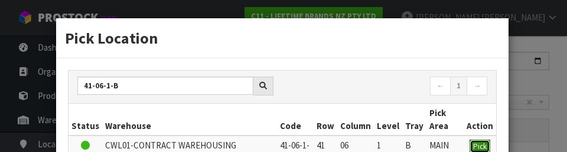
click at [476, 145] on span "Pick" at bounding box center [480, 147] width 14 height 10
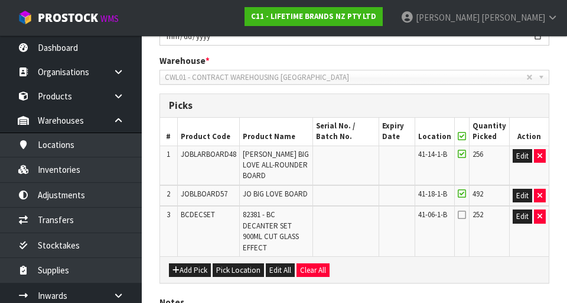
click at [463, 210] on icon at bounding box center [462, 214] width 8 height 9
click at [0, 0] on input "checkbox" at bounding box center [0, 0] width 0 height 0
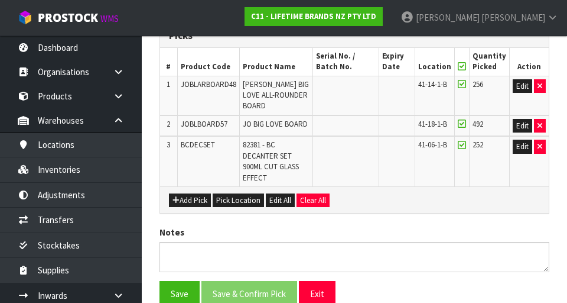
scroll to position [391, 0]
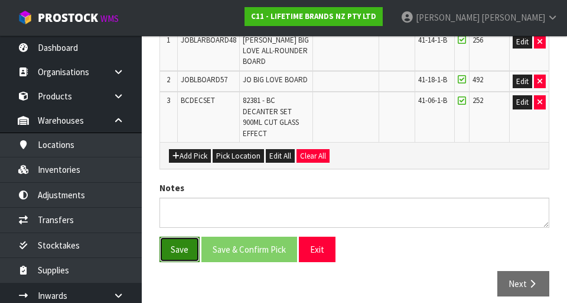
click at [175, 236] on button "Save" at bounding box center [180, 248] width 40 height 25
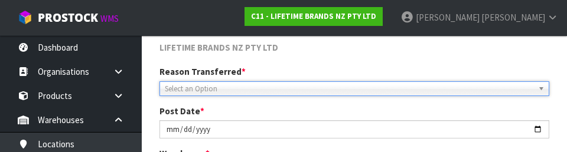
scroll to position [193, 0]
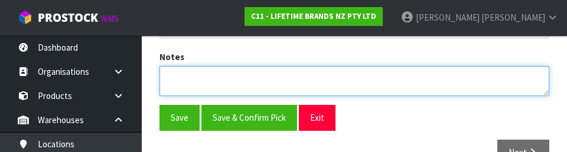
click at [365, 83] on textarea at bounding box center [355, 81] width 390 height 30
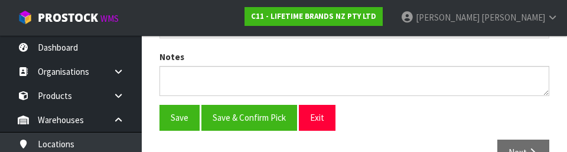
click at [375, 115] on div "Save Save & Confirm Pick Exit" at bounding box center [355, 117] width 408 height 25
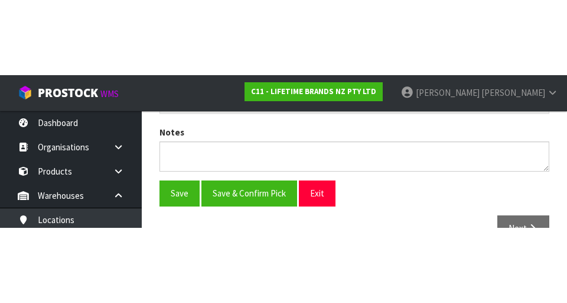
scroll to position [391, 0]
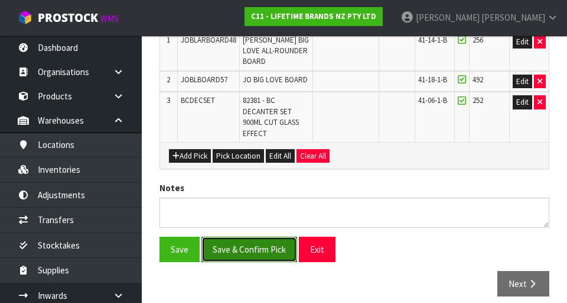
click at [257, 239] on button "Save & Confirm Pick" at bounding box center [249, 248] width 96 height 25
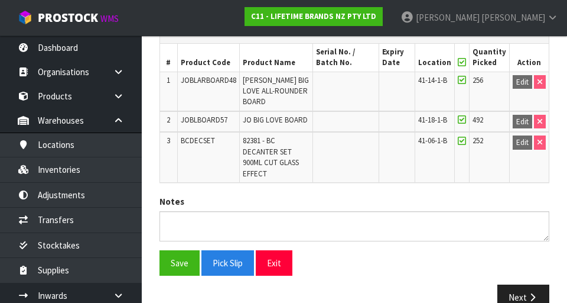
scroll to position [334, 0]
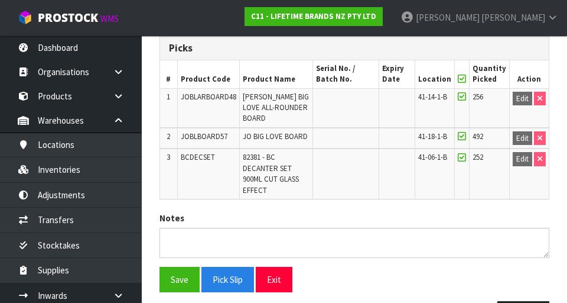
click at [531, 280] on div "Save Pick Slip Exit" at bounding box center [355, 278] width 408 height 25
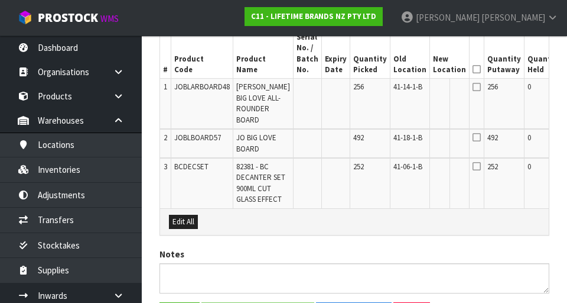
scroll to position [0, 44]
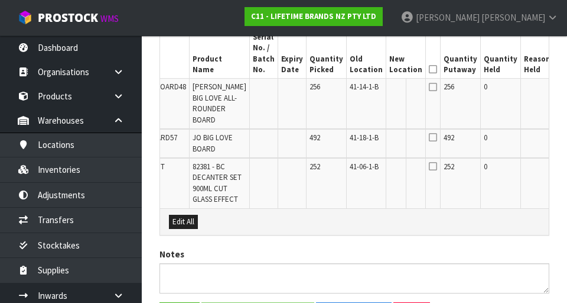
click at [557, 144] on button "Edit" at bounding box center [566, 139] width 19 height 14
click at [389, 137] on input "text" at bounding box center [398, 139] width 19 height 15
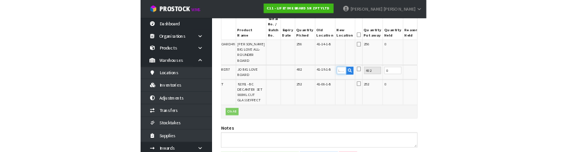
scroll to position [360, 0]
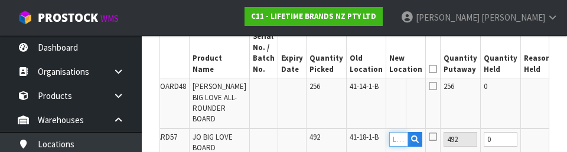
type input "4"
type input "39-34-1-B"
click at [559, 138] on button "OK" at bounding box center [567, 139] width 17 height 14
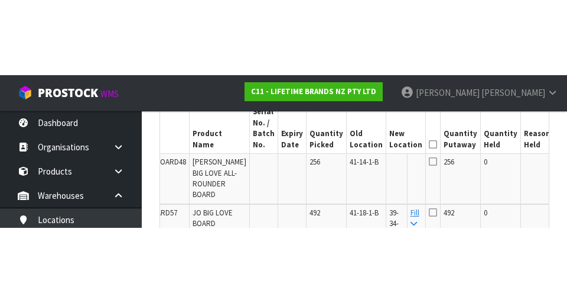
scroll to position [365, 0]
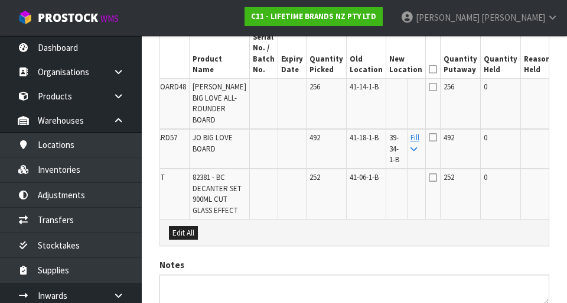
click at [557, 183] on button "Edit" at bounding box center [566, 179] width 19 height 14
click at [389, 182] on input "text" at bounding box center [398, 179] width 19 height 15
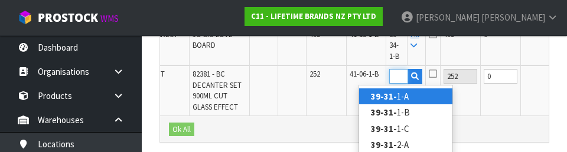
scroll to position [0, 16]
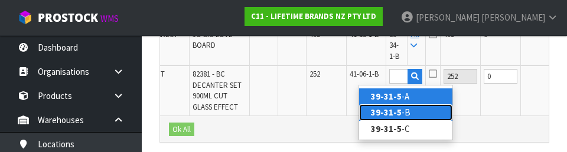
click at [416, 108] on link "39-31-5 -B" at bounding box center [405, 113] width 93 height 16
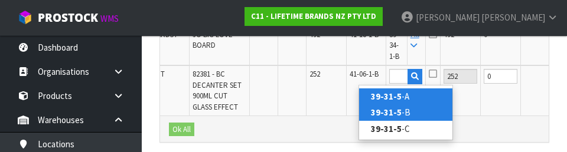
type input "39-31-5-B"
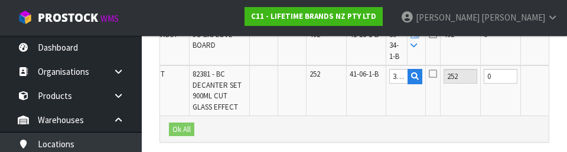
click at [559, 81] on button "OK" at bounding box center [567, 76] width 17 height 14
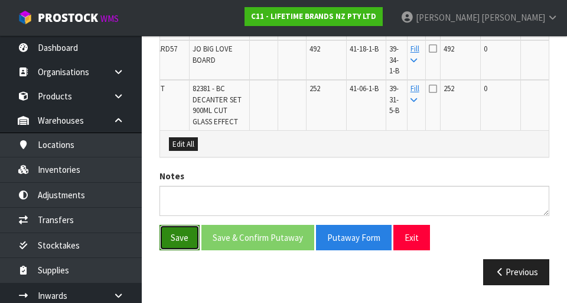
click at [176, 242] on button "Save" at bounding box center [180, 237] width 40 height 25
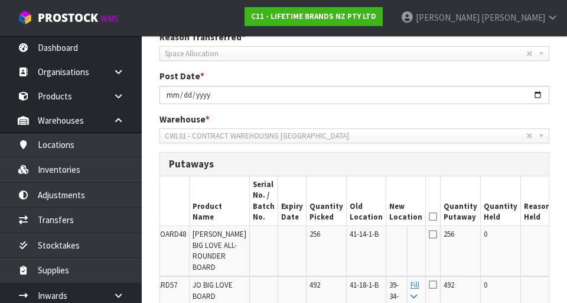
scroll to position [229, 0]
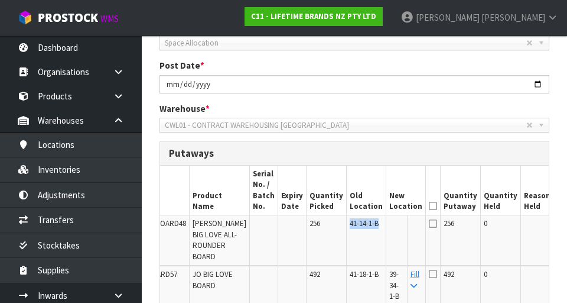
copy span "41-14-1-B"
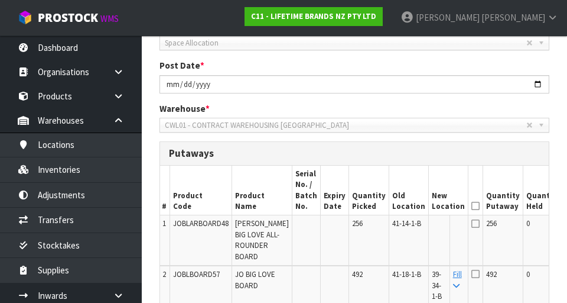
scroll to position [0, 1]
copy span "JOBLARBOARD48"
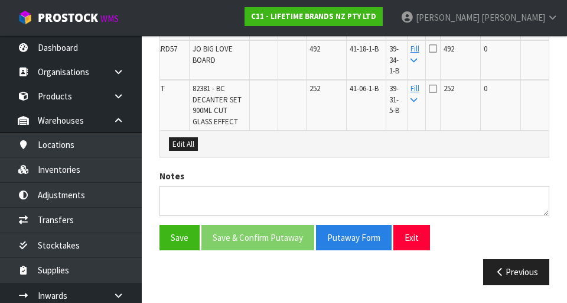
scroll to position [460, 0]
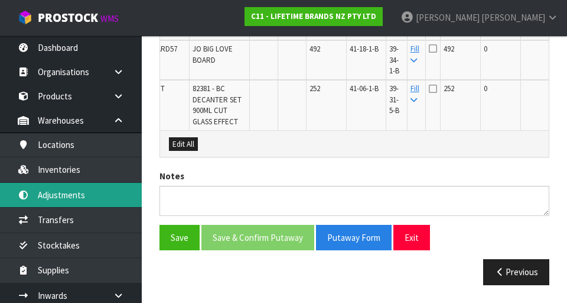
click at [46, 197] on link "Adjustments" at bounding box center [71, 195] width 142 height 24
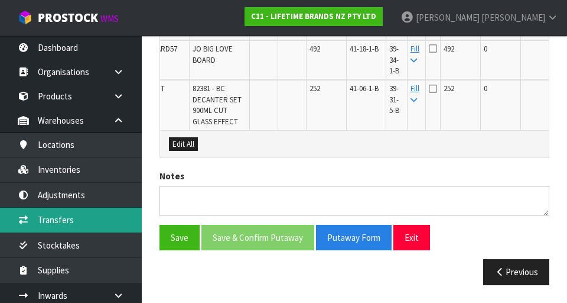
click at [45, 217] on link "Transfers" at bounding box center [71, 219] width 142 height 24
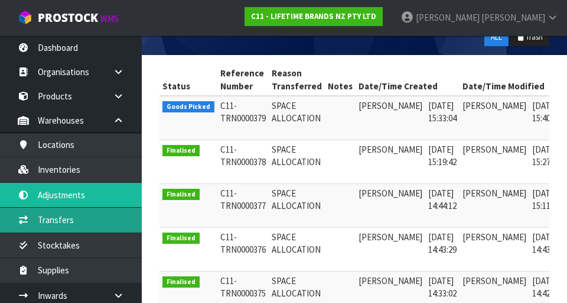
scroll to position [0, 31]
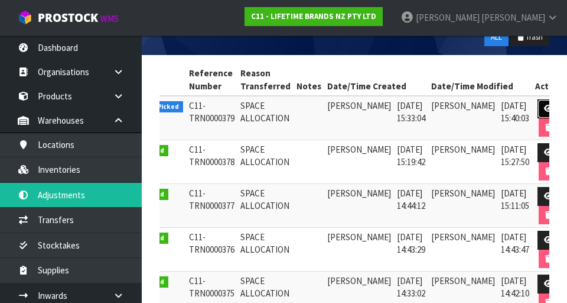
click at [544, 106] on icon at bounding box center [548, 109] width 9 height 8
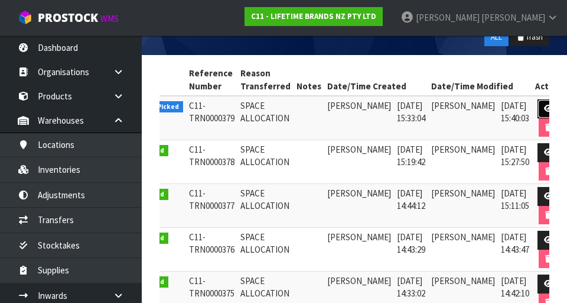
click at [544, 109] on icon at bounding box center [548, 109] width 9 height 8
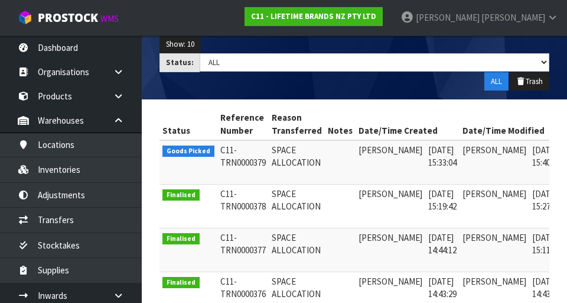
scroll to position [0, 31]
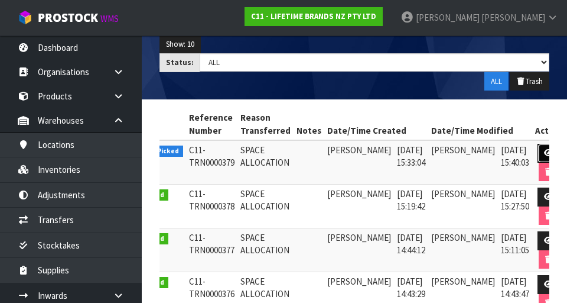
click at [538, 145] on link at bounding box center [549, 153] width 22 height 19
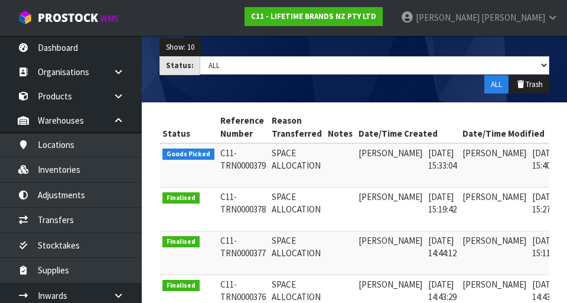
scroll to position [165, 0]
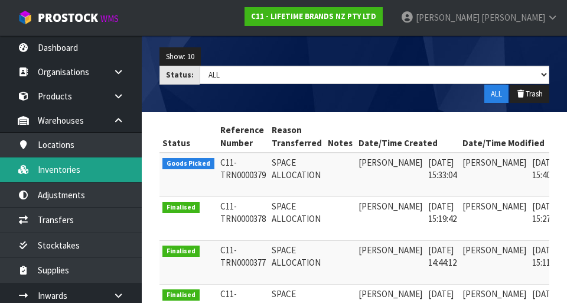
click at [58, 174] on link "Inventories" at bounding box center [71, 169] width 142 height 24
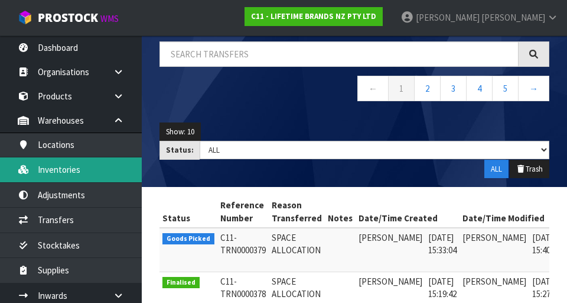
scroll to position [90, 0]
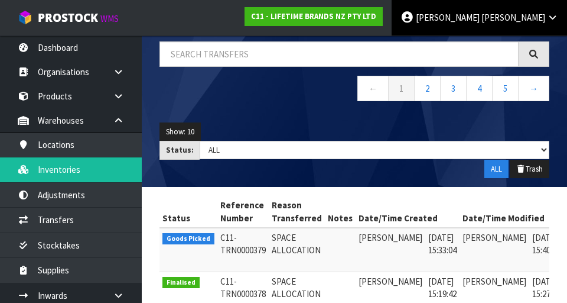
click at [539, 20] on span "[PERSON_NAME]" at bounding box center [514, 17] width 64 height 11
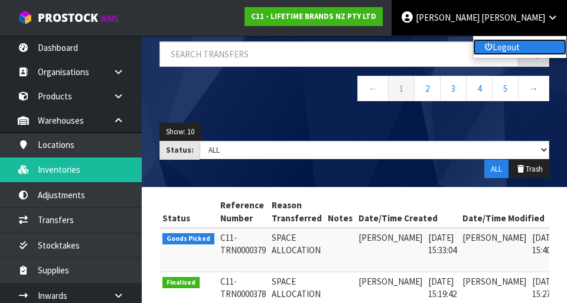
click at [513, 51] on link "Logout" at bounding box center [519, 47] width 93 height 16
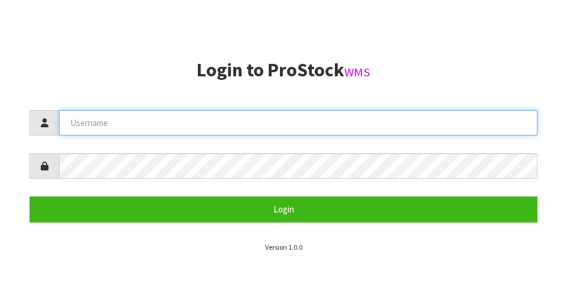
click at [104, 134] on input "text" at bounding box center [298, 122] width 479 height 25
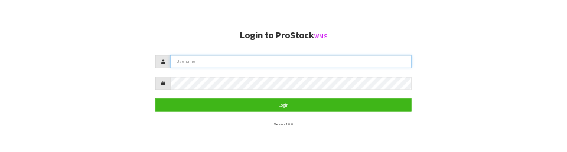
scroll to position [203, 0]
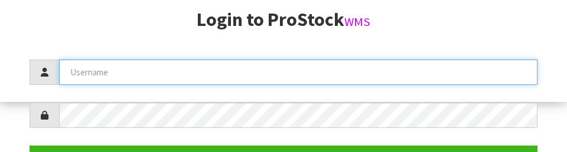
click at [97, 76] on input "text" at bounding box center [298, 72] width 479 height 25
type input "[PERSON_NAME]"
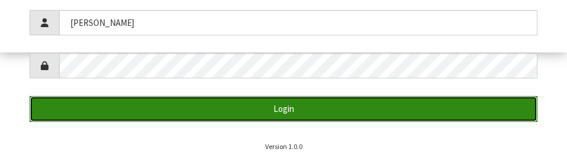
click at [99, 106] on button "Login" at bounding box center [284, 108] width 508 height 25
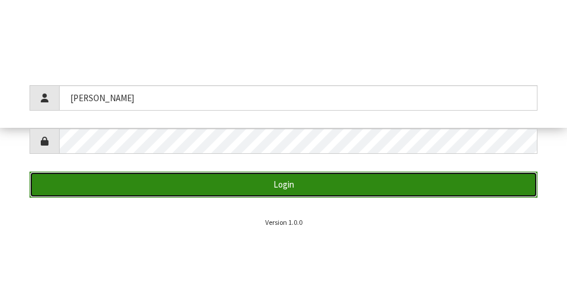
scroll to position [303, 0]
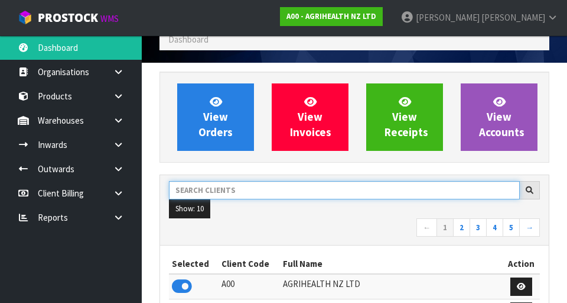
click at [208, 193] on input "text" at bounding box center [344, 190] width 351 height 18
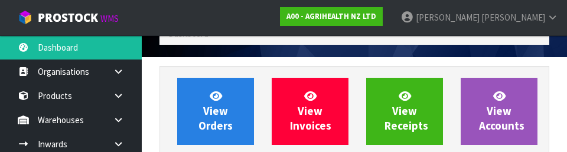
scroll to position [162, 0]
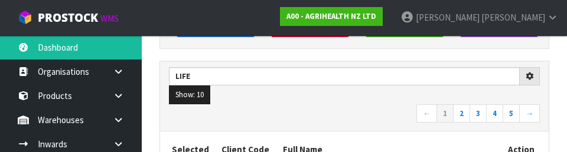
click at [373, 127] on div "Life Show: 10 5 10 25 50 ← 1 2 3 4 5 →" at bounding box center [354, 96] width 389 height 70
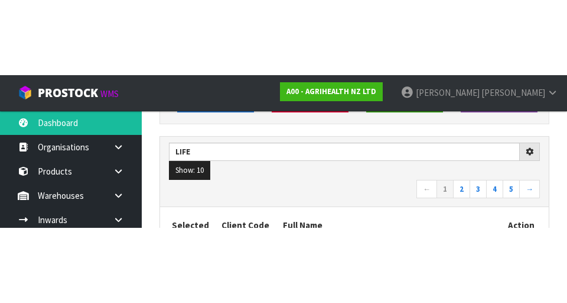
scroll to position [167, 0]
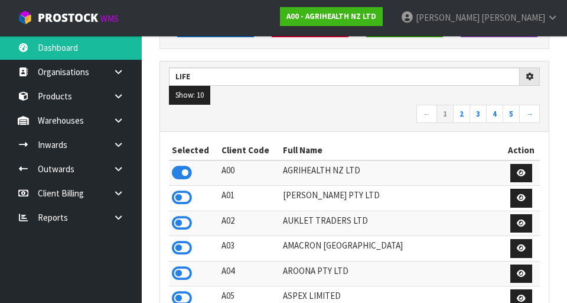
type input "LIFE"
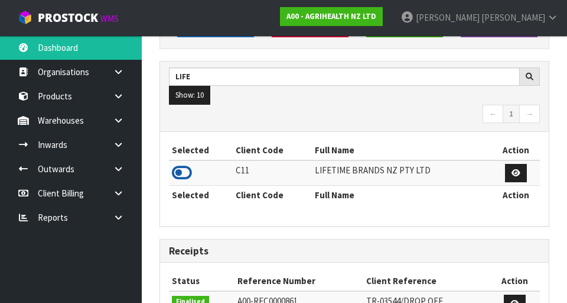
click at [184, 172] on icon at bounding box center [182, 173] width 20 height 18
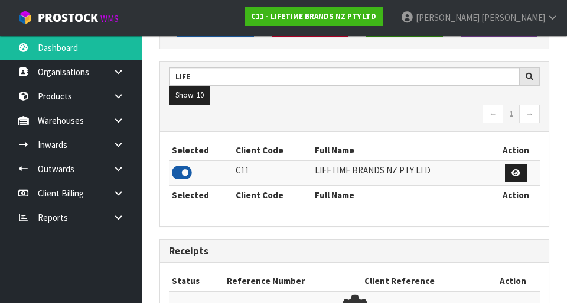
scroll to position [779, 408]
click at [122, 118] on icon at bounding box center [118, 120] width 11 height 9
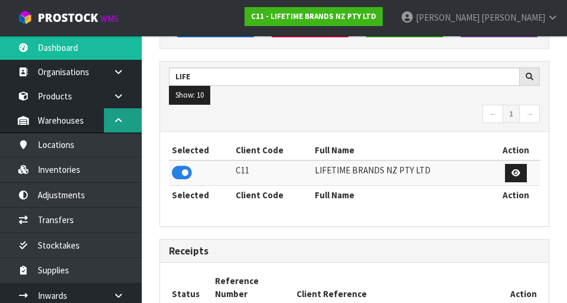
scroll to position [976, 408]
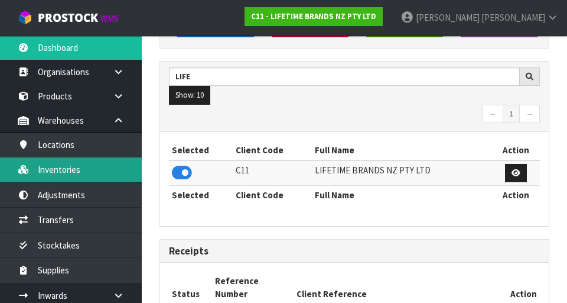
click at [56, 177] on link "Inventories" at bounding box center [71, 169] width 142 height 24
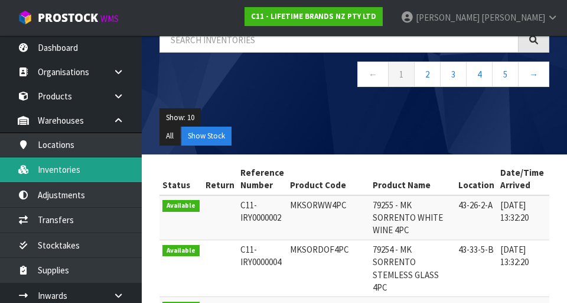
scroll to position [104, 0]
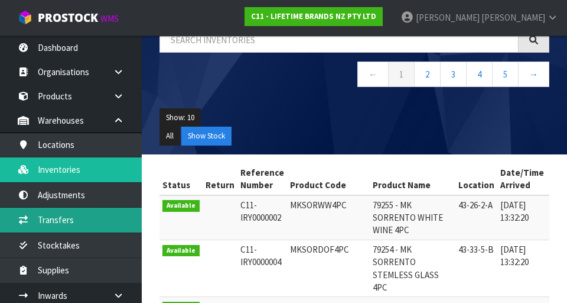
click at [51, 221] on link "Transfers" at bounding box center [71, 219] width 142 height 24
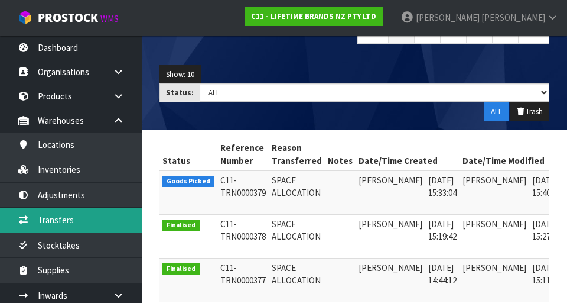
scroll to position [0, 31]
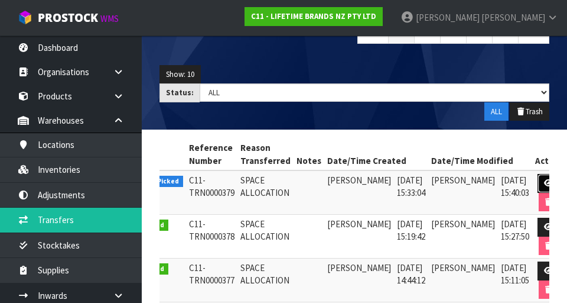
click at [544, 183] on icon at bounding box center [548, 183] width 9 height 8
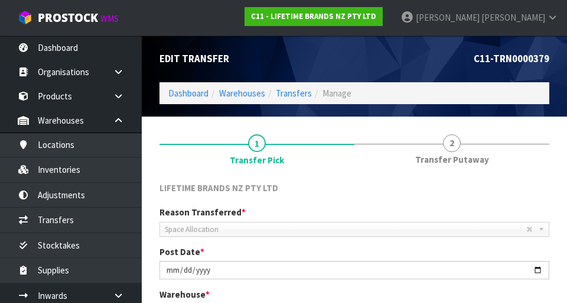
scroll to position [321, 0]
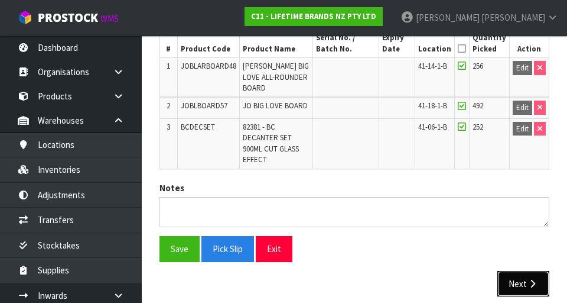
click at [527, 279] on icon "button" at bounding box center [532, 283] width 11 height 9
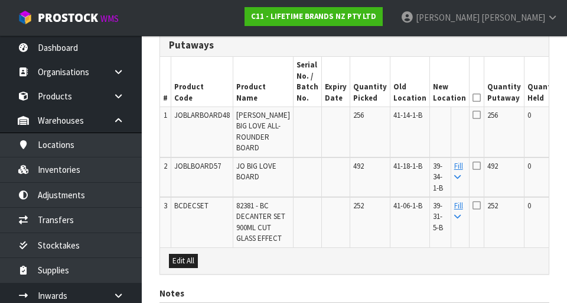
scroll to position [0, 44]
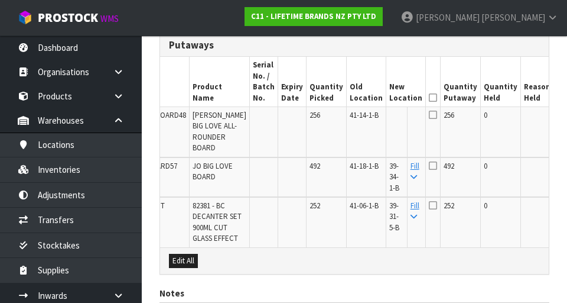
click at [557, 122] on button "Edit" at bounding box center [566, 117] width 19 height 14
click at [411, 118] on icon "button" at bounding box center [415, 117] width 8 height 8
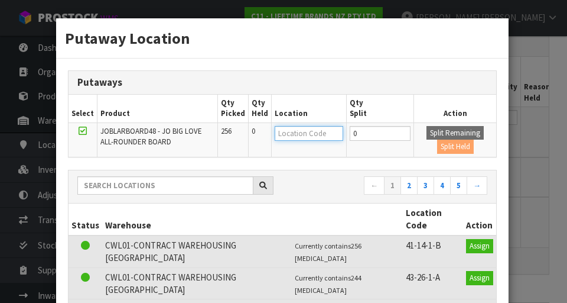
click at [314, 132] on input "text" at bounding box center [309, 133] width 69 height 15
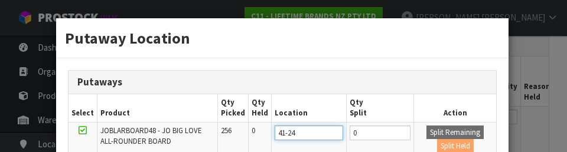
scroll to position [0, 0]
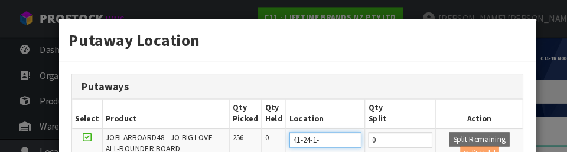
type input "41-24-1-b"
type input "41-24-1-B"
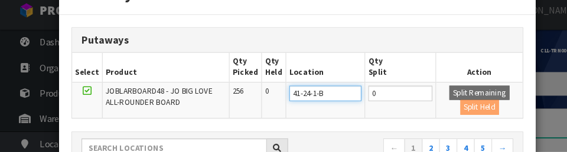
scroll to position [37, 0]
type input "41-24-1-B"
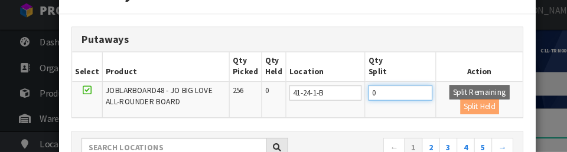
click at [376, 97] on input "0" at bounding box center [380, 96] width 61 height 15
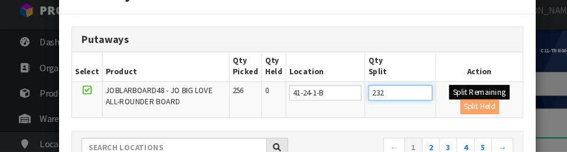
type input "232"
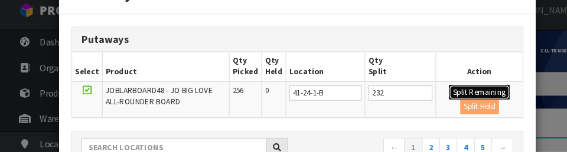
click at [458, 93] on button "Split Remaining" at bounding box center [455, 96] width 57 height 14
type input "232"
type input "0"
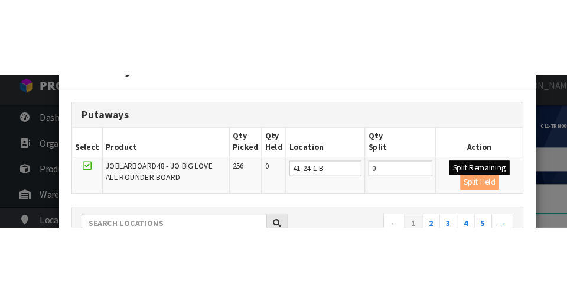
scroll to position [0, 0]
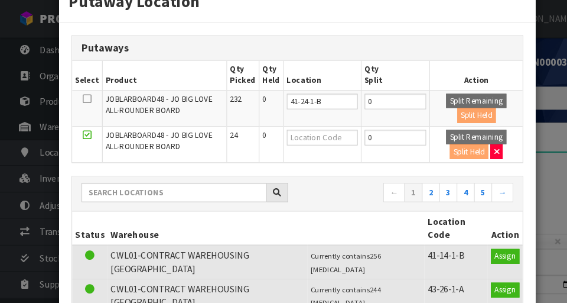
click at [525, 41] on div "Putaway Location Putaways Select Product Qty Picked Qty Held Location Qty Split…" at bounding box center [283, 151] width 567 height 303
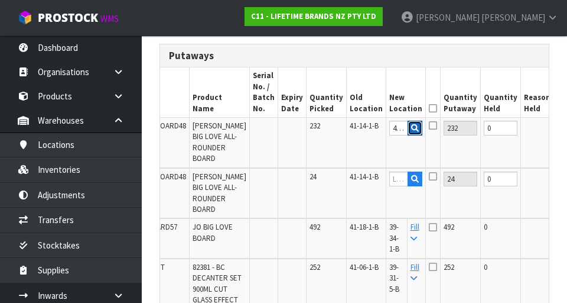
scroll to position [282, 0]
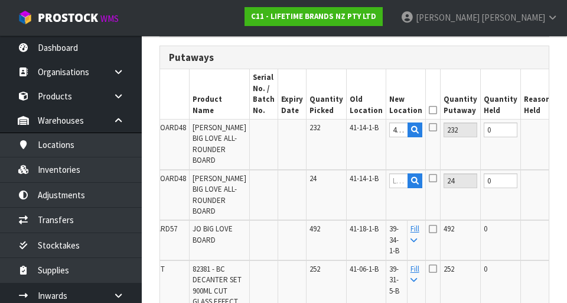
click at [559, 129] on button "OK" at bounding box center [567, 129] width 17 height 14
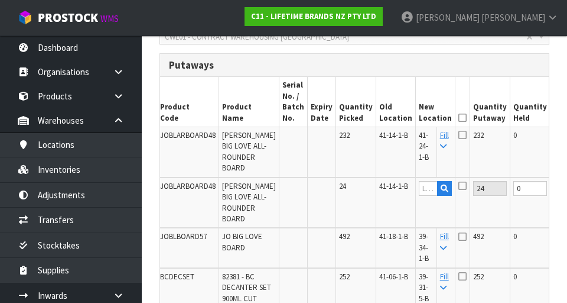
scroll to position [0, 0]
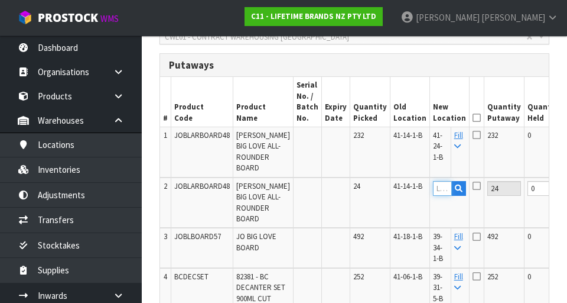
click at [433, 187] on input "text" at bounding box center [442, 188] width 19 height 15
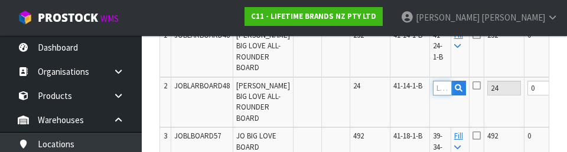
scroll to position [380, 0]
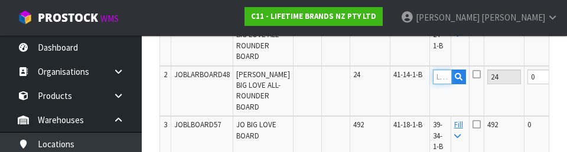
click at [433, 81] on input "text" at bounding box center [442, 77] width 19 height 15
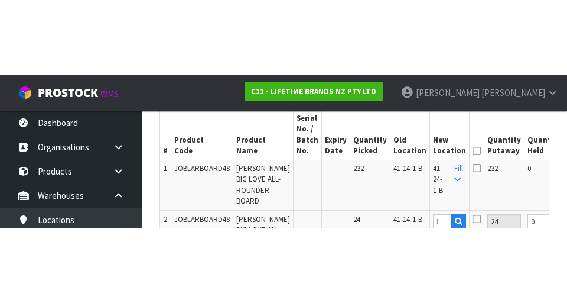
scroll to position [316, 0]
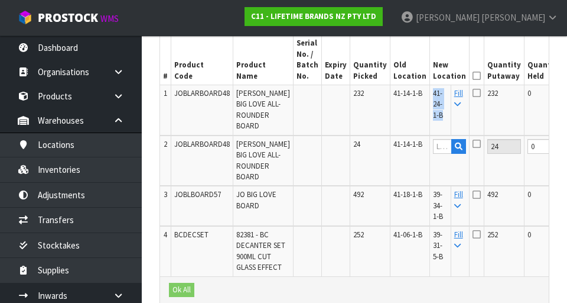
copy span "41-24-1-B"
click at [433, 148] on input "text" at bounding box center [442, 146] width 19 height 15
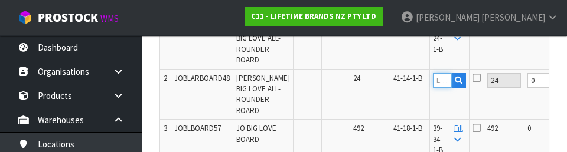
scroll to position [380, 0]
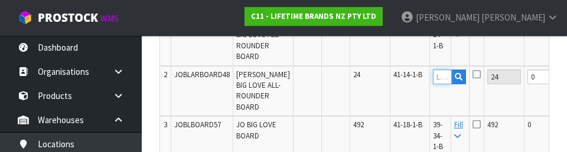
paste input "41-24-1-B"
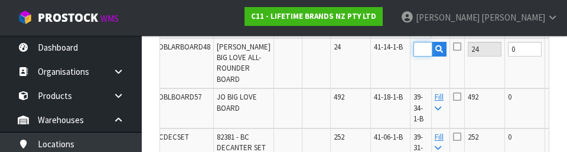
scroll to position [410, 0]
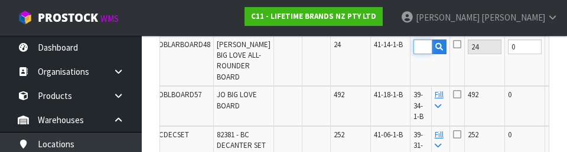
click at [414, 47] on input "41-24-1-B" at bounding box center [423, 47] width 19 height 15
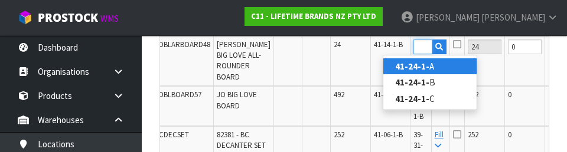
type input "41-24-1-A"
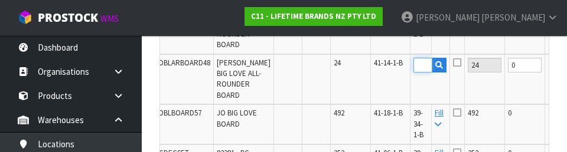
scroll to position [363, 0]
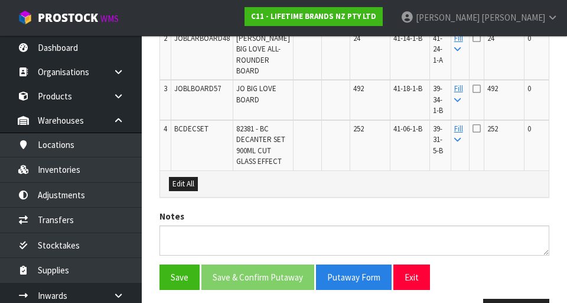
scroll to position [483, 0]
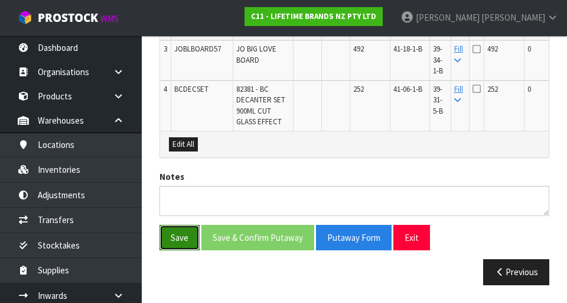
click at [180, 242] on button "Save" at bounding box center [180, 237] width 40 height 25
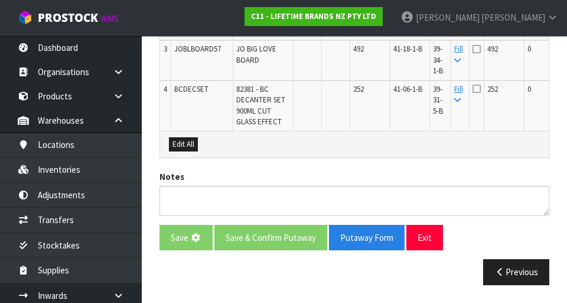
scroll to position [0, 0]
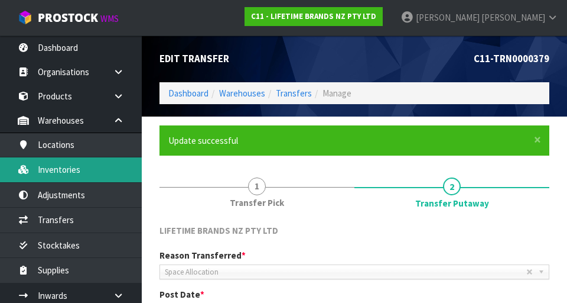
click at [59, 174] on link "Inventories" at bounding box center [71, 169] width 142 height 24
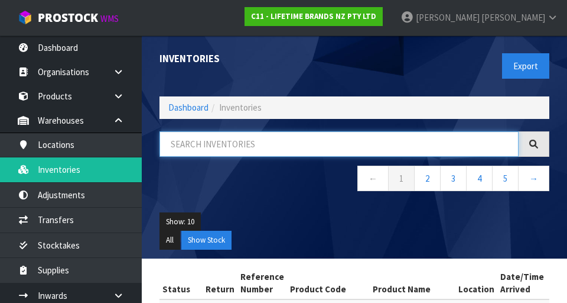
paste input "41-24-1-B"
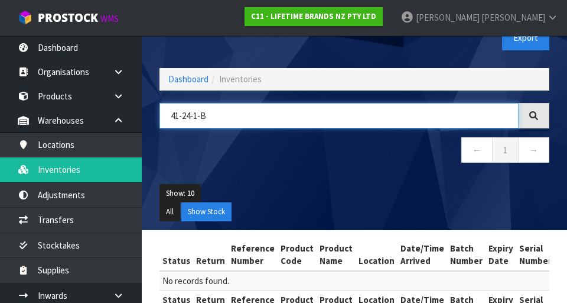
scroll to position [26, 0]
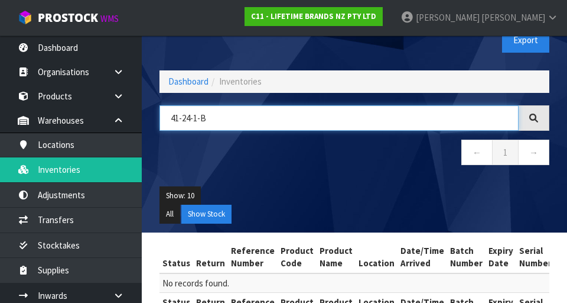
type input "41-24-1-B"
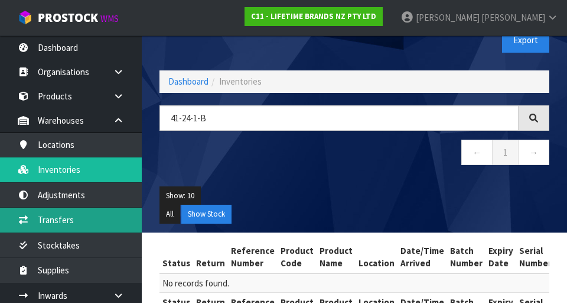
click at [51, 218] on link "Transfers" at bounding box center [71, 219] width 142 height 24
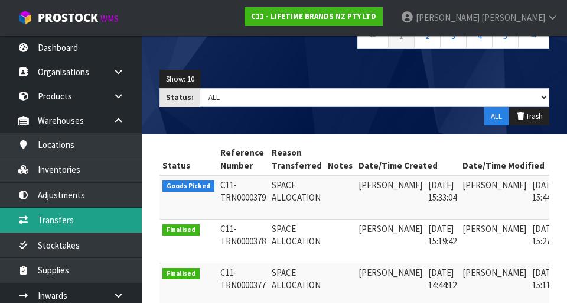
scroll to position [0, 31]
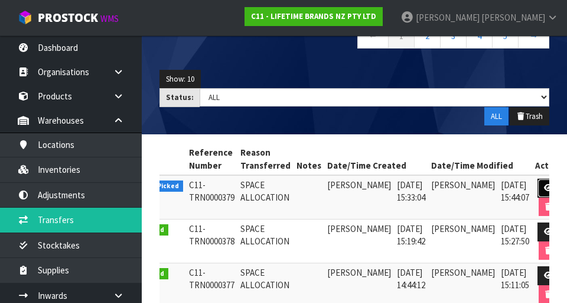
click at [544, 186] on icon at bounding box center [548, 188] width 9 height 8
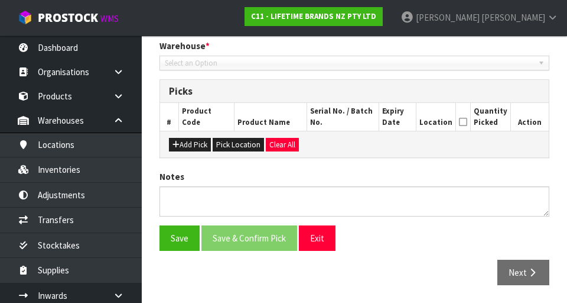
type input "[DATE]"
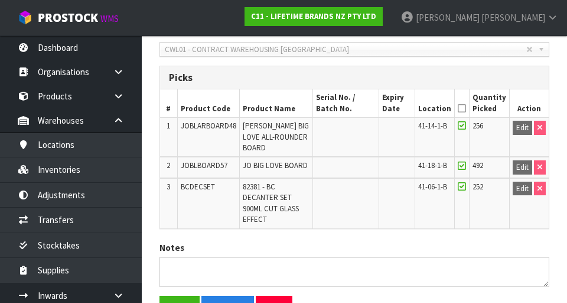
scroll to position [261, 0]
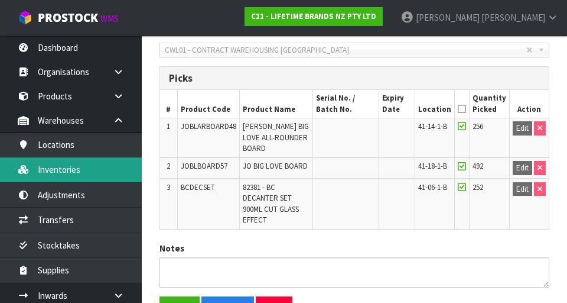
click at [53, 171] on link "Inventories" at bounding box center [71, 169] width 142 height 24
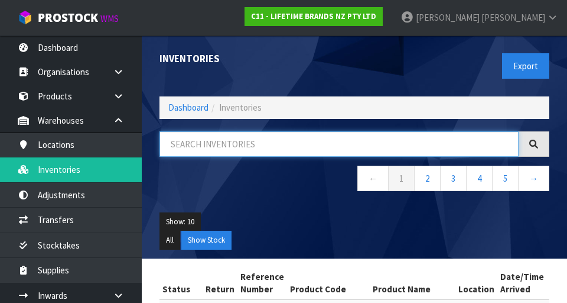
click at [205, 144] on input "text" at bounding box center [339, 143] width 359 height 25
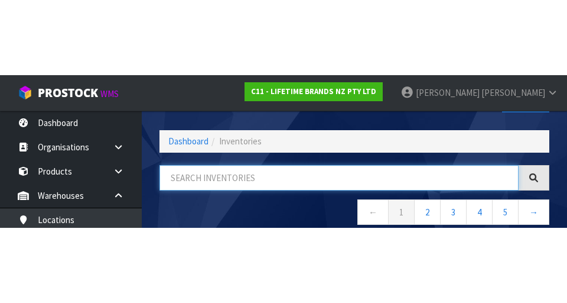
scroll to position [67, 0]
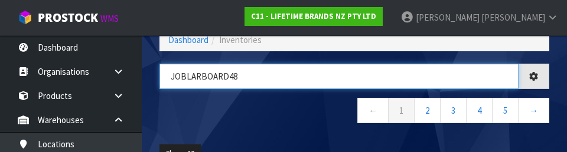
type input "JOBLARBOARD48"
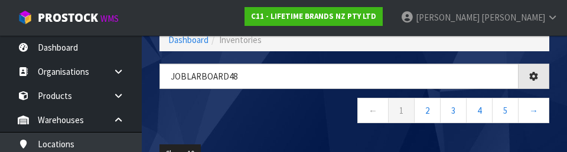
click at [195, 116] on nav "← 1 2 3 4 5 →" at bounding box center [355, 112] width 390 height 29
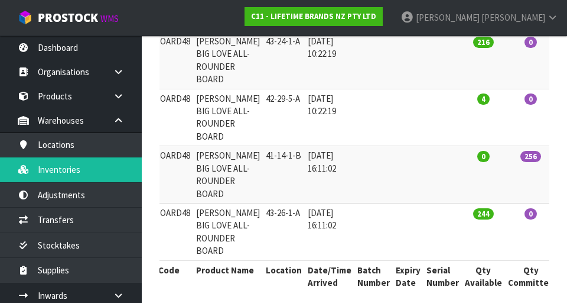
scroll to position [0, 164]
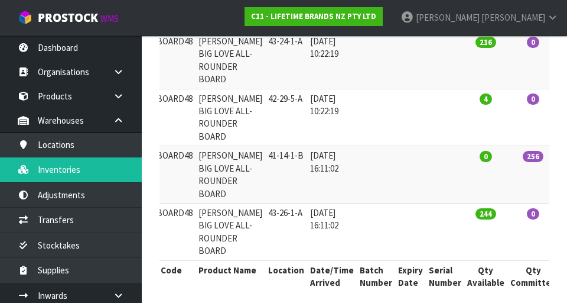
click at [516, 170] on td "256" at bounding box center [534, 174] width 52 height 57
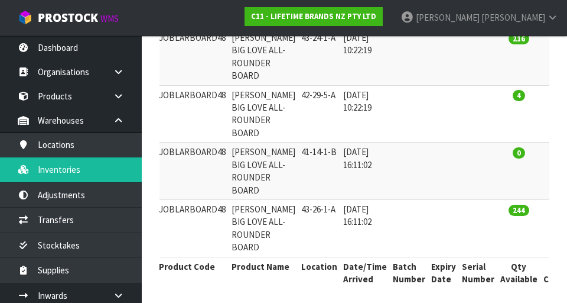
scroll to position [386, 0]
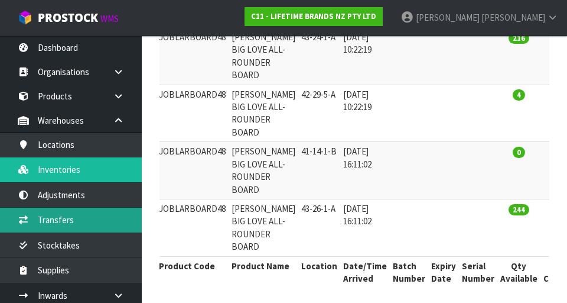
click at [50, 211] on link "Transfers" at bounding box center [71, 219] width 142 height 24
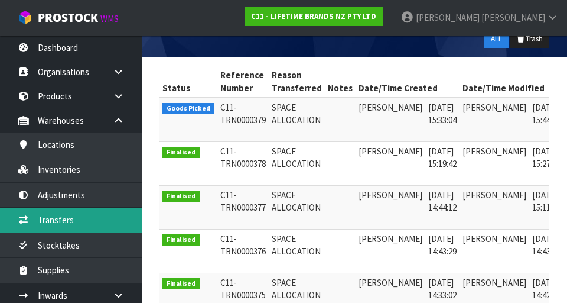
scroll to position [0, 31]
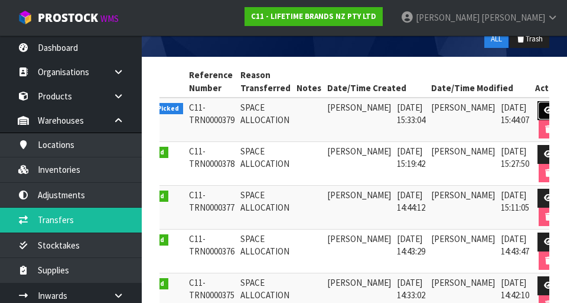
click at [544, 109] on icon at bounding box center [548, 110] width 9 height 8
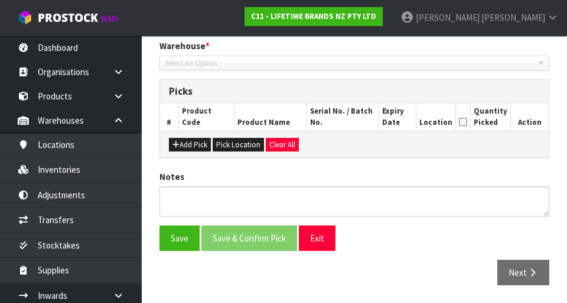
type input "[DATE]"
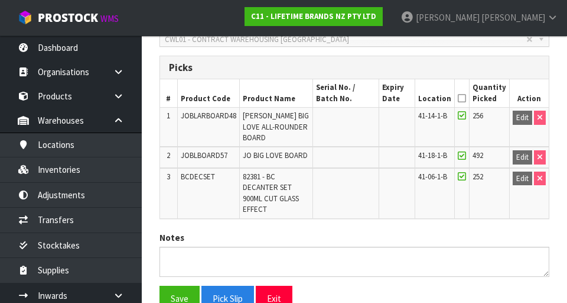
scroll to position [321, 0]
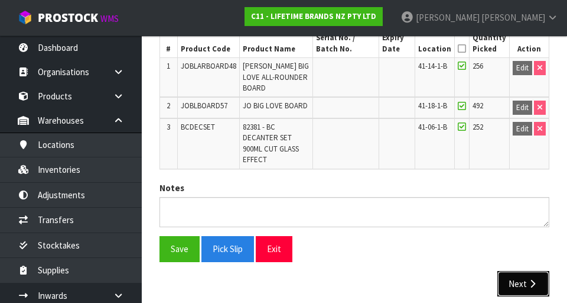
click at [536, 279] on icon "button" at bounding box center [532, 283] width 11 height 9
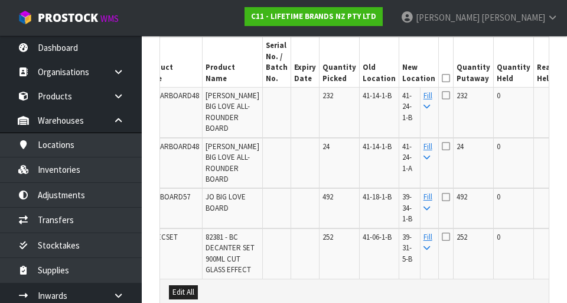
scroll to position [0, 44]
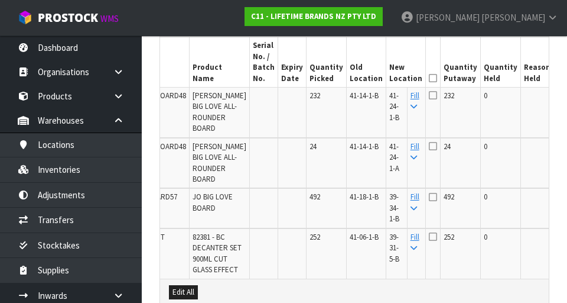
click at [429, 200] on icon at bounding box center [433, 196] width 8 height 9
click at [0, 0] on input "checkbox" at bounding box center [0, 0] width 0 height 0
click at [429, 233] on icon at bounding box center [433, 236] width 8 height 9
click at [0, 0] on input "checkbox" at bounding box center [0, 0] width 0 height 0
click at [429, 96] on icon at bounding box center [433, 94] width 8 height 9
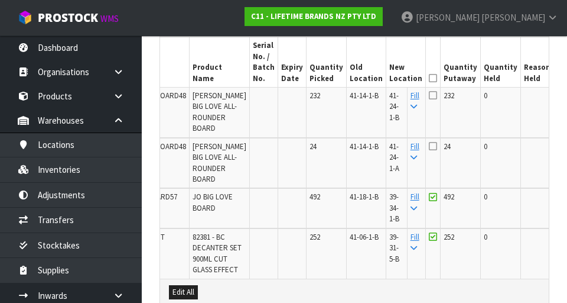
click at [0, 0] on input "checkbox" at bounding box center [0, 0] width 0 height 0
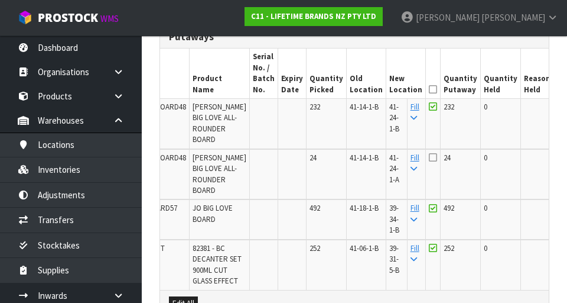
scroll to position [304, 0]
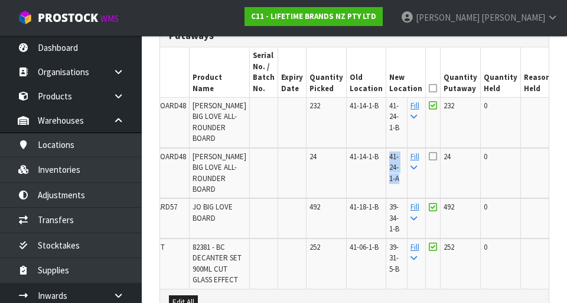
copy span "41-24-1-A"
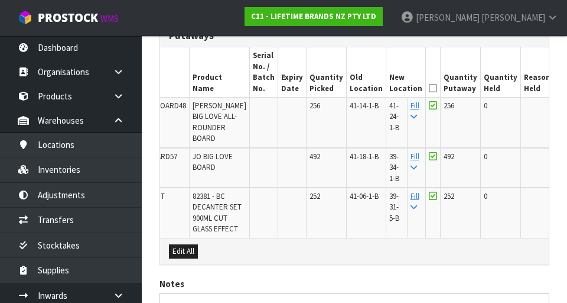
click at [557, 107] on button "Edit" at bounding box center [566, 107] width 19 height 14
click at [408, 115] on button "button" at bounding box center [415, 107] width 15 height 15
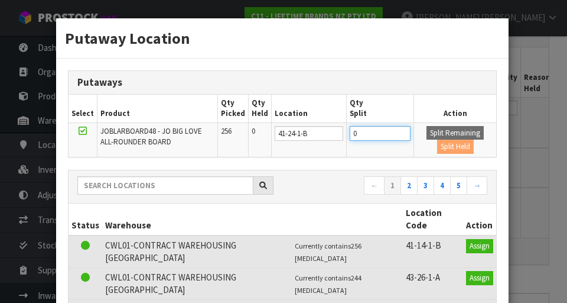
click at [383, 134] on input "0" at bounding box center [380, 133] width 61 height 15
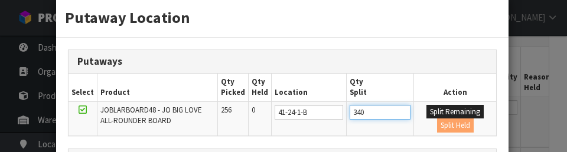
scroll to position [24, 0]
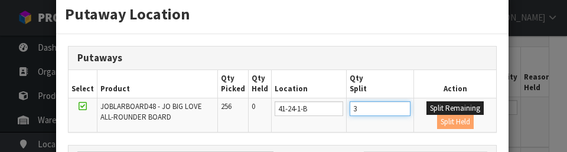
type input "0"
type input "240"
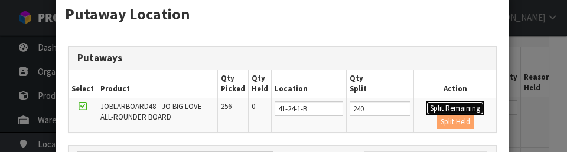
click at [460, 109] on button "Split Remaining" at bounding box center [455, 109] width 57 height 14
type input "240"
type input "0"
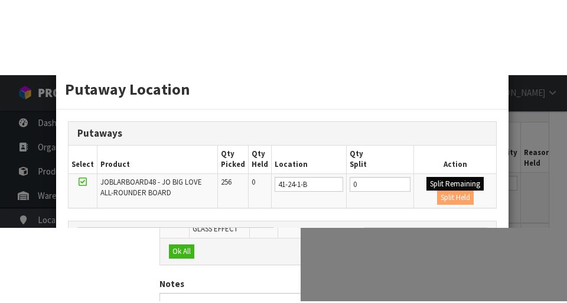
scroll to position [304, 0]
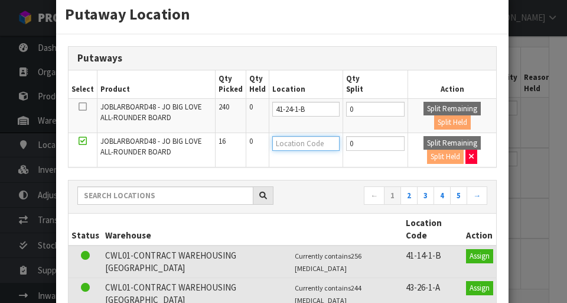
paste input "41-24-1-A"
type input "41-24-1-A"
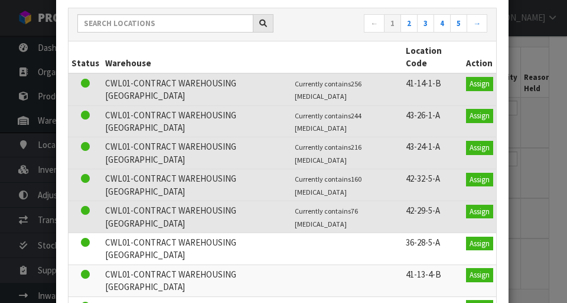
scroll to position [264, 0]
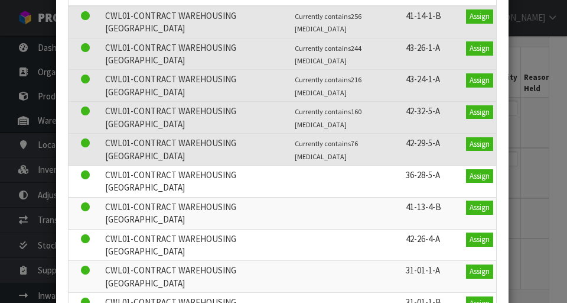
click at [539, 125] on div "Putaway Location Putaways Select Product Qty Picked Qty Held Location Qty Split…" at bounding box center [283, 151] width 567 height 303
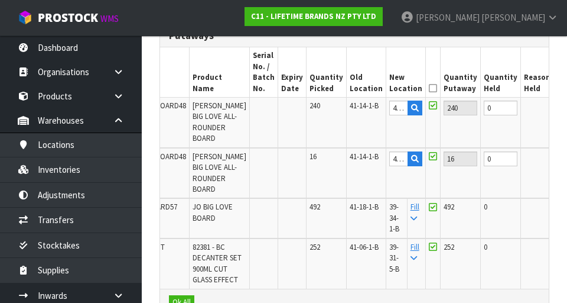
click at [559, 106] on button "OK" at bounding box center [567, 107] width 17 height 14
click at [559, 155] on button "OK" at bounding box center [567, 158] width 17 height 14
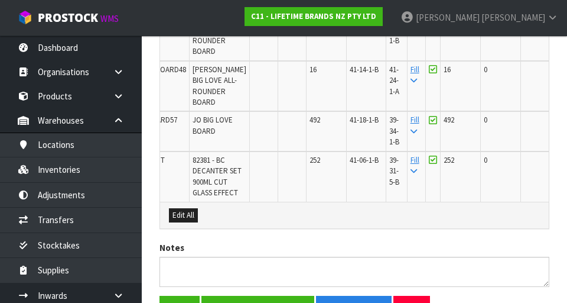
scroll to position [483, 0]
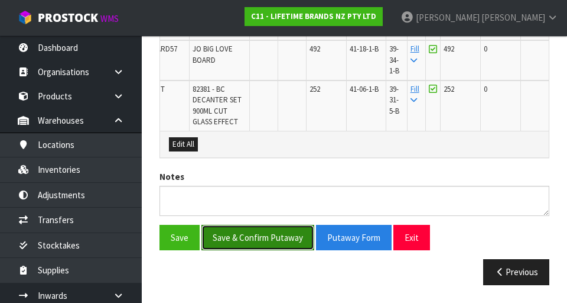
click at [238, 234] on button "Save & Confirm Putaway" at bounding box center [257, 237] width 113 height 25
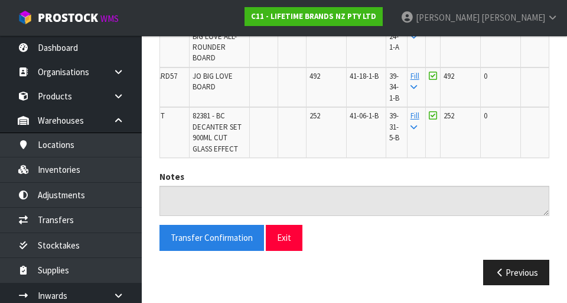
scroll to position [0, 0]
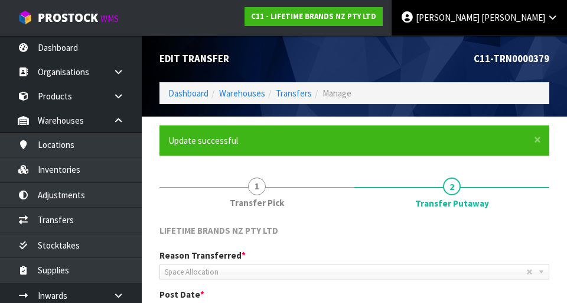
click at [539, 12] on span "[PERSON_NAME]" at bounding box center [514, 17] width 64 height 11
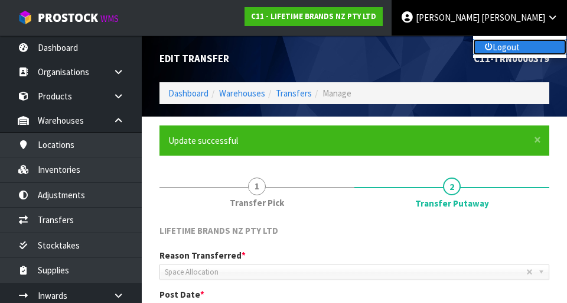
click at [520, 52] on link "Logout" at bounding box center [519, 47] width 93 height 16
